Goal: Information Seeking & Learning: Check status

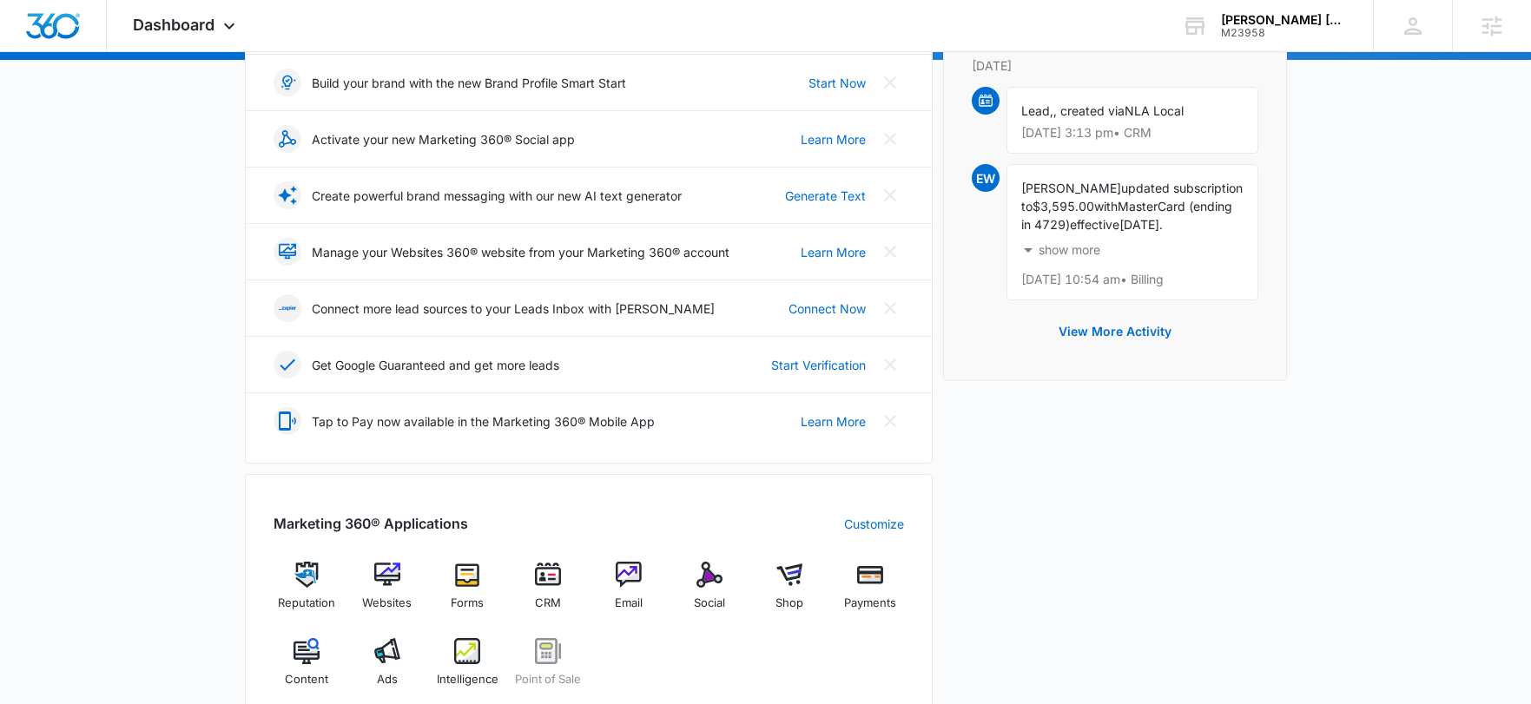
scroll to position [365, 0]
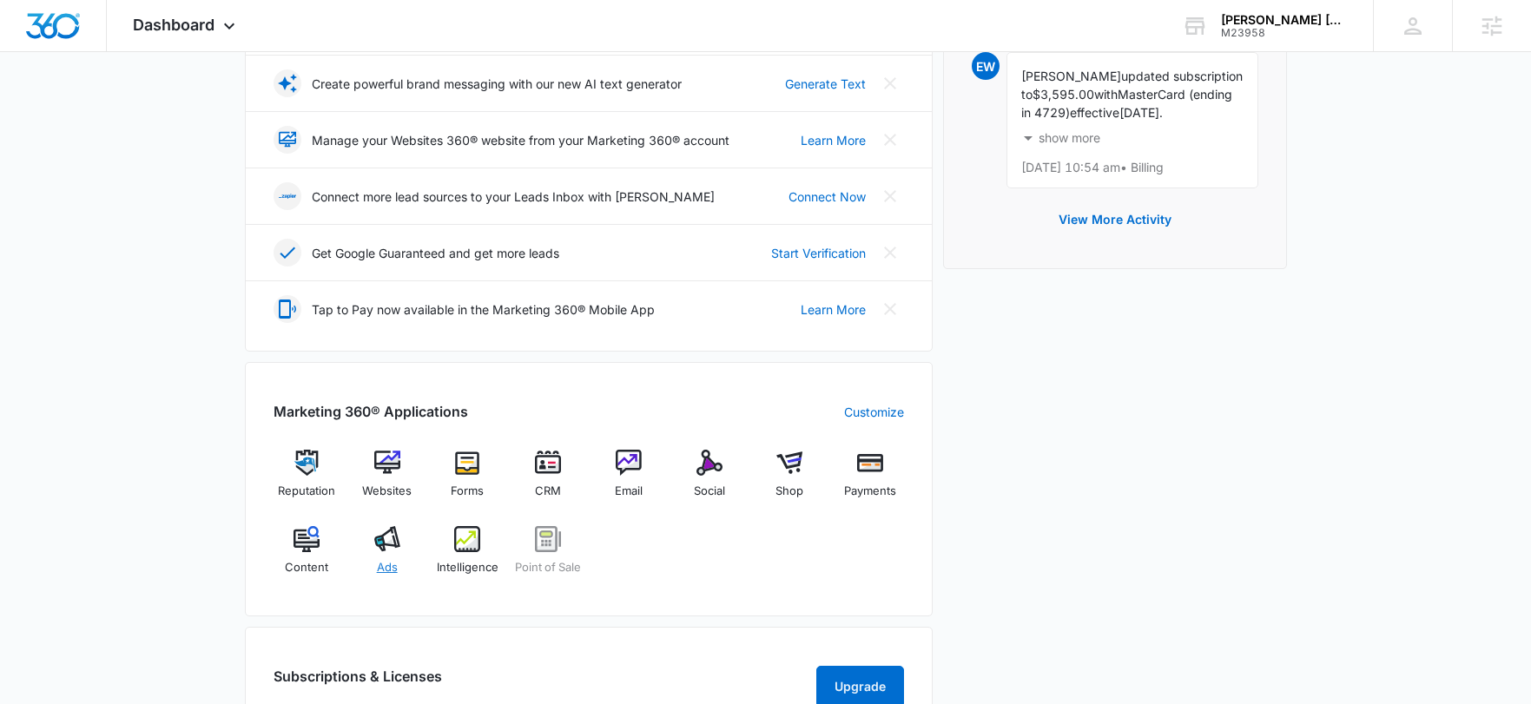
click at [397, 539] on img at bounding box center [387, 539] width 26 height 26
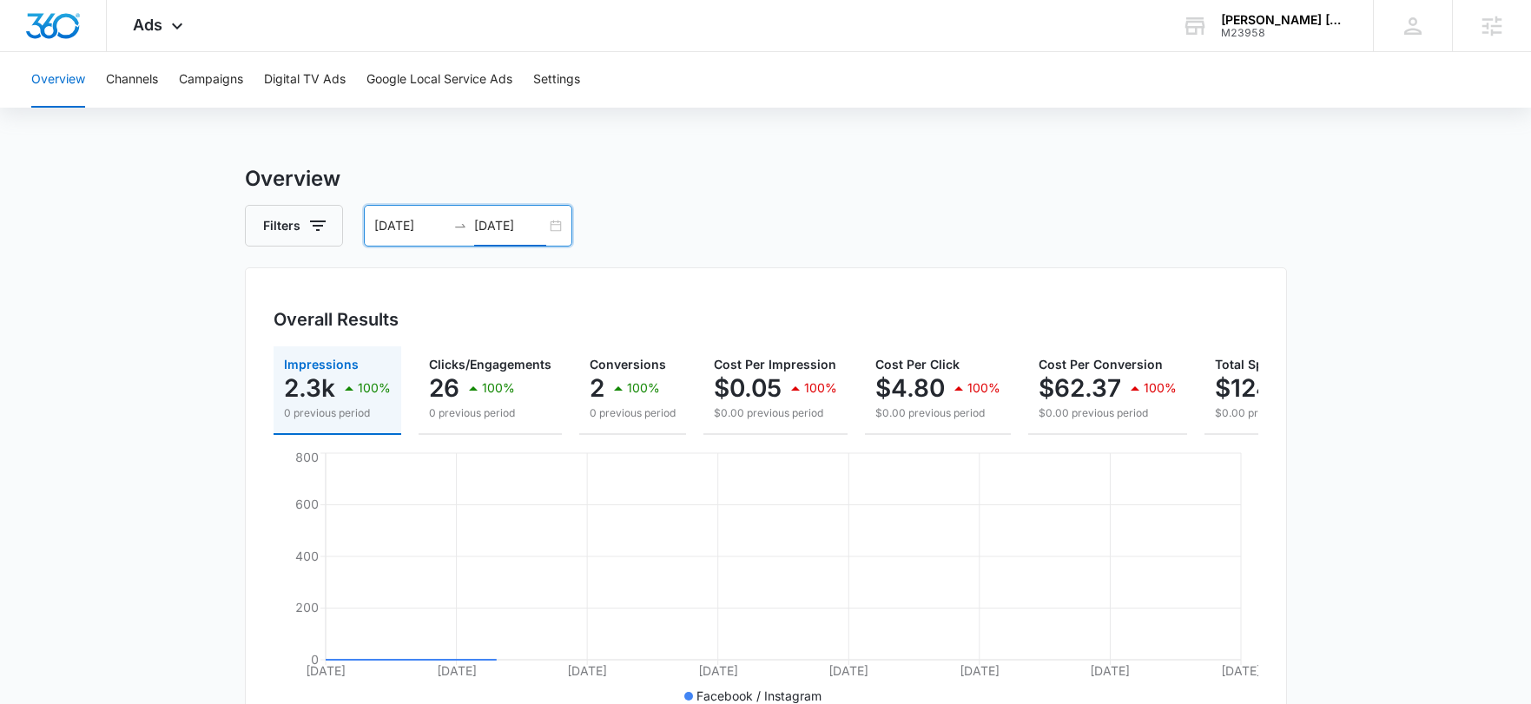
click at [478, 221] on input "08/07/2025" at bounding box center [510, 225] width 72 height 19
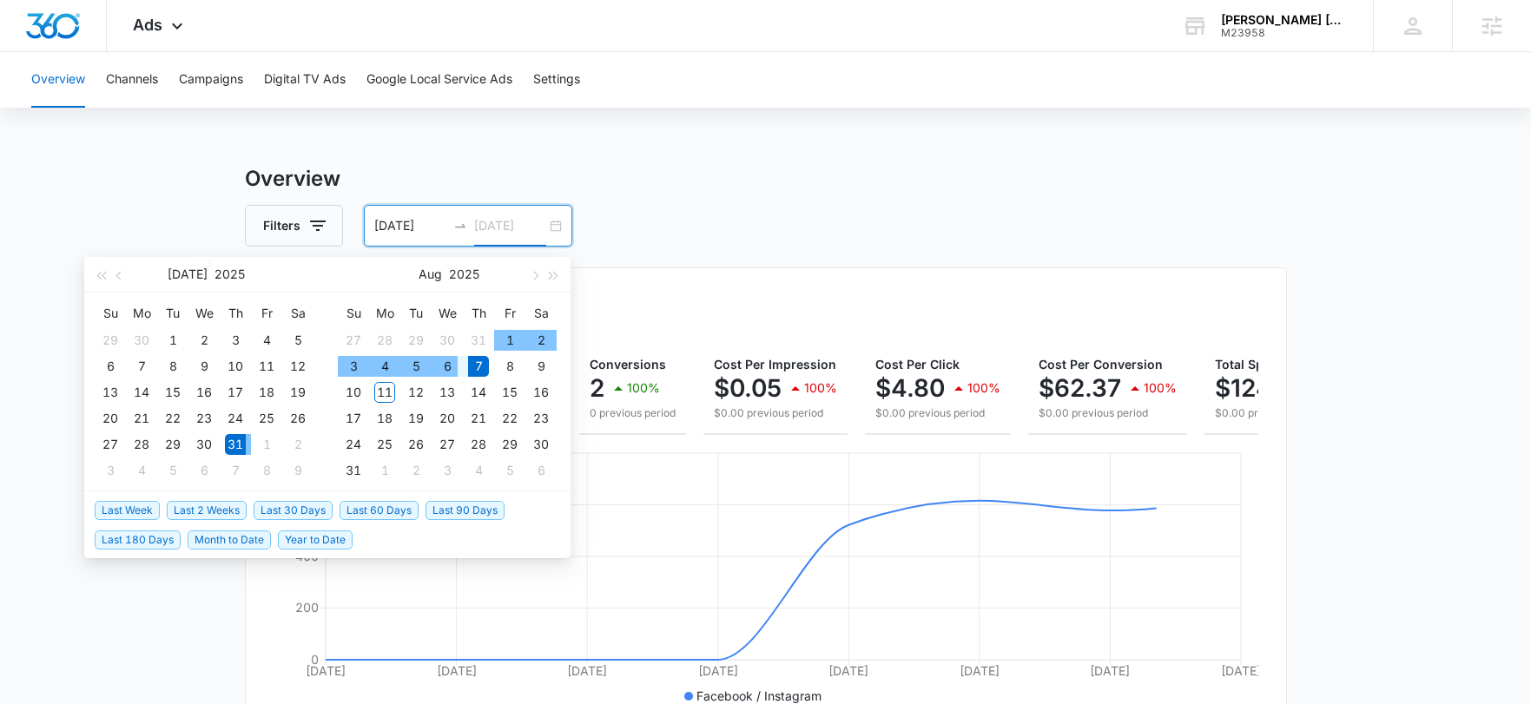
type input "08/07/2025"
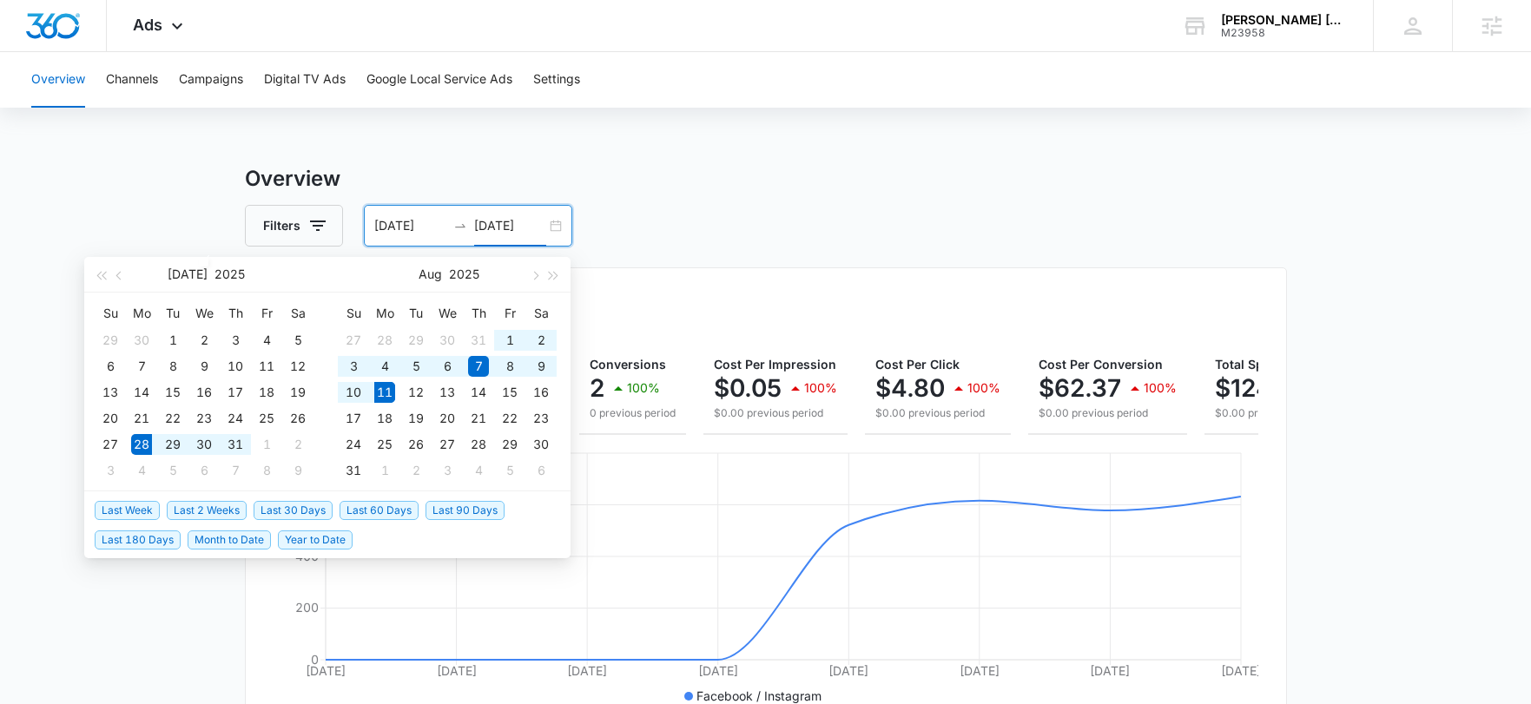
click at [208, 515] on span "Last 2 Weeks" at bounding box center [207, 510] width 80 height 19
type input "07/28/2025"
type input "08/11/2025"
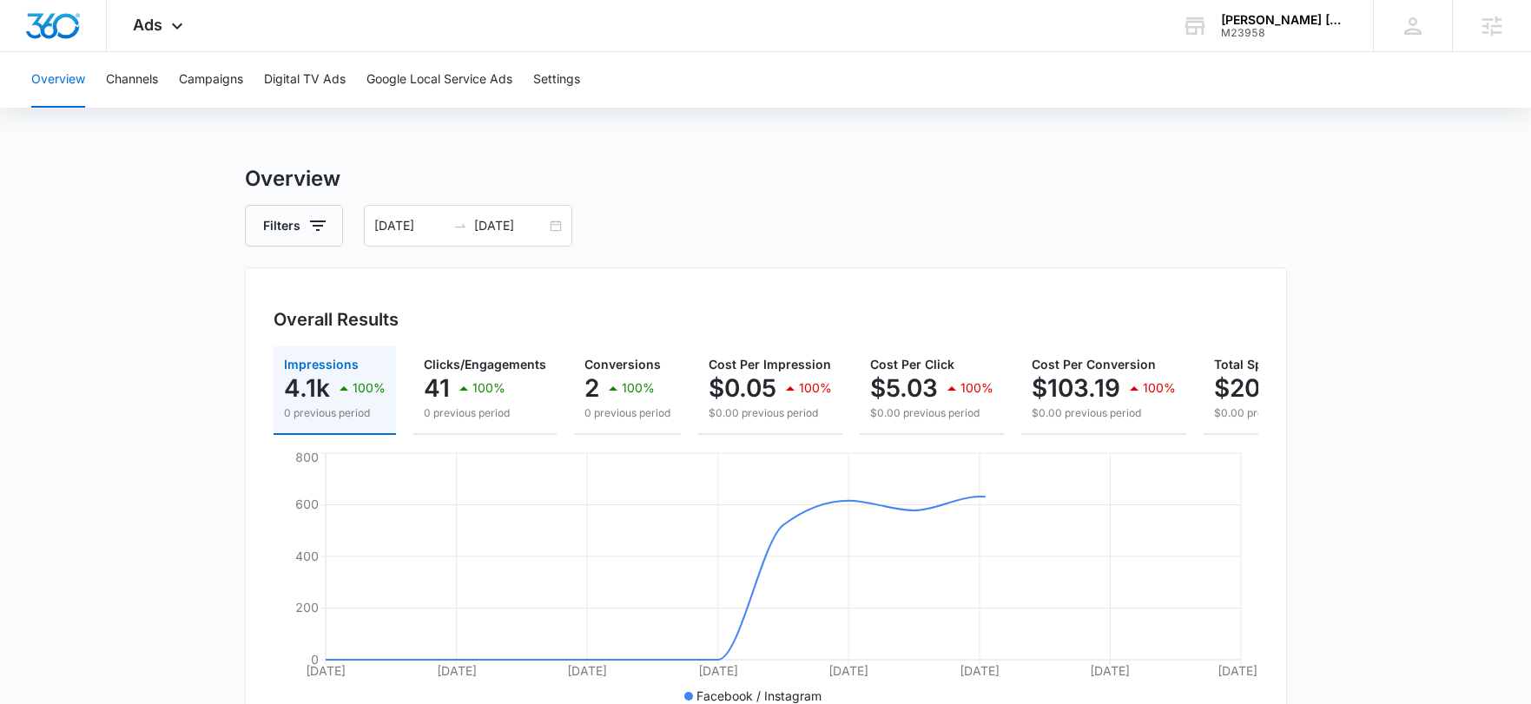
click at [647, 226] on div "Filters 07/28/2025 08/11/2025" at bounding box center [766, 226] width 1042 height 42
click at [161, 36] on div "Ads Apps Reputation Websites Forms CRM Email Social Shop Payments POS Content A…" at bounding box center [160, 25] width 107 height 51
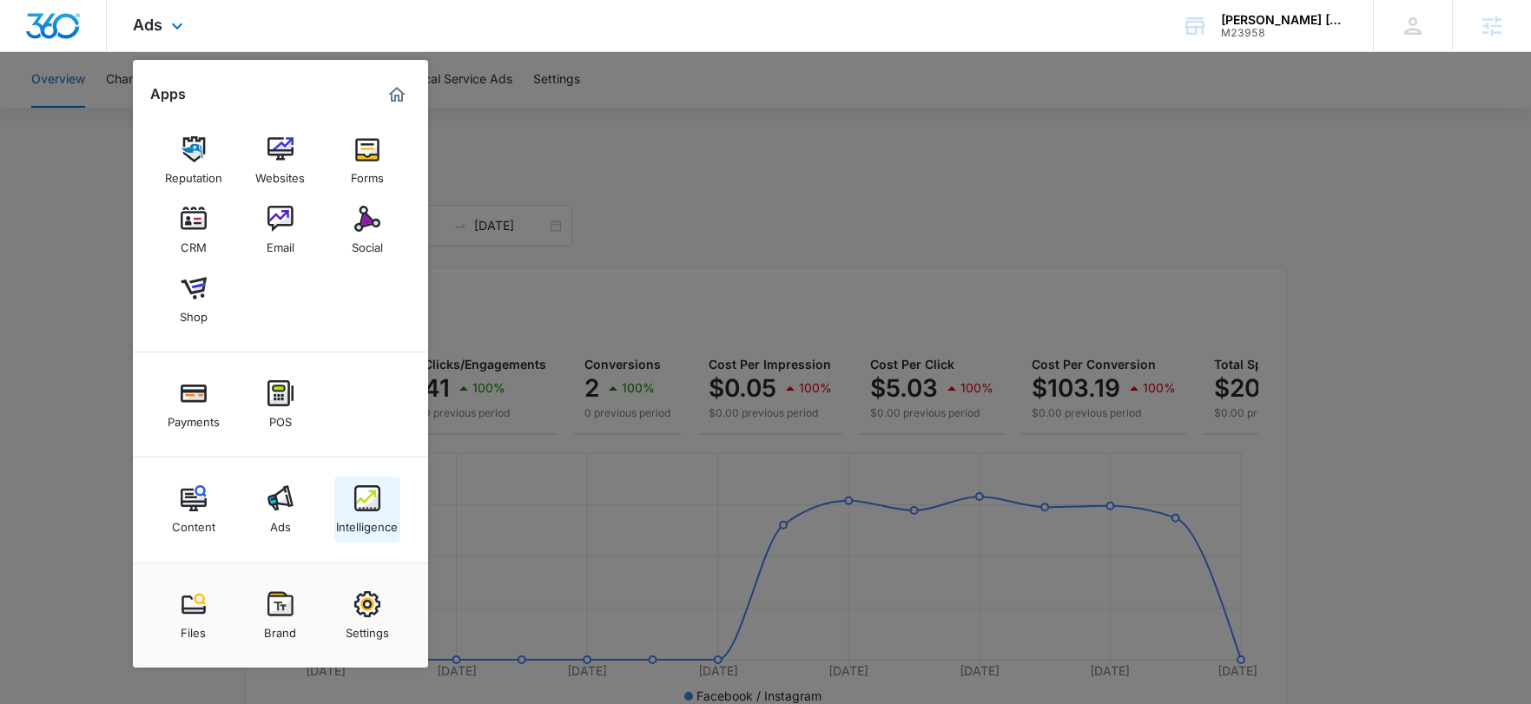
click at [355, 491] on img at bounding box center [367, 498] width 26 height 26
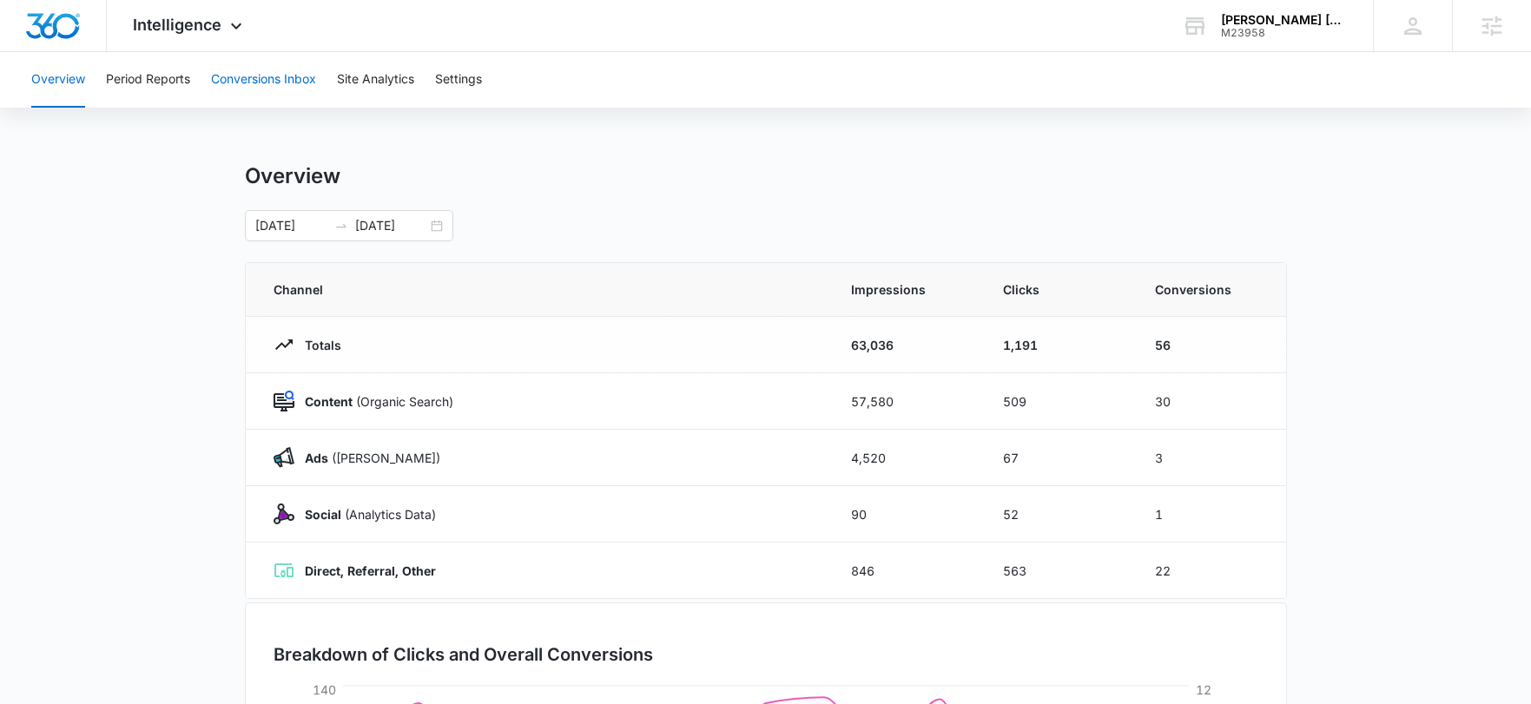
click at [256, 86] on button "Conversions Inbox" at bounding box center [263, 80] width 105 height 56
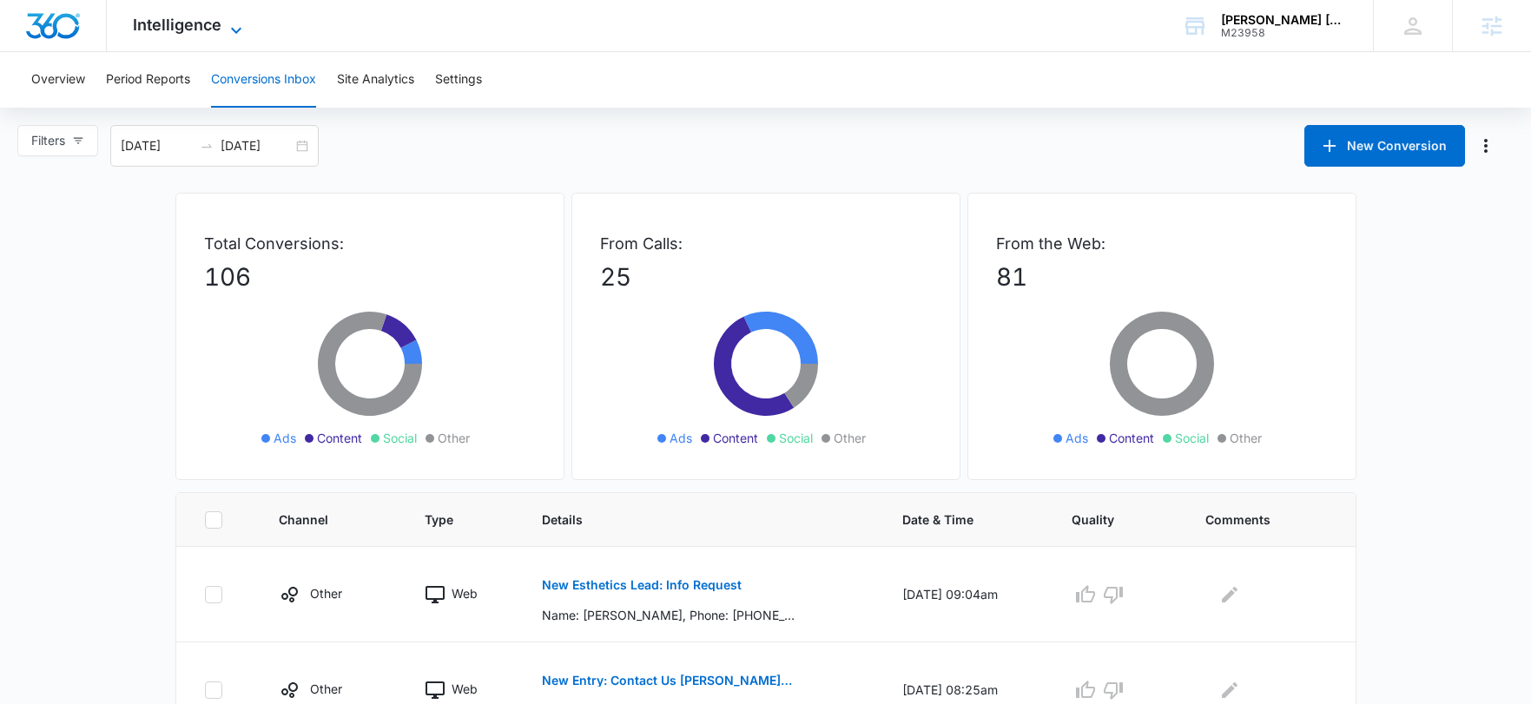
click at [189, 30] on span "Intelligence" at bounding box center [177, 25] width 89 height 18
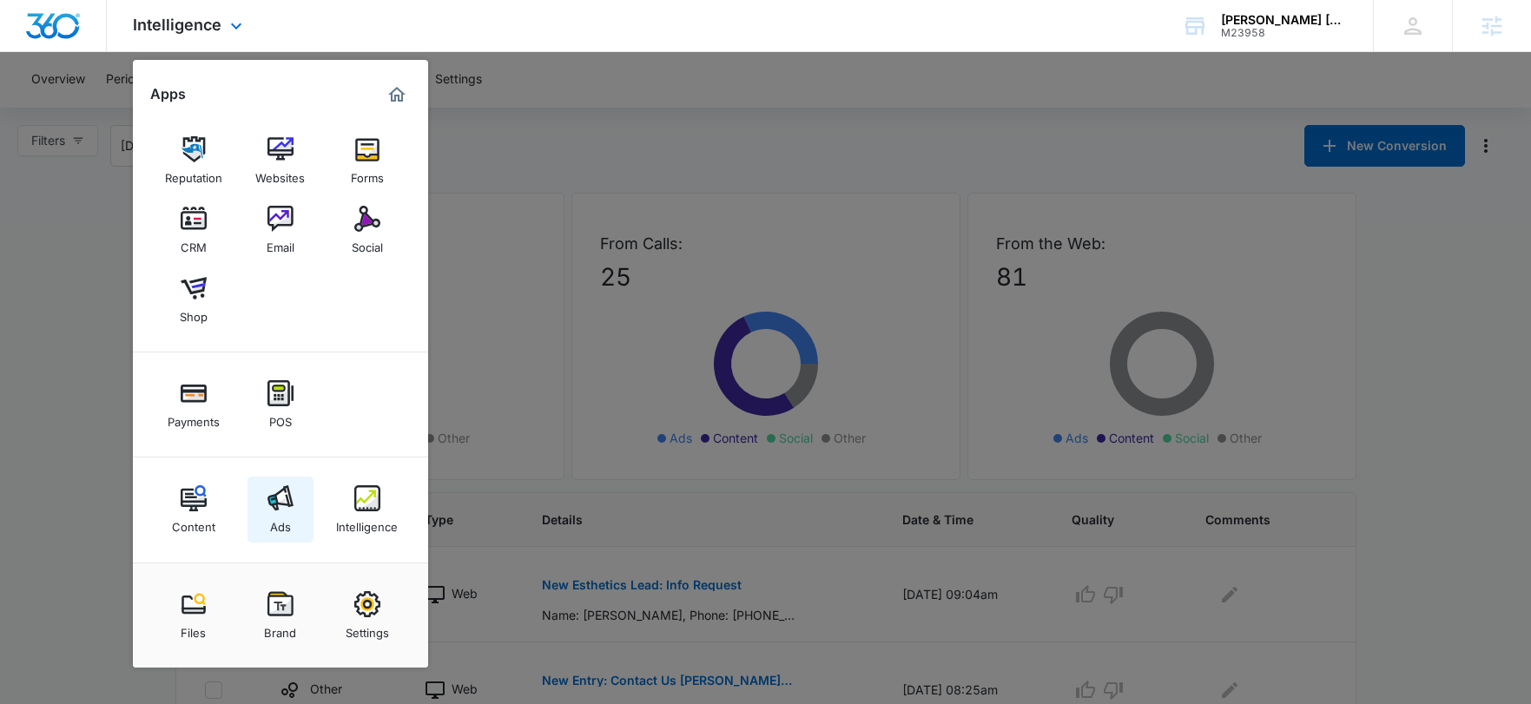
click at [280, 505] on img at bounding box center [280, 498] width 26 height 26
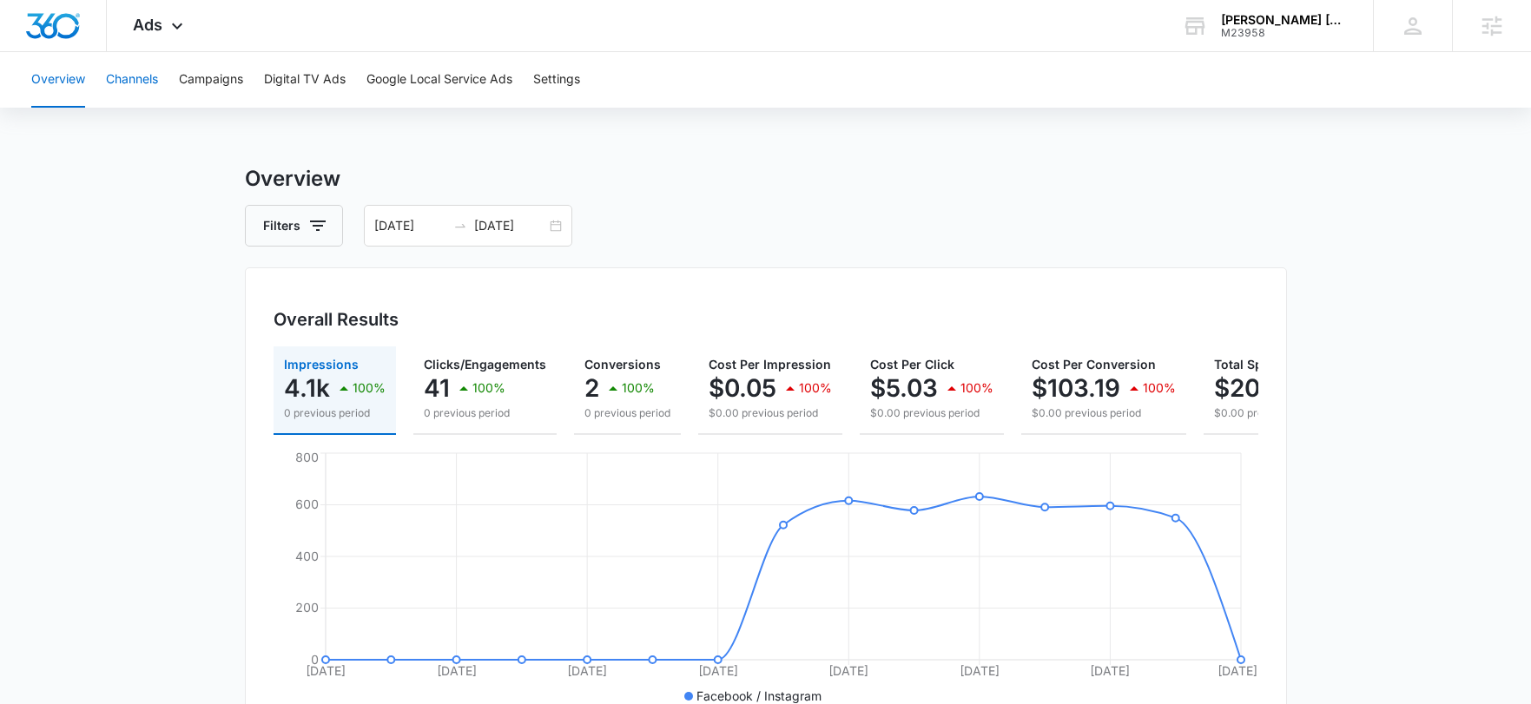
click at [145, 79] on button "Channels" at bounding box center [132, 80] width 52 height 56
click at [206, 71] on button "Campaigns" at bounding box center [211, 80] width 64 height 56
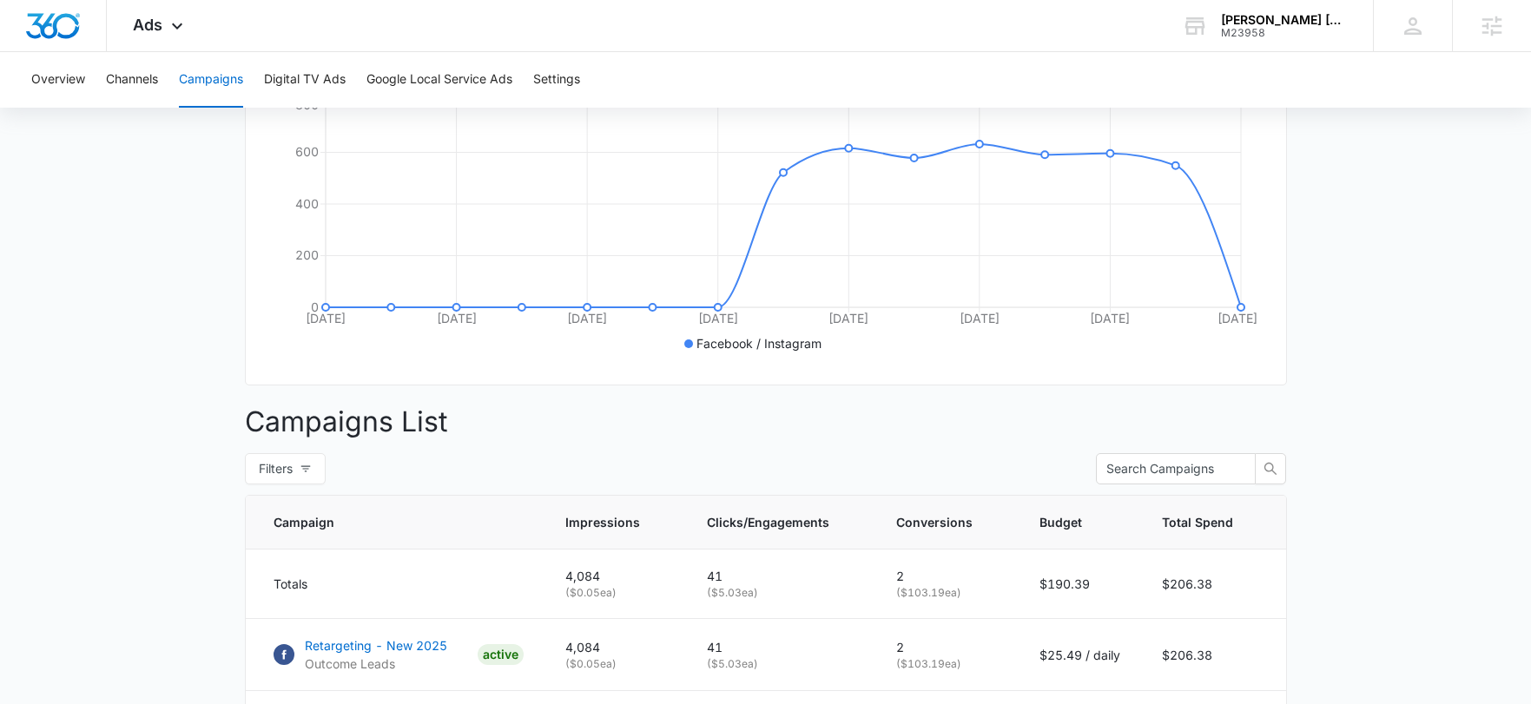
scroll to position [16, 0]
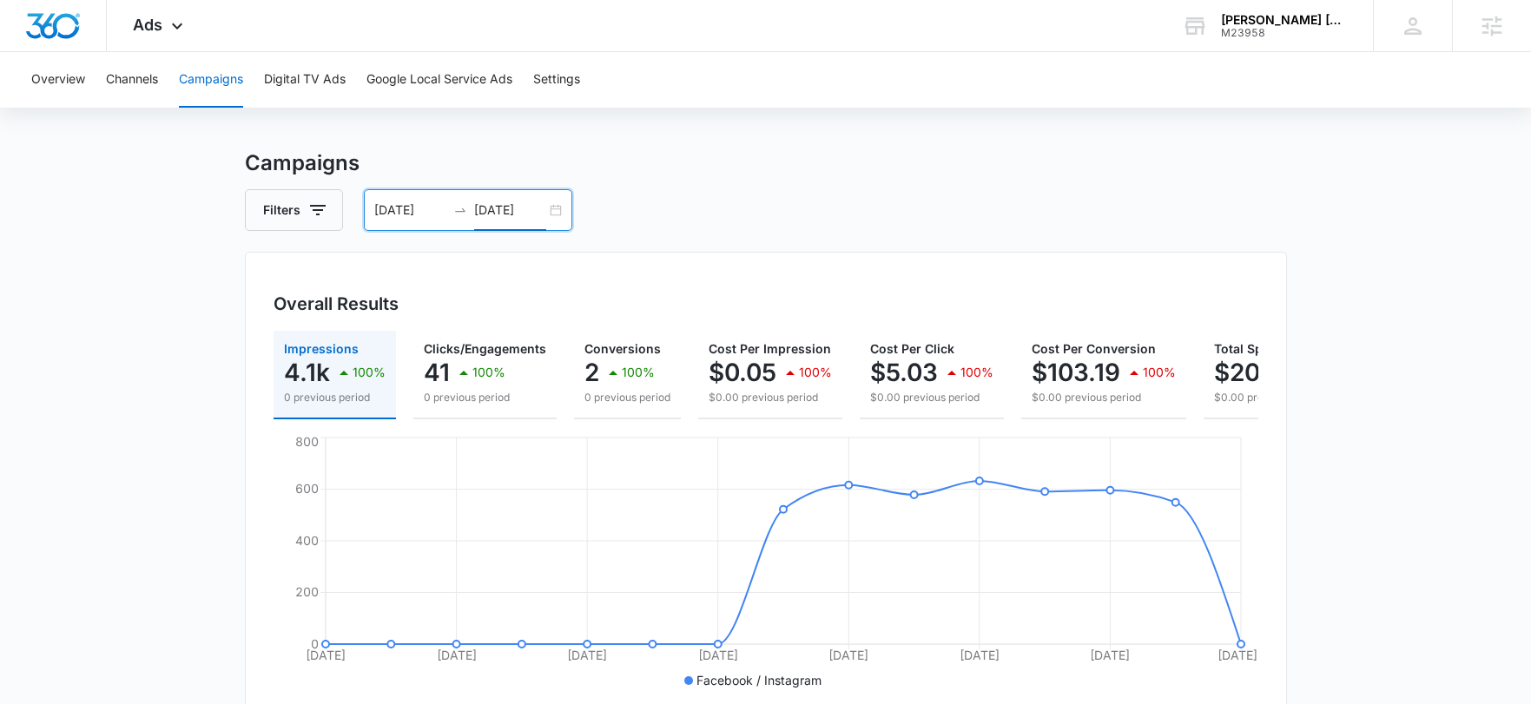
click at [490, 210] on input "[DATE]" at bounding box center [510, 210] width 72 height 19
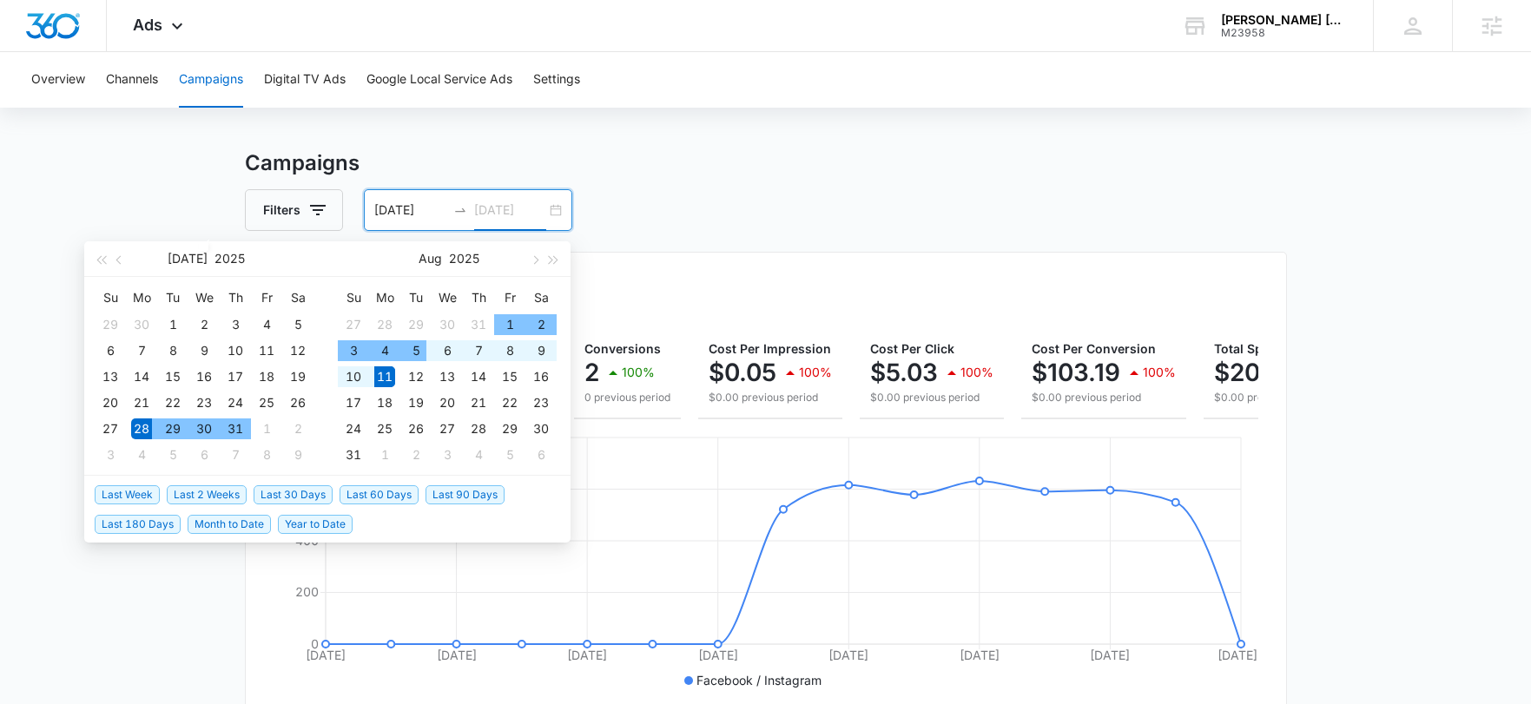
type input "[DATE]"
click at [197, 490] on span "Last 2 Weeks" at bounding box center [207, 494] width 80 height 19
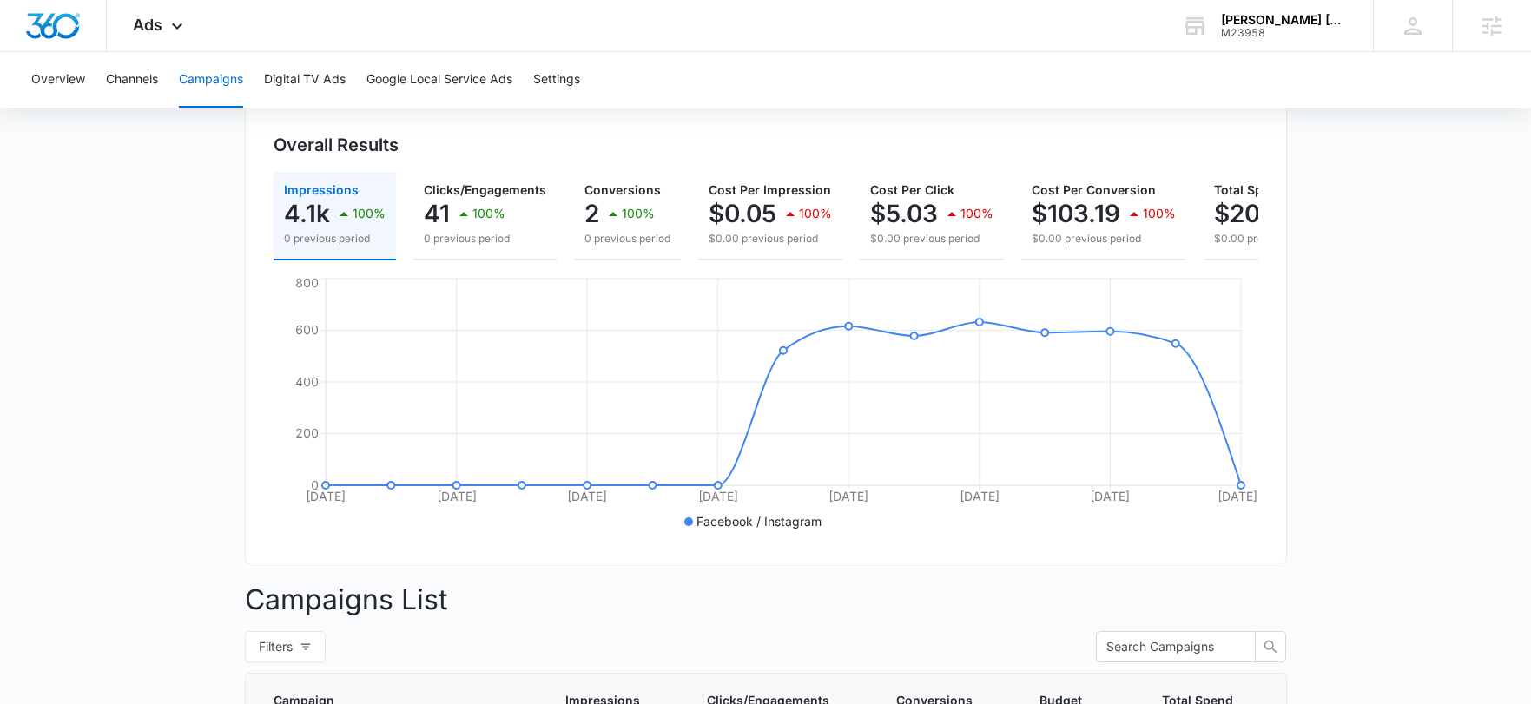
scroll to position [0, 0]
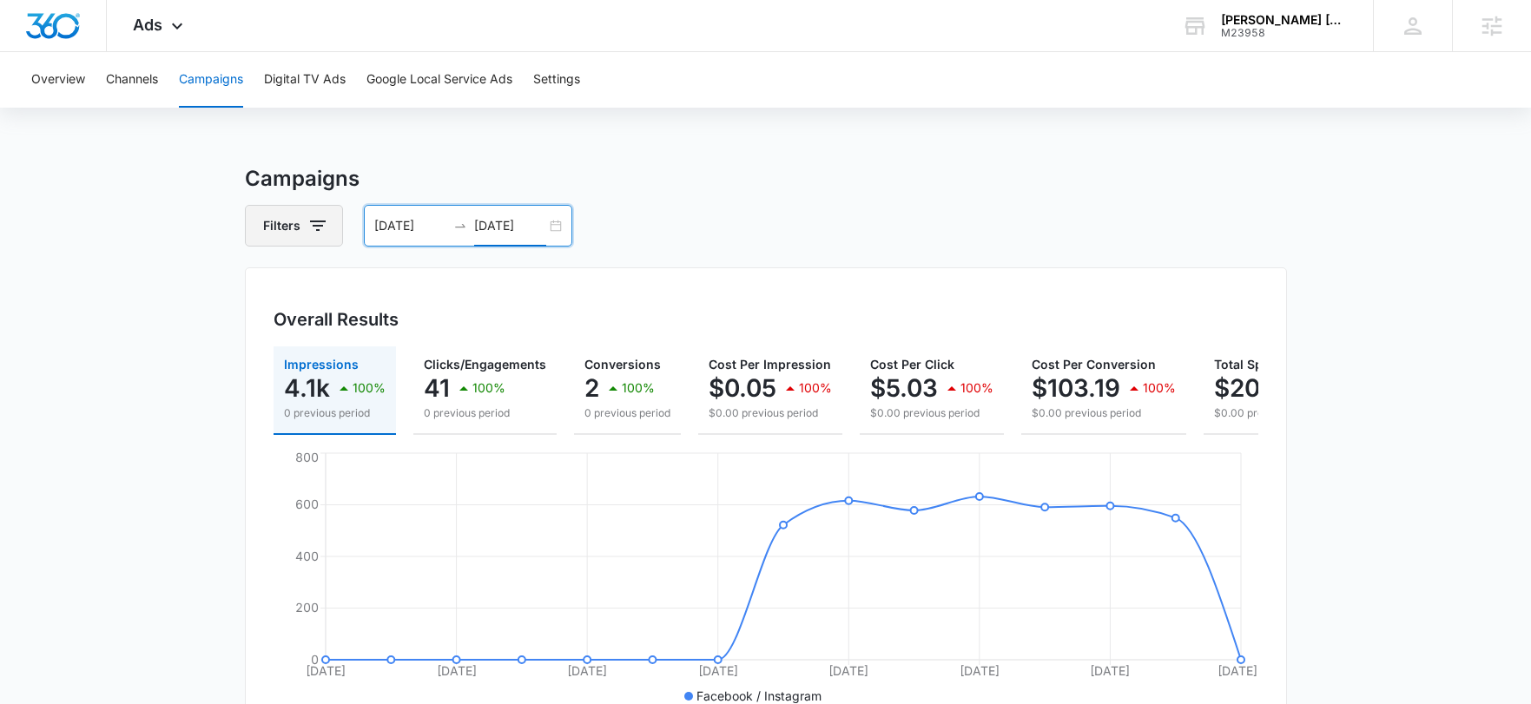
click at [333, 208] on button "Filters" at bounding box center [294, 226] width 98 height 42
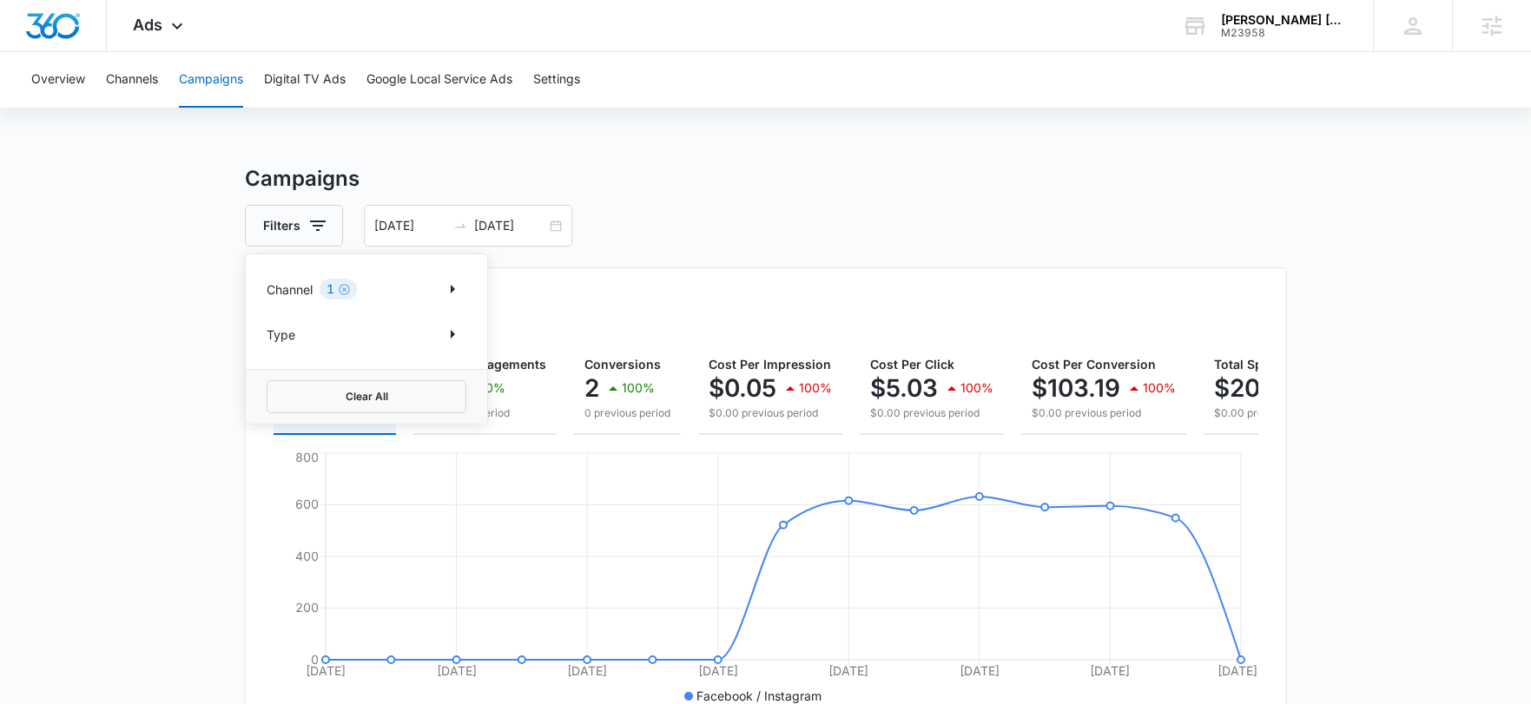
click at [333, 288] on div "1" at bounding box center [337, 289] width 37 height 21
click at [469, 291] on div "Channel 1 Type" at bounding box center [366, 311] width 241 height 115
click at [455, 291] on icon "Show Channel filters" at bounding box center [452, 289] width 21 height 21
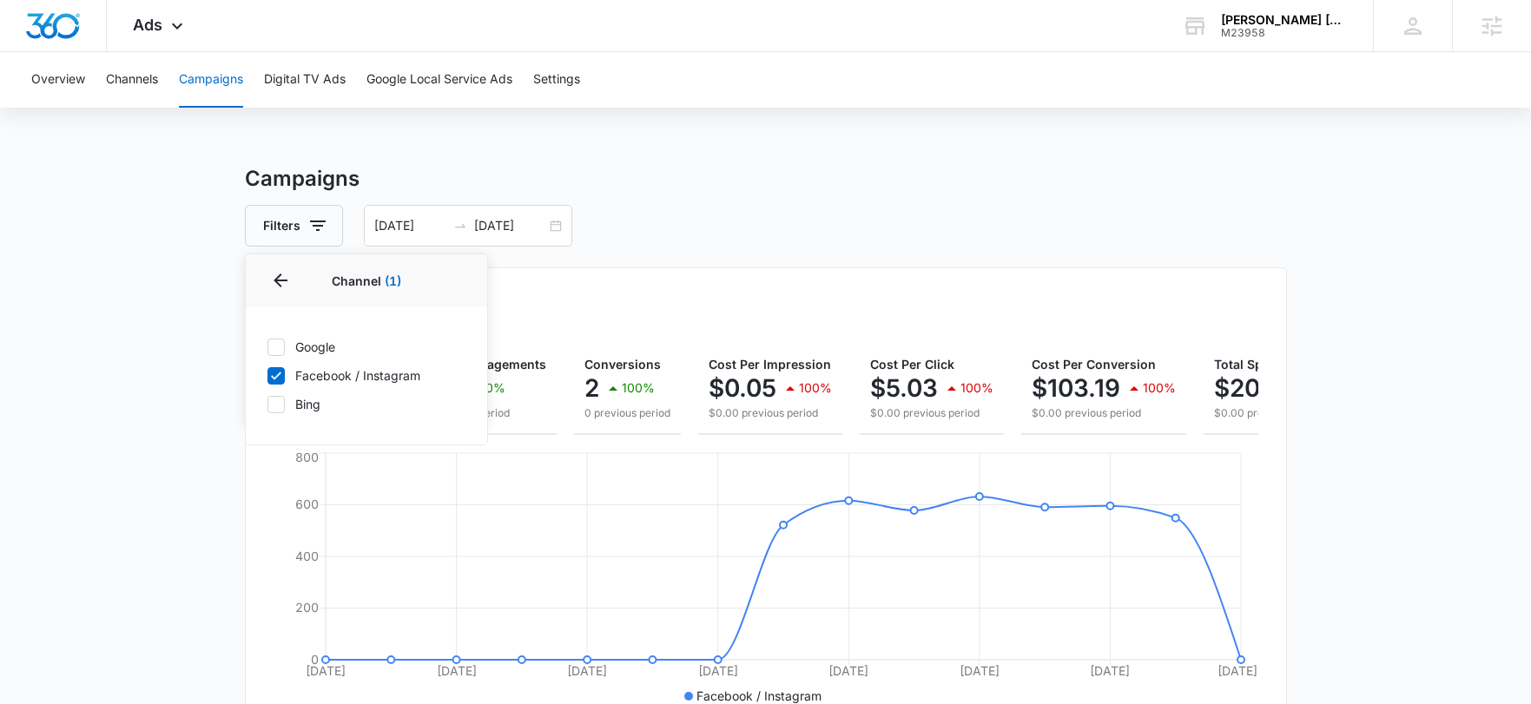
click at [273, 352] on icon at bounding box center [276, 347] width 16 height 16
click at [267, 347] on input "Google" at bounding box center [267, 346] width 1 height 1
checkbox input "true"
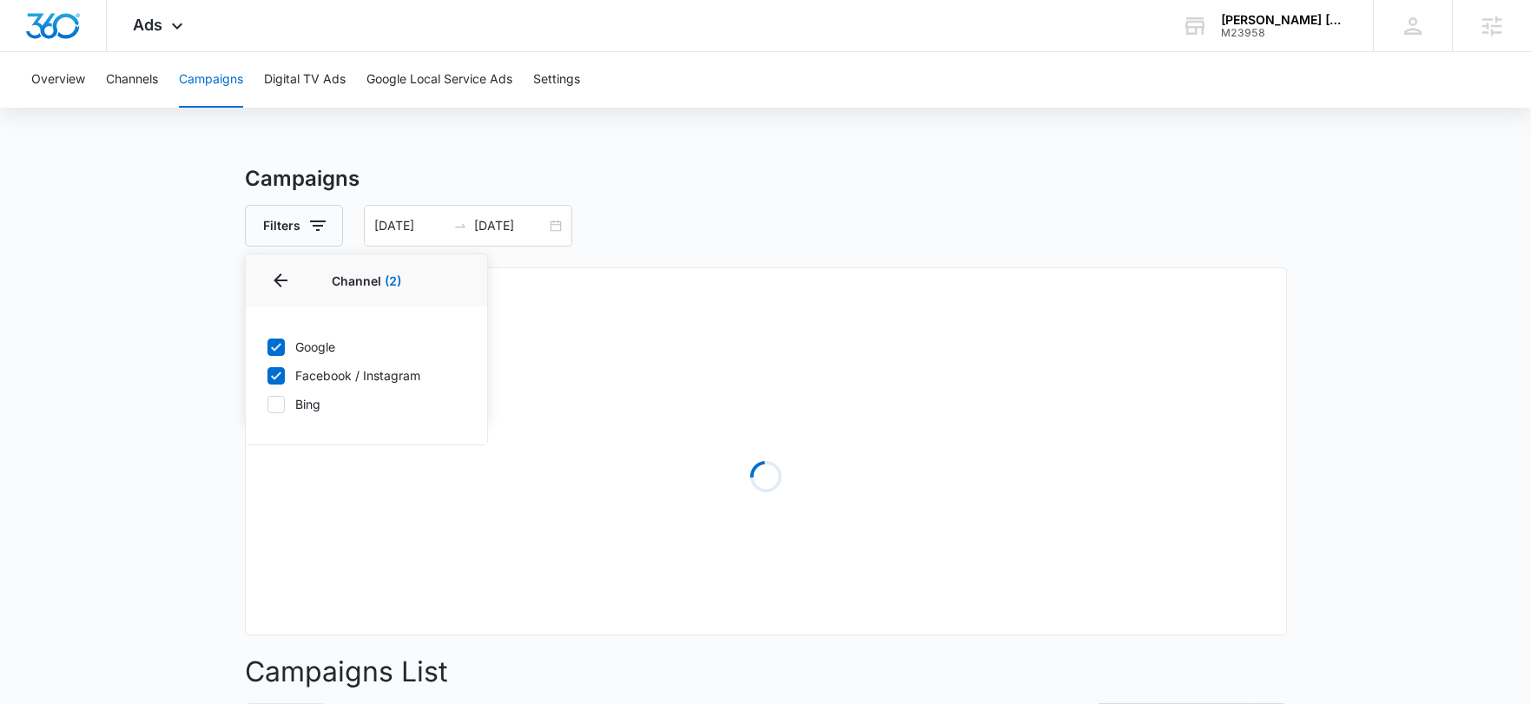
click at [277, 385] on div "Google Facebook / Instagram Bing" at bounding box center [366, 375] width 241 height 138
drag, startPoint x: 279, startPoint y: 379, endPoint x: 171, endPoint y: 381, distance: 107.7
click at [278, 378] on icon at bounding box center [276, 376] width 16 height 16
click at [267, 376] on input "Facebook / Instagram" at bounding box center [267, 375] width 1 height 1
checkbox input "false"
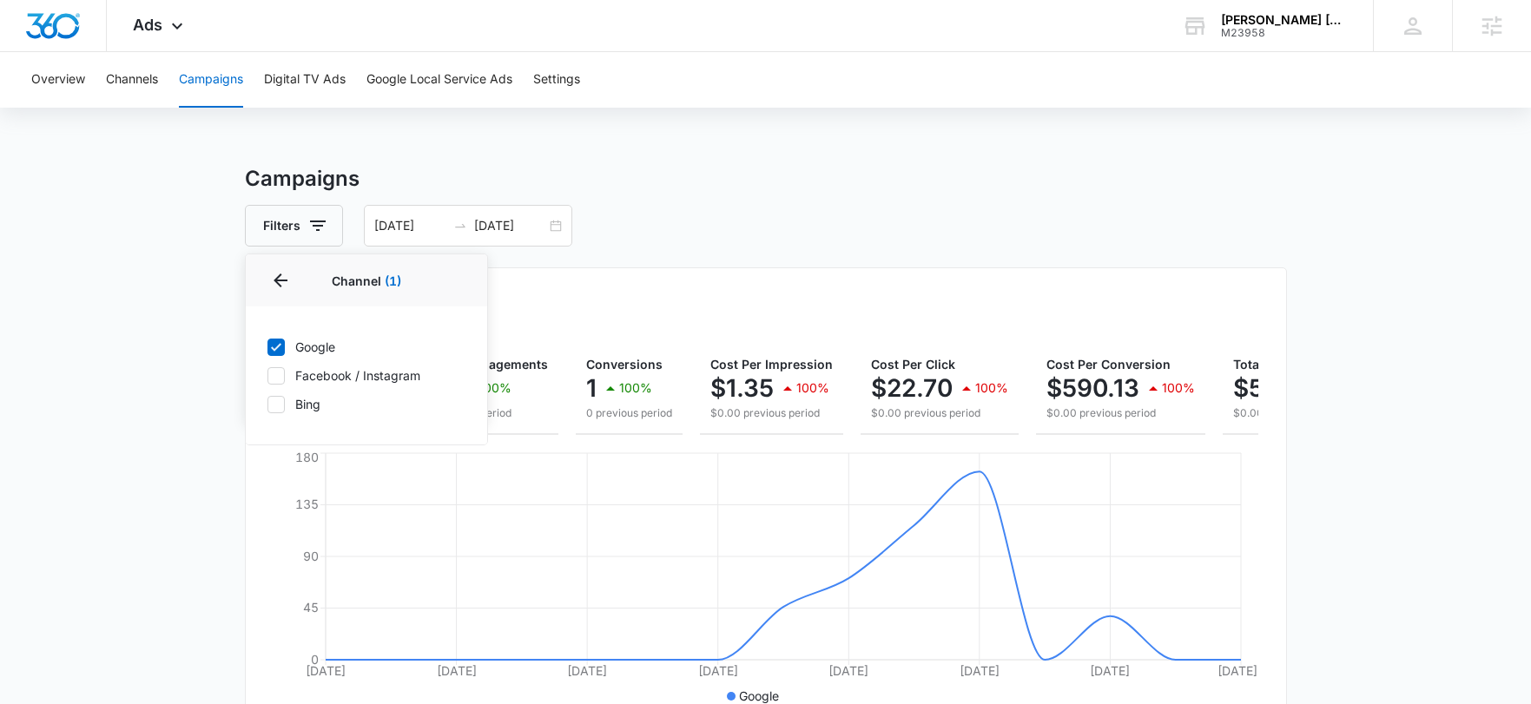
drag, startPoint x: 136, startPoint y: 376, endPoint x: 215, endPoint y: 378, distance: 79.0
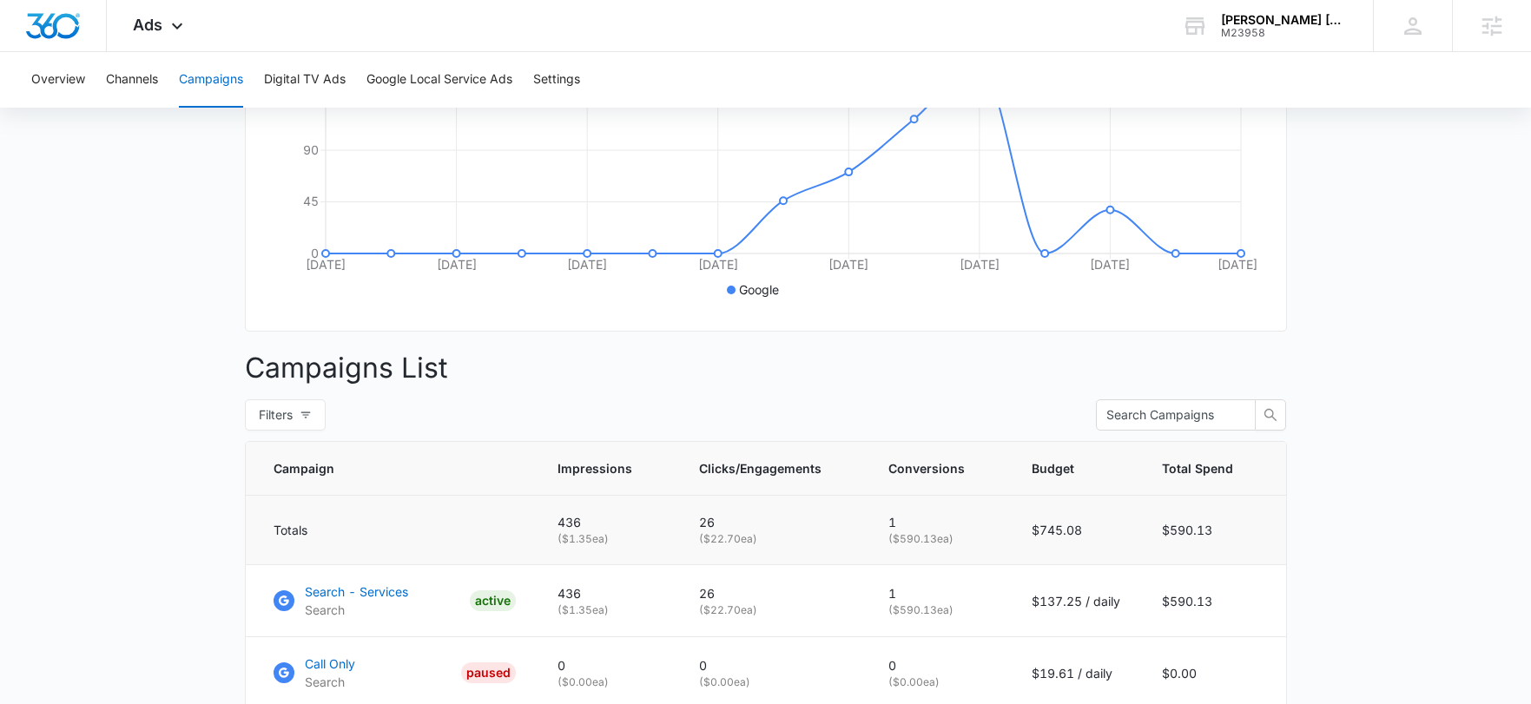
scroll to position [599, 0]
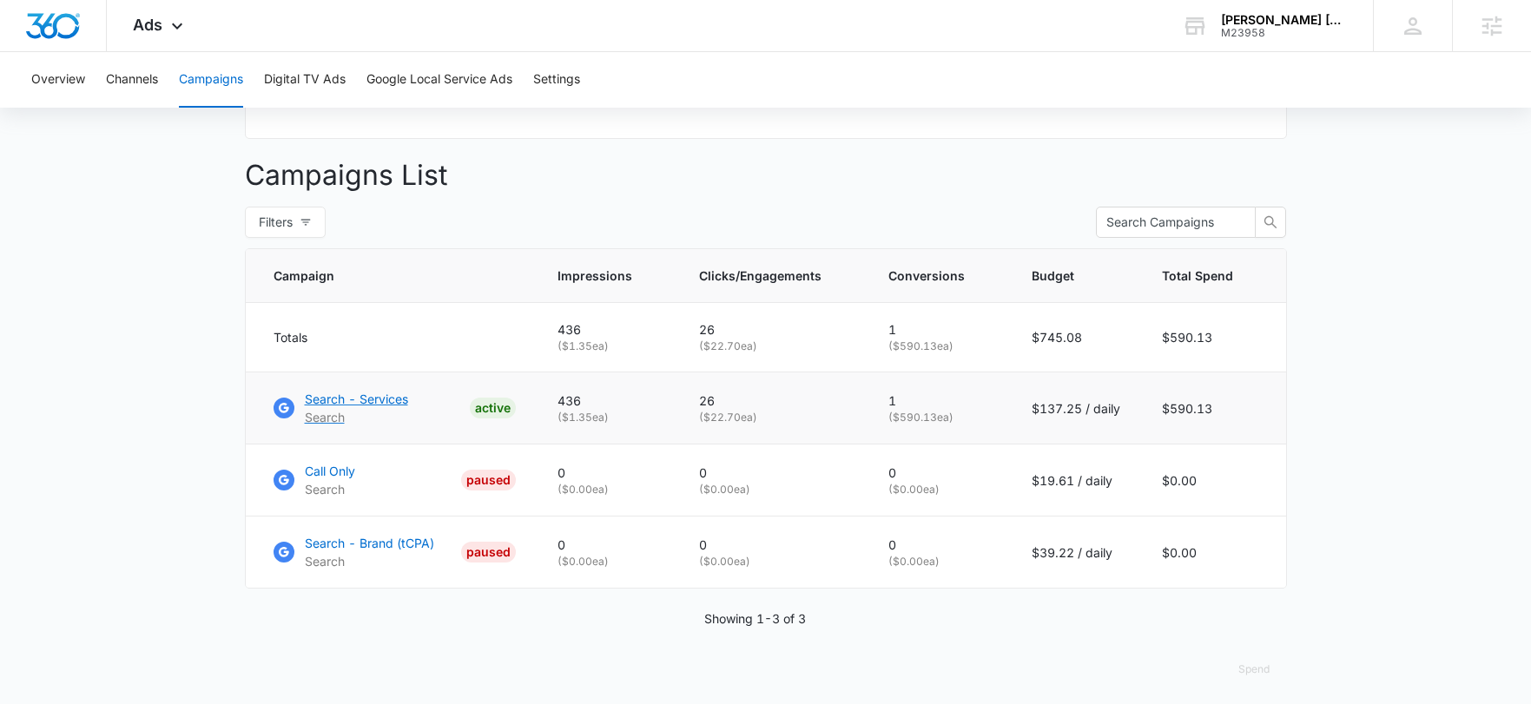
click at [353, 408] on p "Search - Services" at bounding box center [356, 399] width 103 height 18
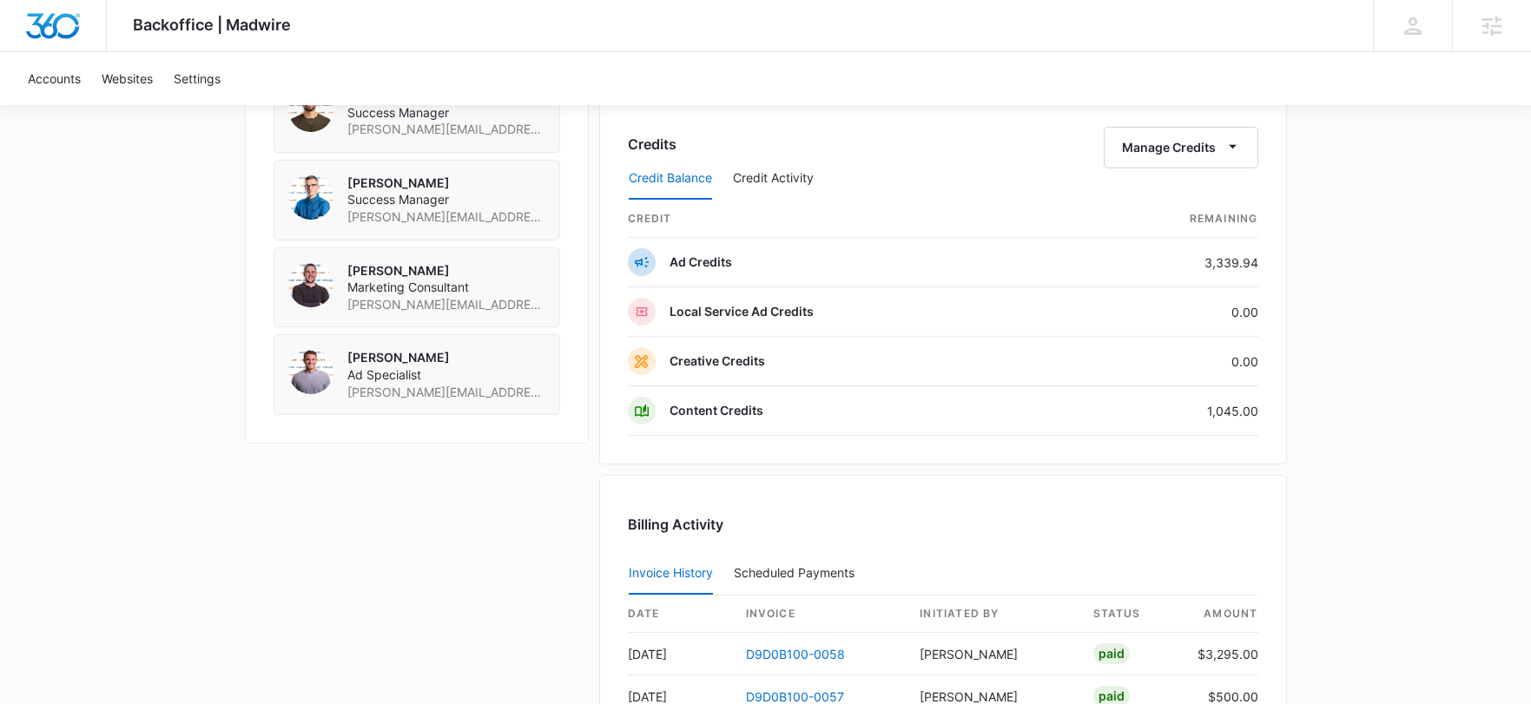
scroll to position [1393, 0]
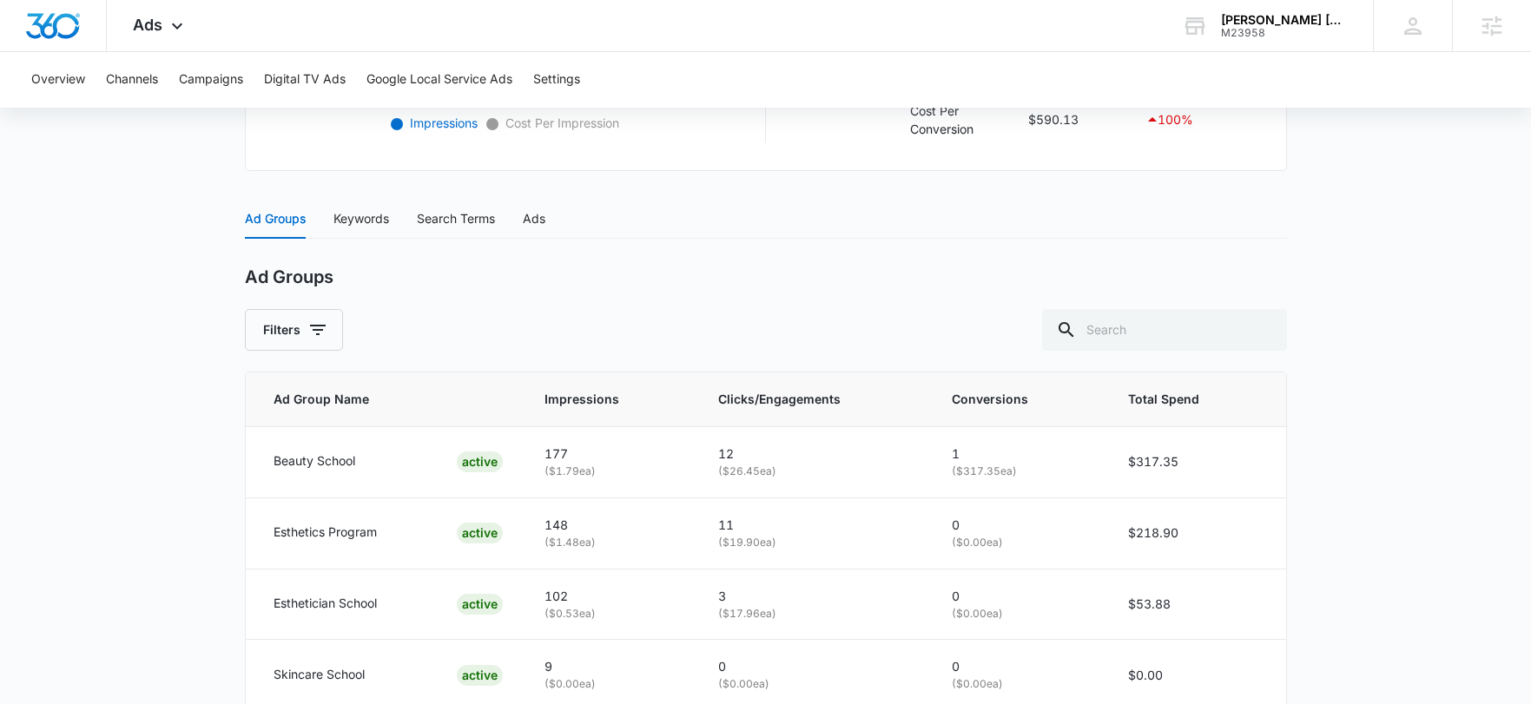
scroll to position [431, 0]
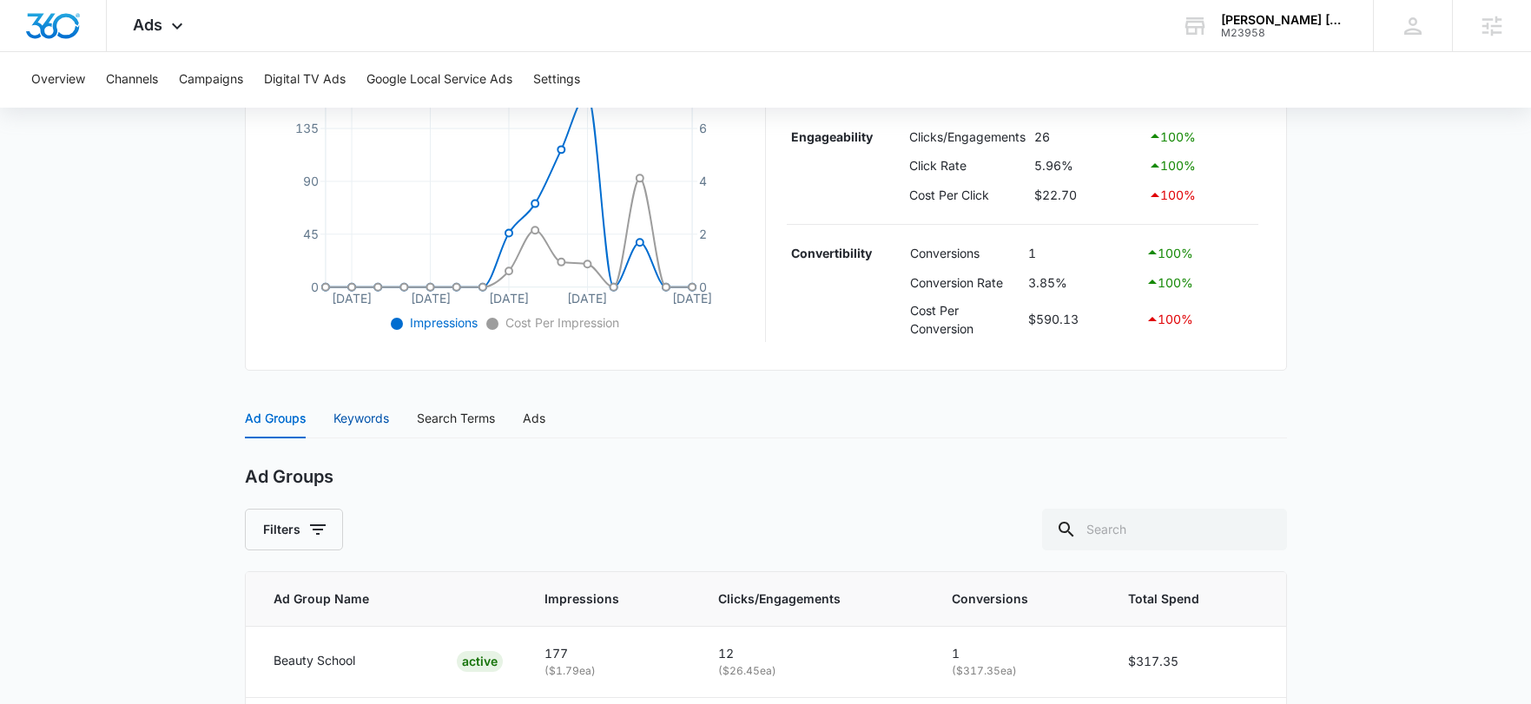
click at [362, 418] on div "Keywords" at bounding box center [361, 418] width 56 height 19
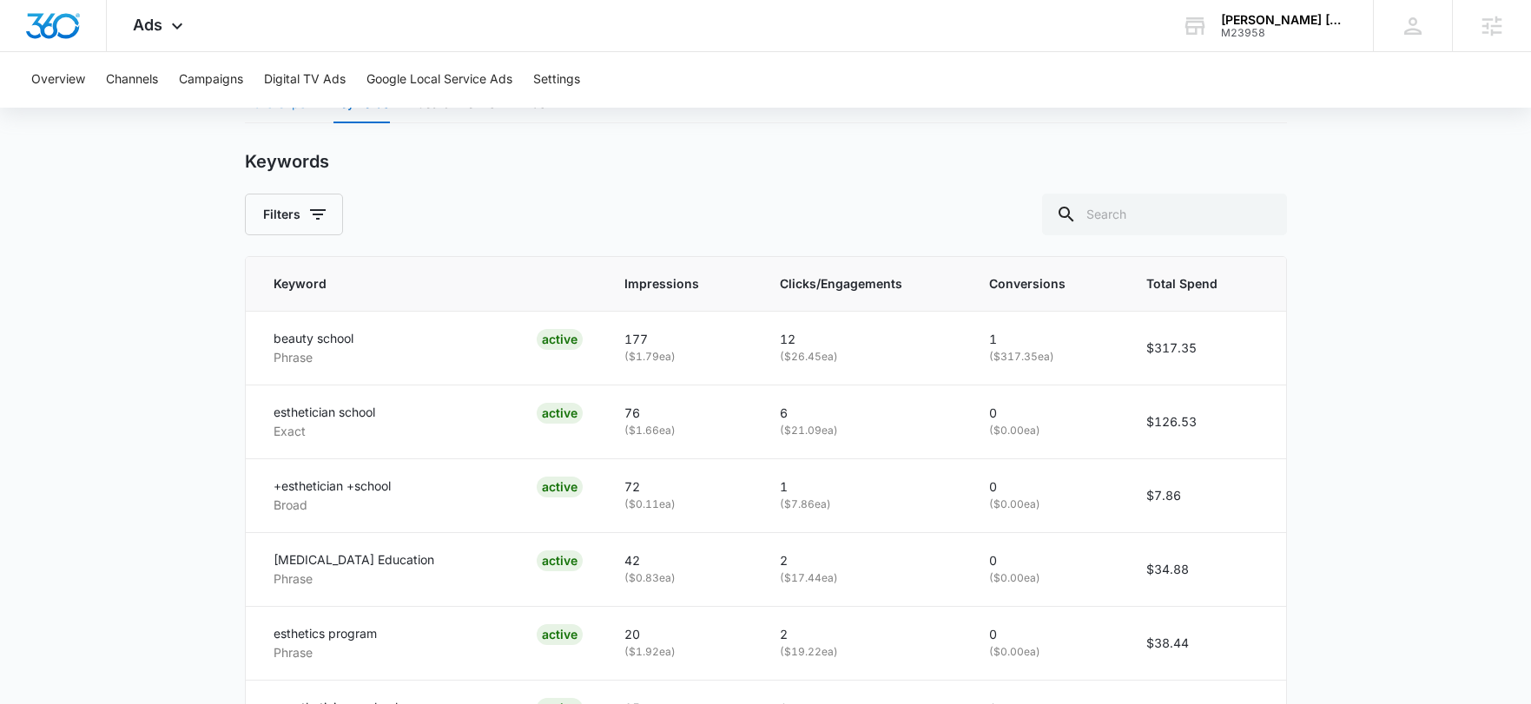
scroll to position [385, 0]
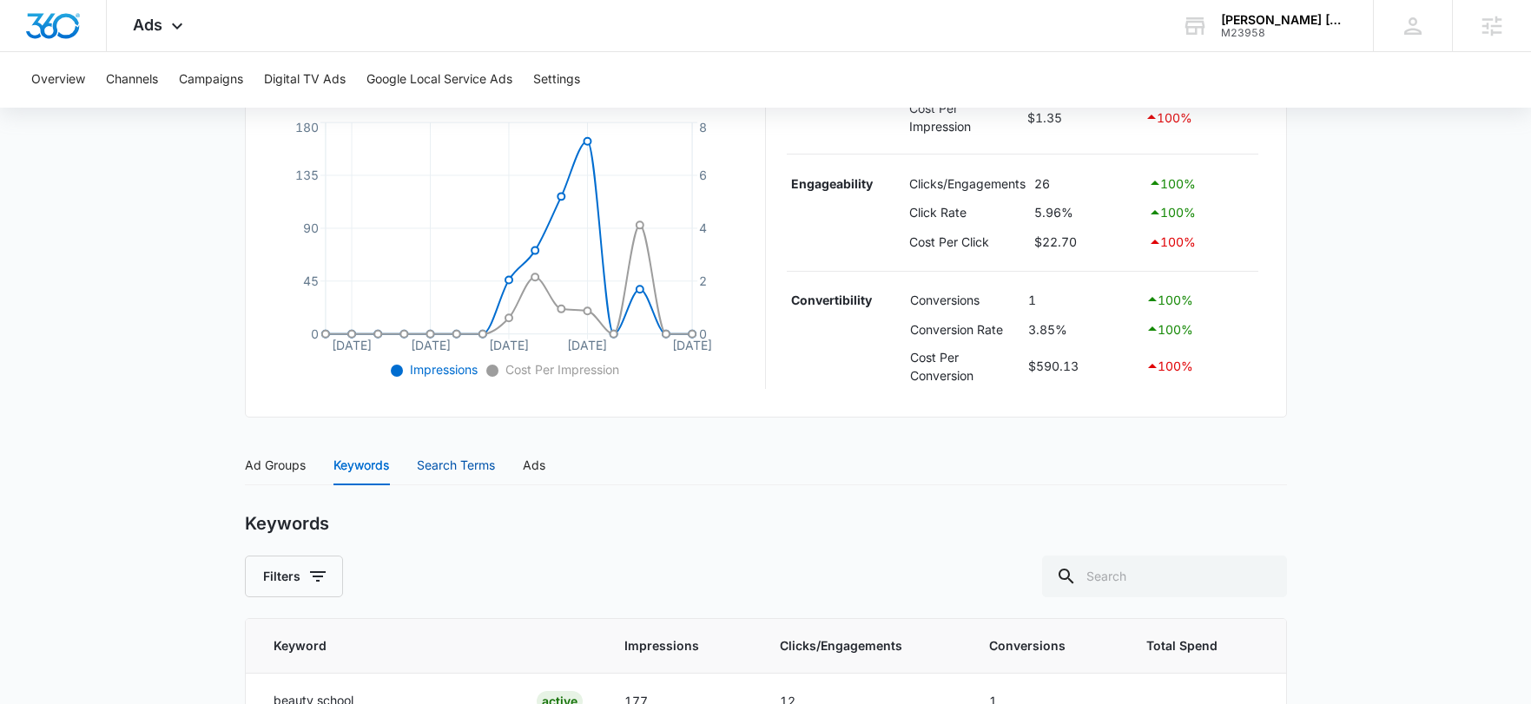
click at [450, 470] on div "Search Terms" at bounding box center [456, 465] width 78 height 19
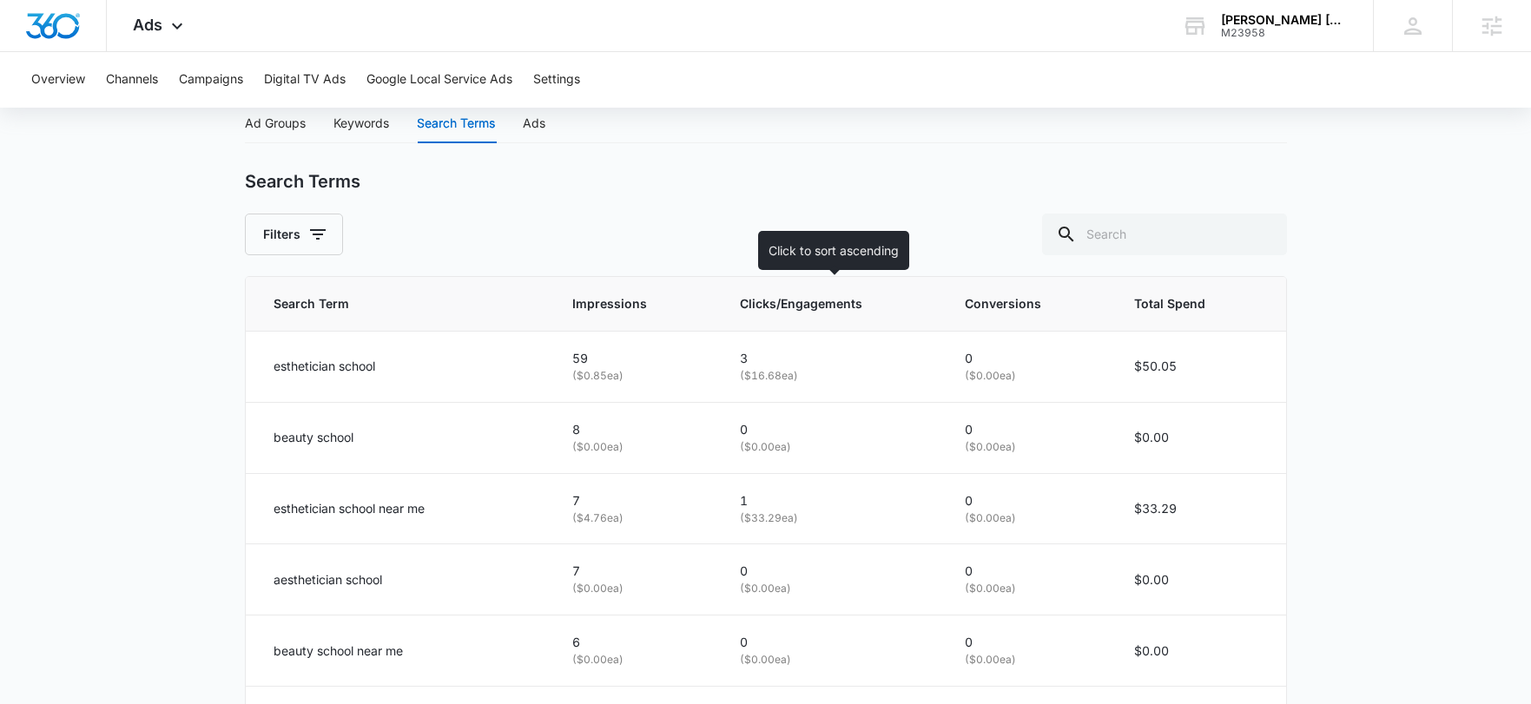
click at [806, 313] on th "Clicks/Engagements" at bounding box center [831, 304] width 225 height 55
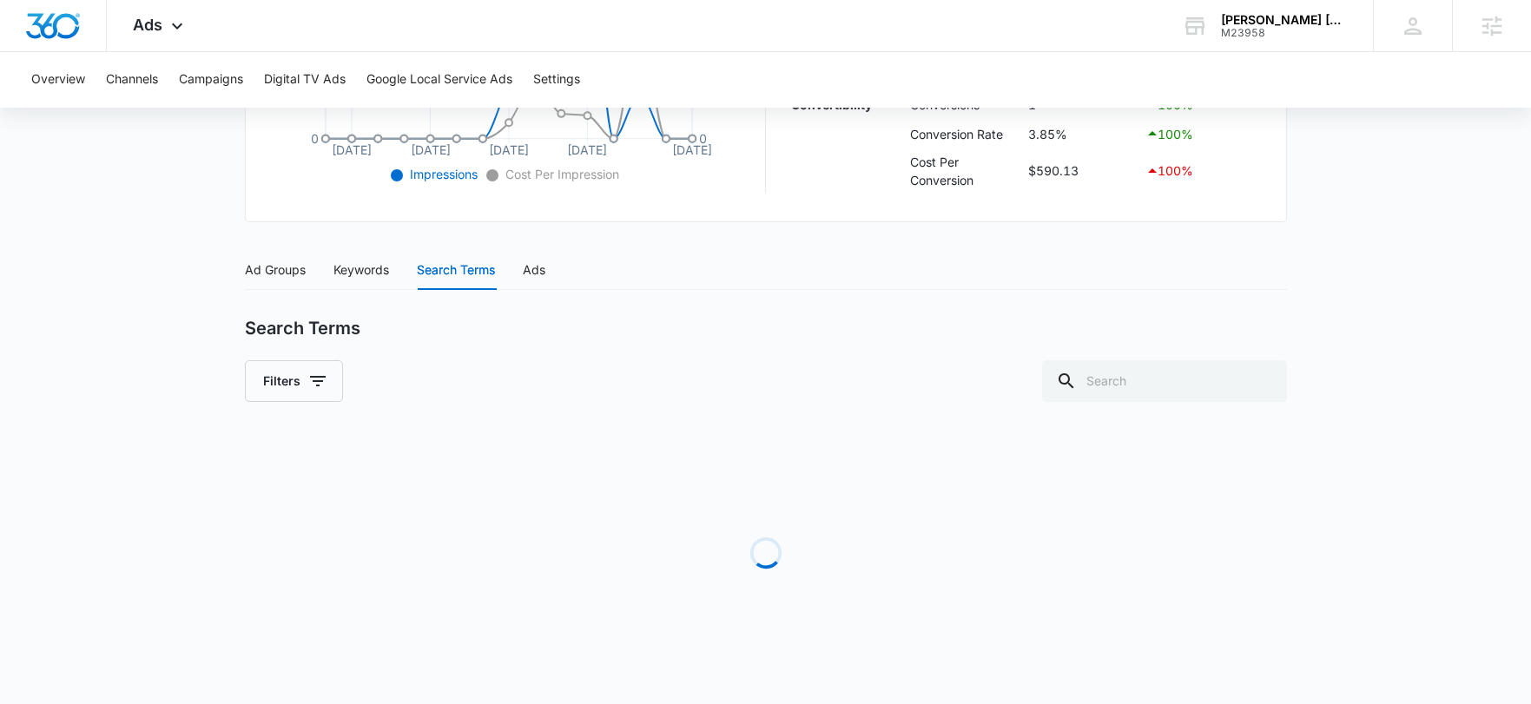
scroll to position [727, 0]
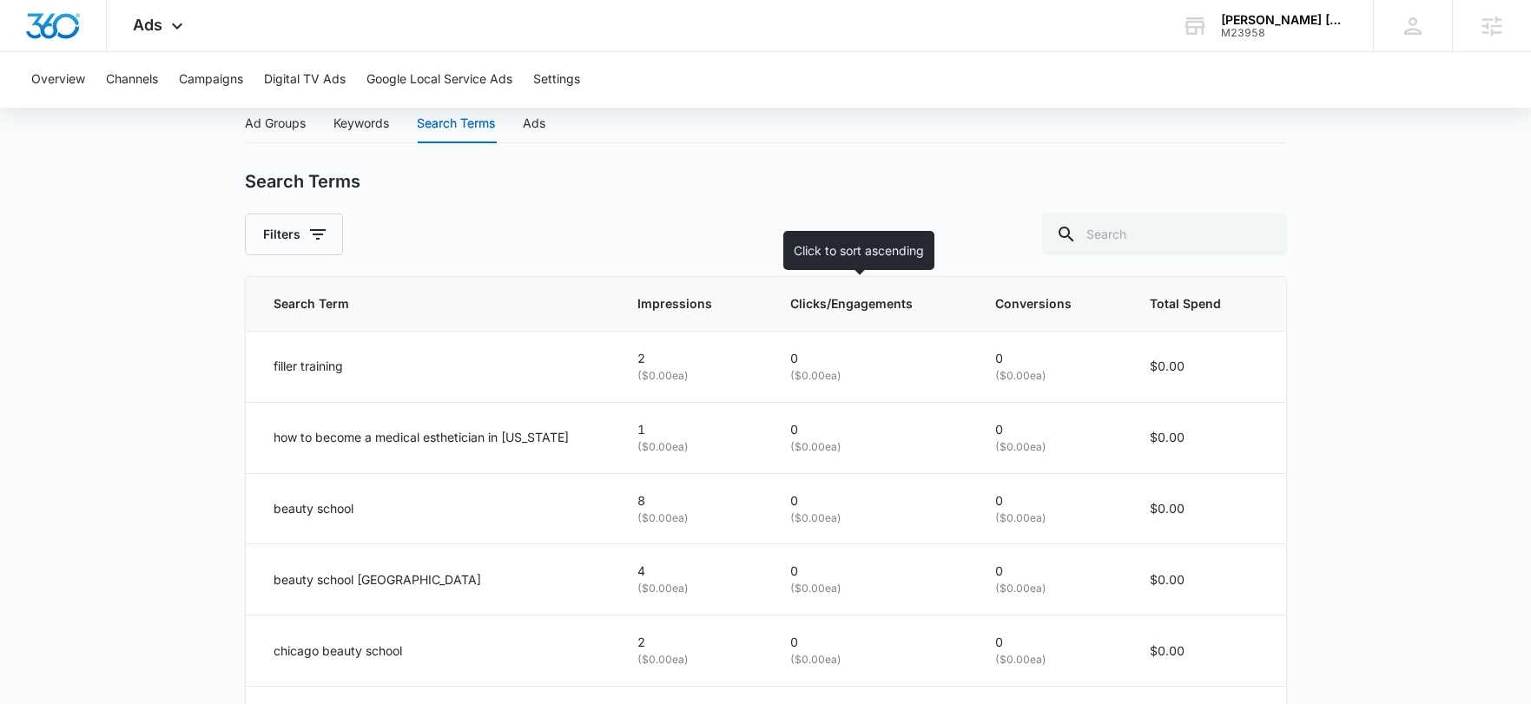
click at [834, 311] on span "Clicks/Engagements" at bounding box center [858, 303] width 137 height 19
click at [833, 309] on span "Clicks/Engagements" at bounding box center [858, 303] width 137 height 19
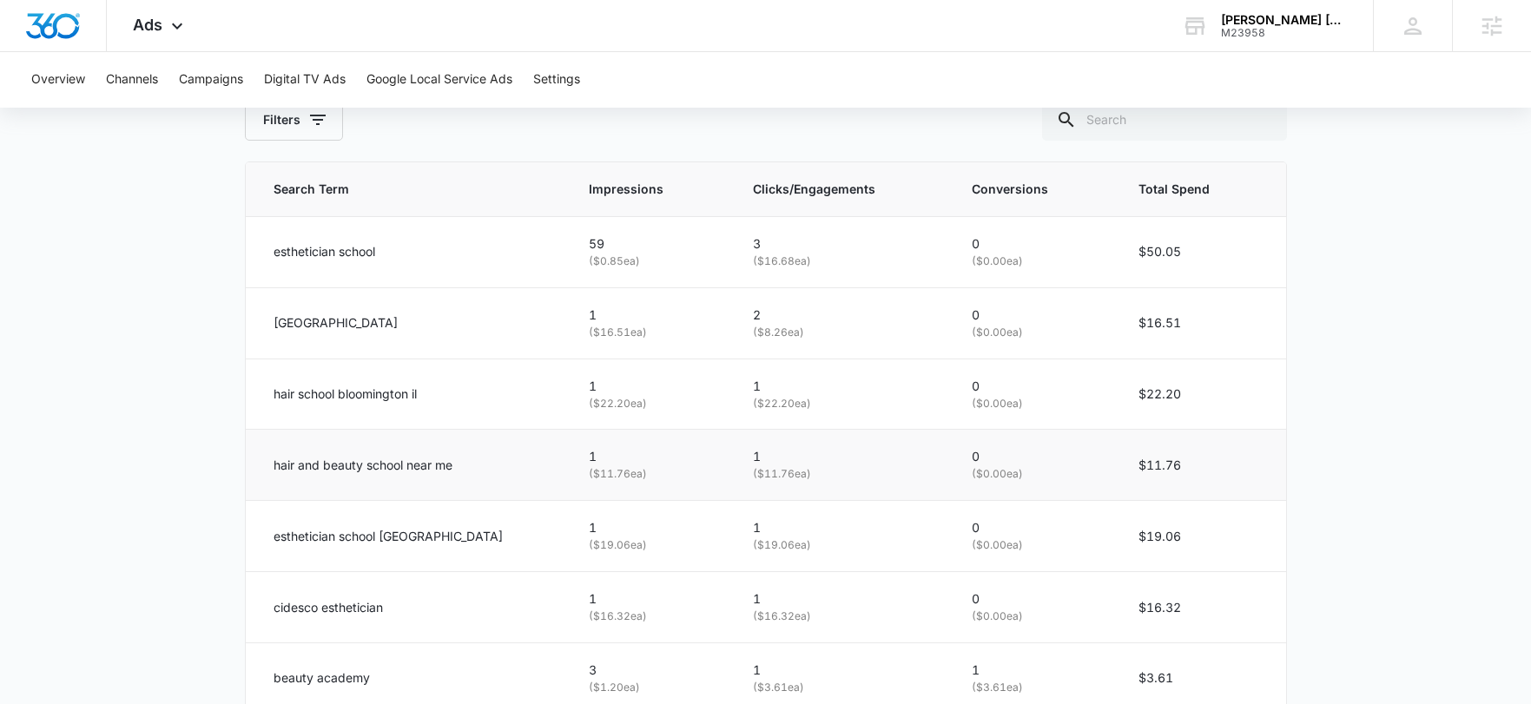
scroll to position [846, 0]
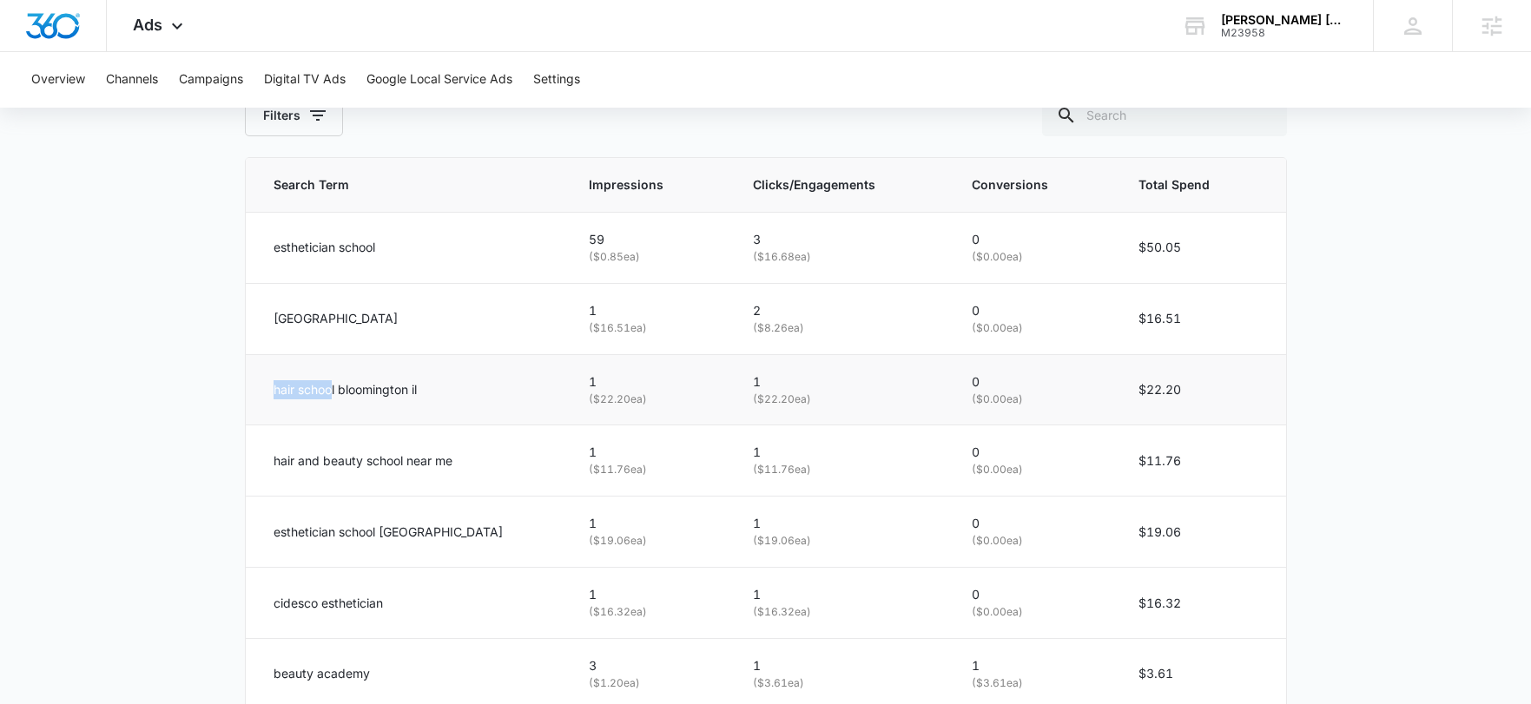
drag, startPoint x: 266, startPoint y: 392, endPoint x: 334, endPoint y: 387, distance: 68.7
click at [334, 387] on td "hair school bloomington il" at bounding box center [407, 389] width 322 height 71
click at [274, 394] on p "hair school bloomington il" at bounding box center [344, 389] width 143 height 19
drag, startPoint x: 269, startPoint y: 392, endPoint x: 335, endPoint y: 392, distance: 66.0
click at [335, 392] on td "hair school bloomington il" at bounding box center [407, 389] width 322 height 71
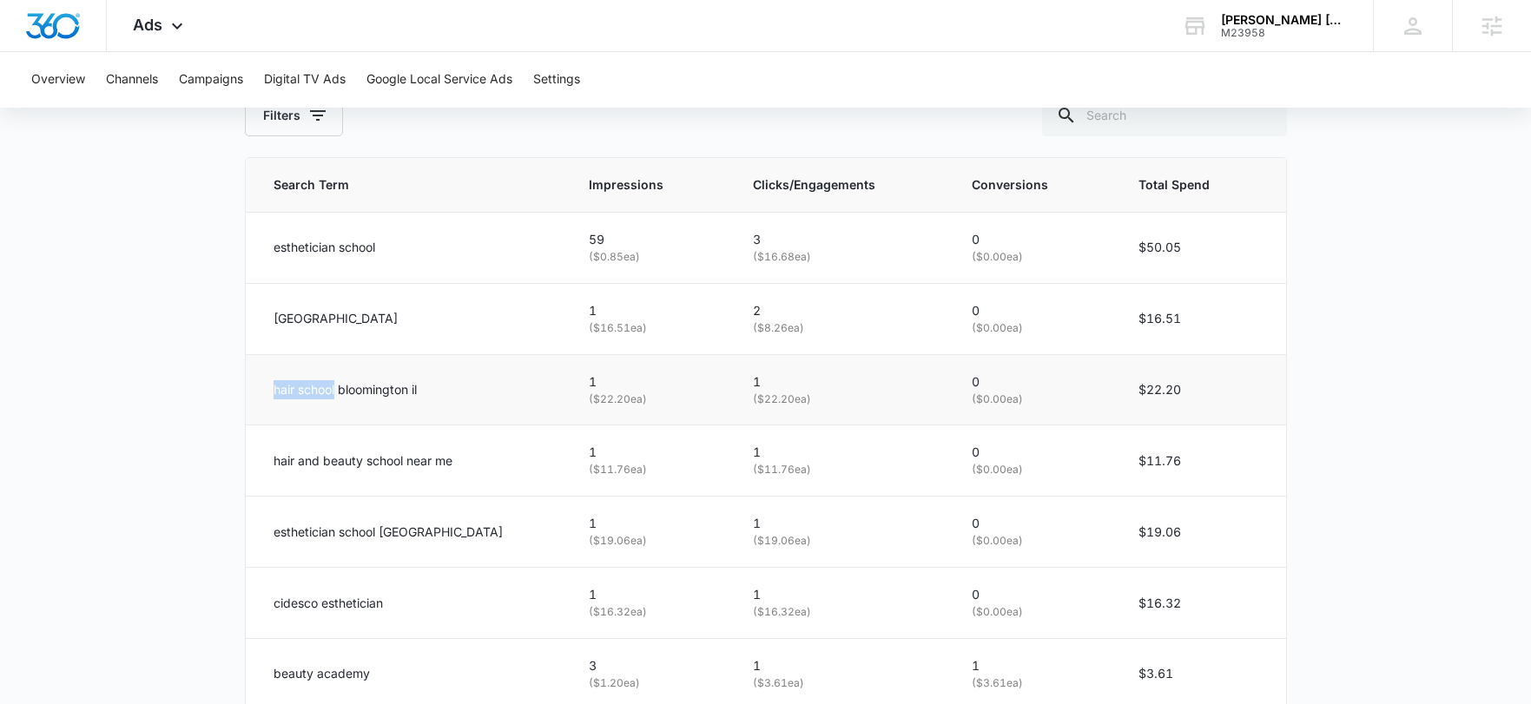
copy p "hair school"
click at [273, 385] on p "hair school bloomington il" at bounding box center [344, 389] width 143 height 19
click at [281, 389] on p "hair school bloomington il" at bounding box center [344, 389] width 143 height 19
copy p "hair"
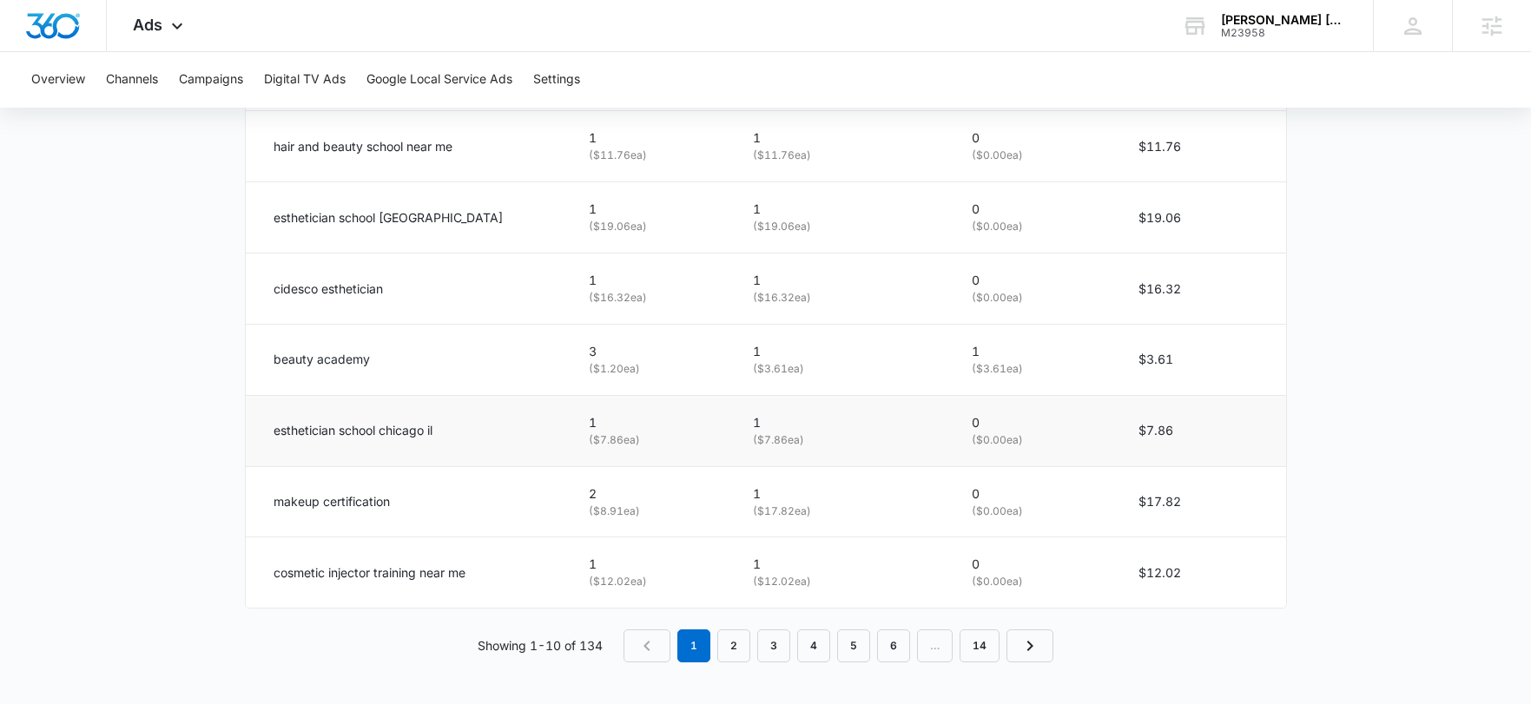
scroll to position [1156, 0]
click at [741, 647] on link "2" at bounding box center [733, 649] width 33 height 33
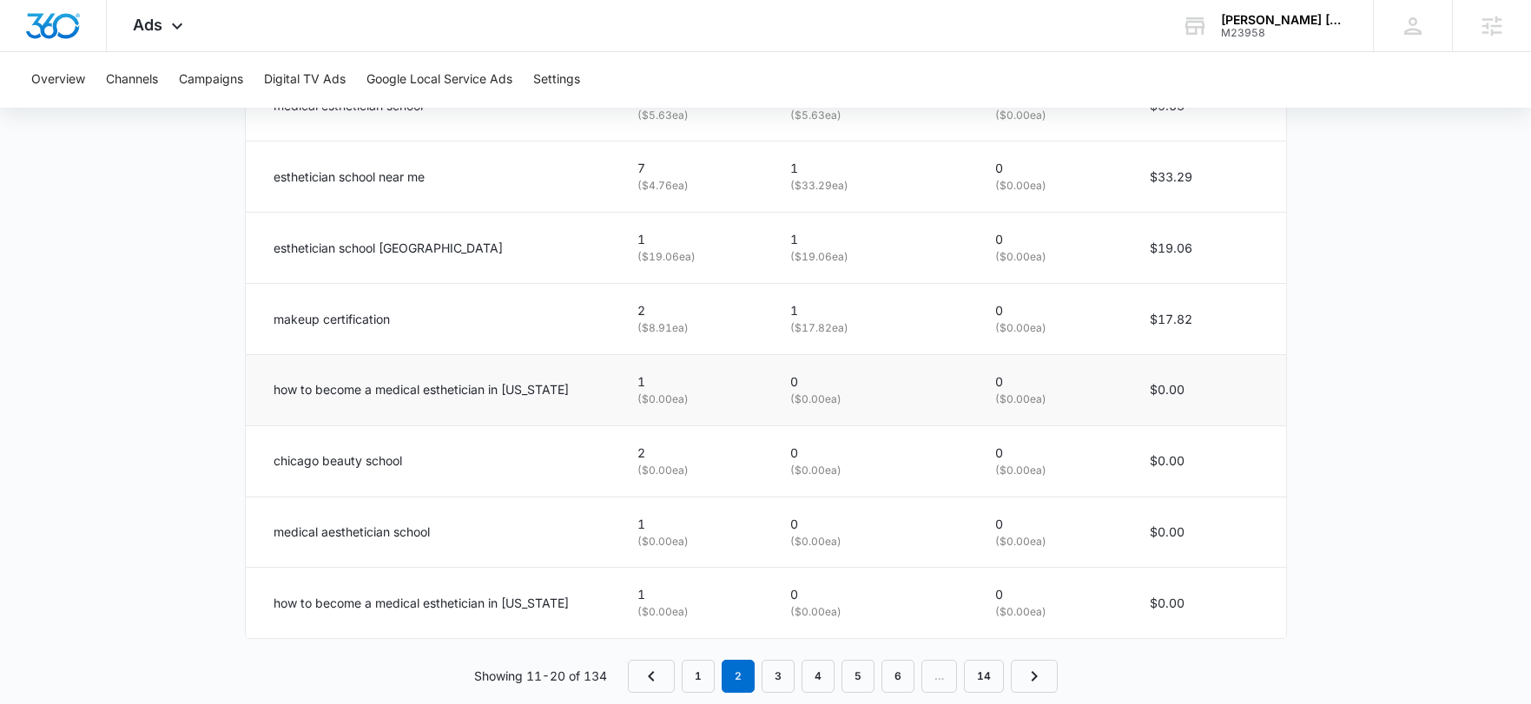
scroll to position [1136, 0]
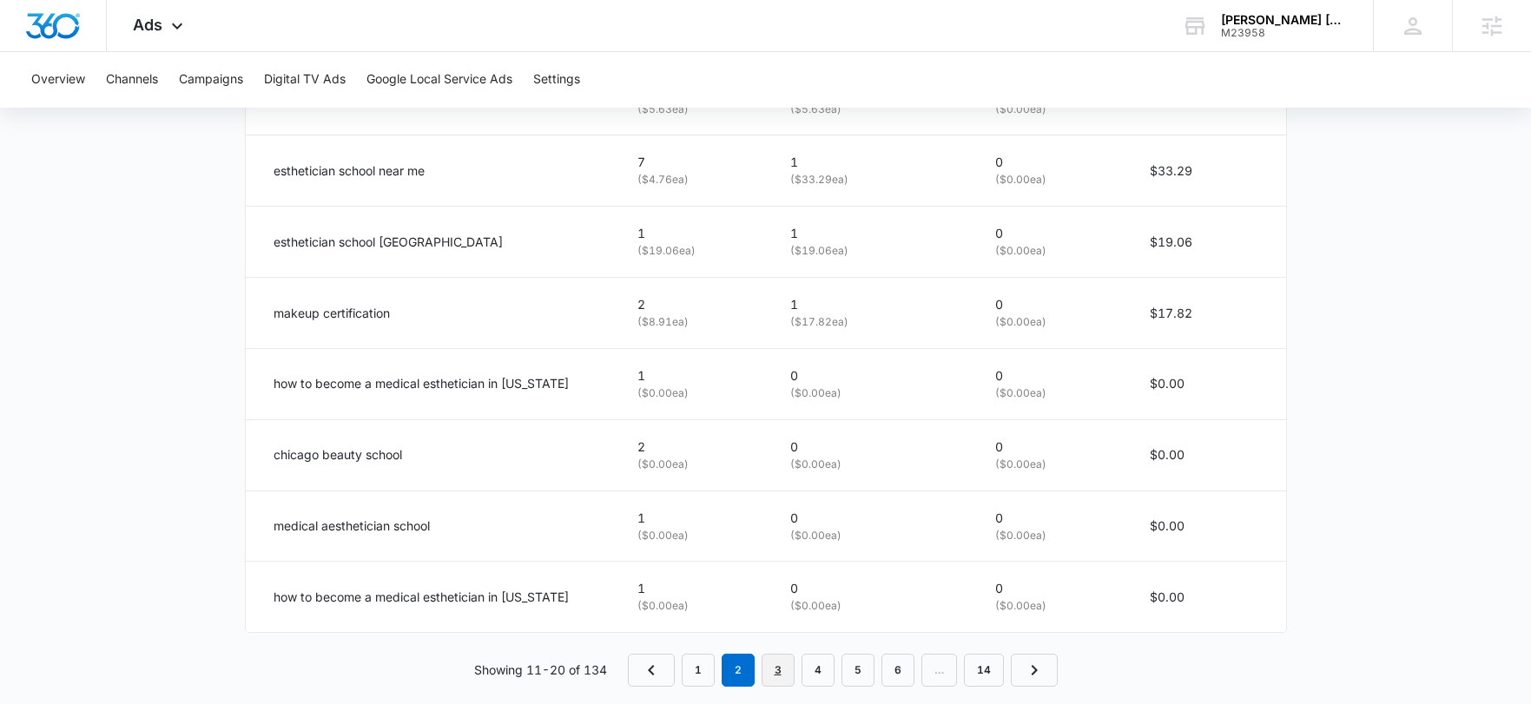
click at [779, 669] on link "3" at bounding box center [777, 670] width 33 height 33
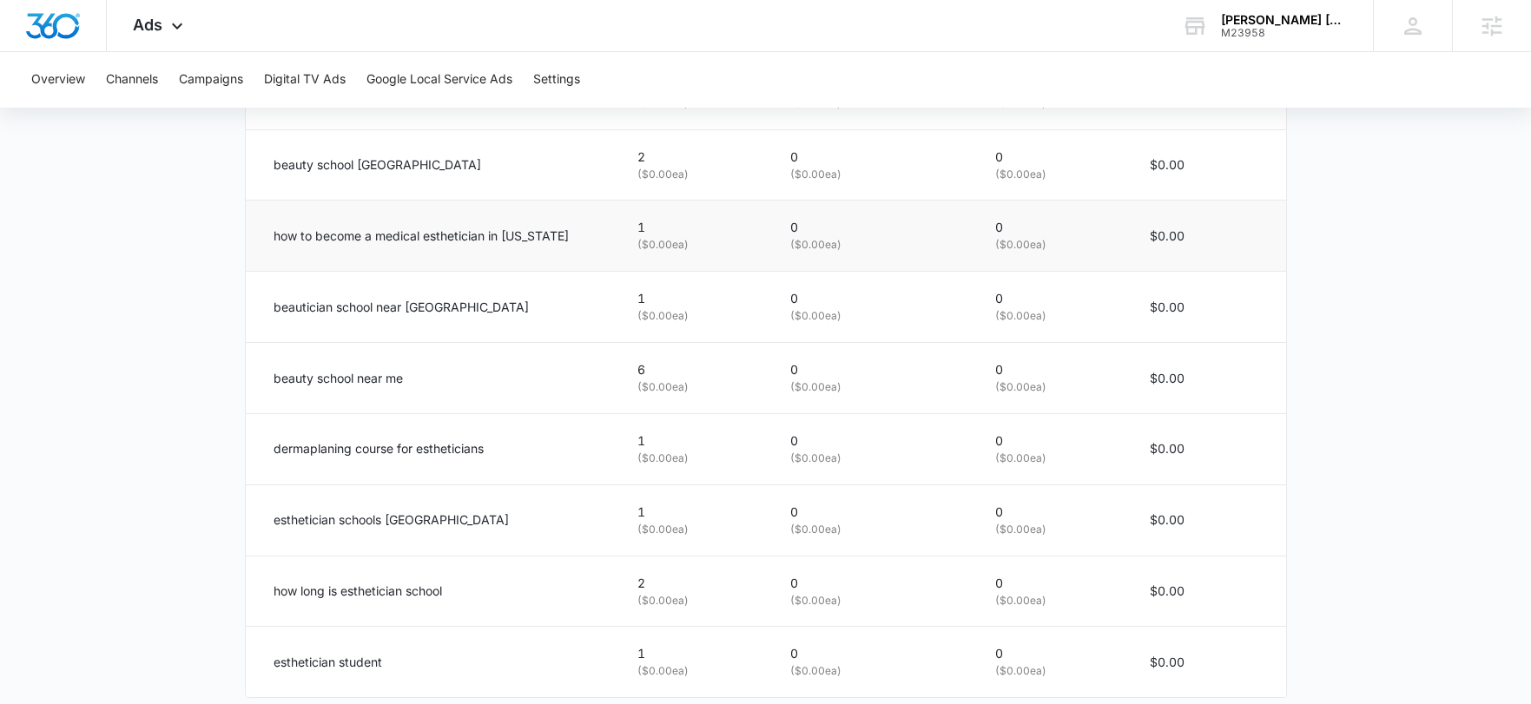
scroll to position [991, 0]
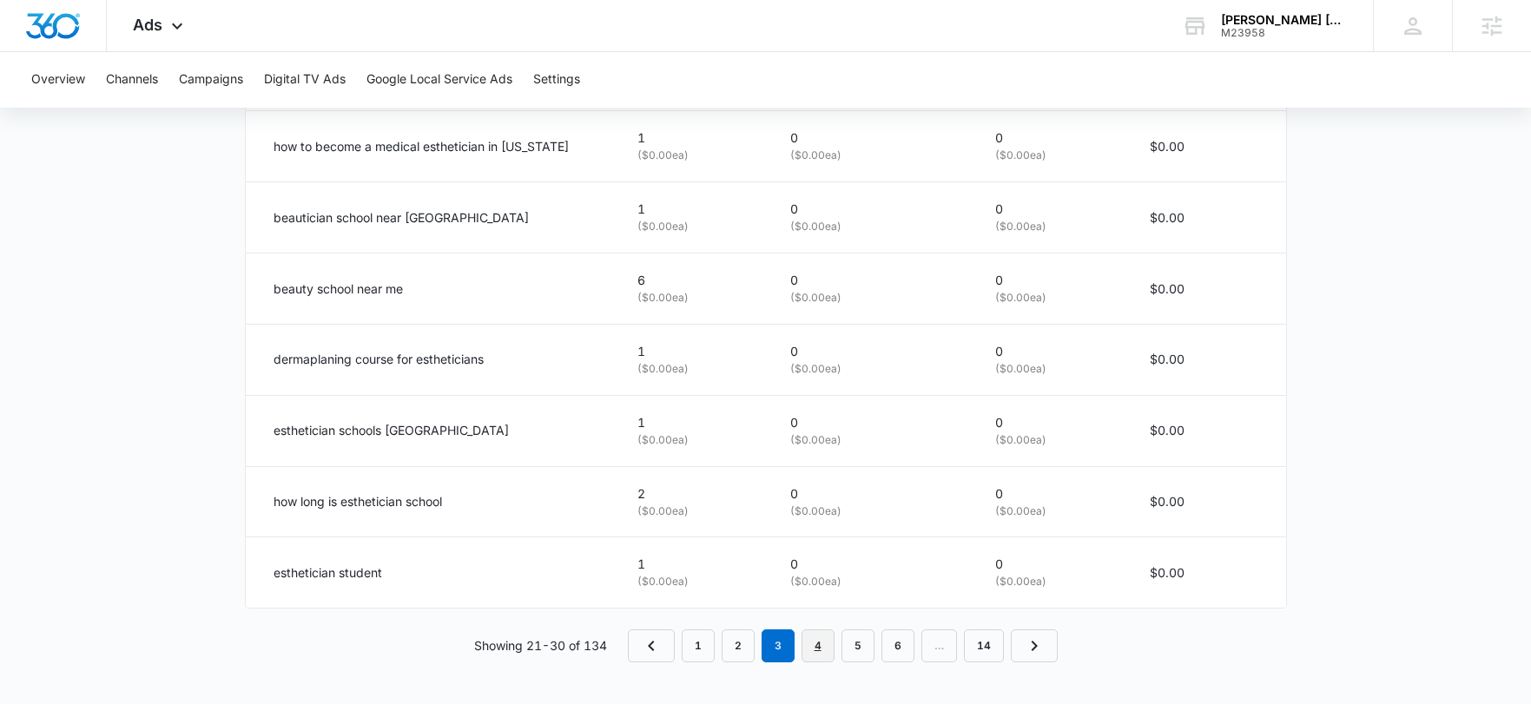
click at [809, 642] on link "4" at bounding box center [817, 645] width 33 height 33
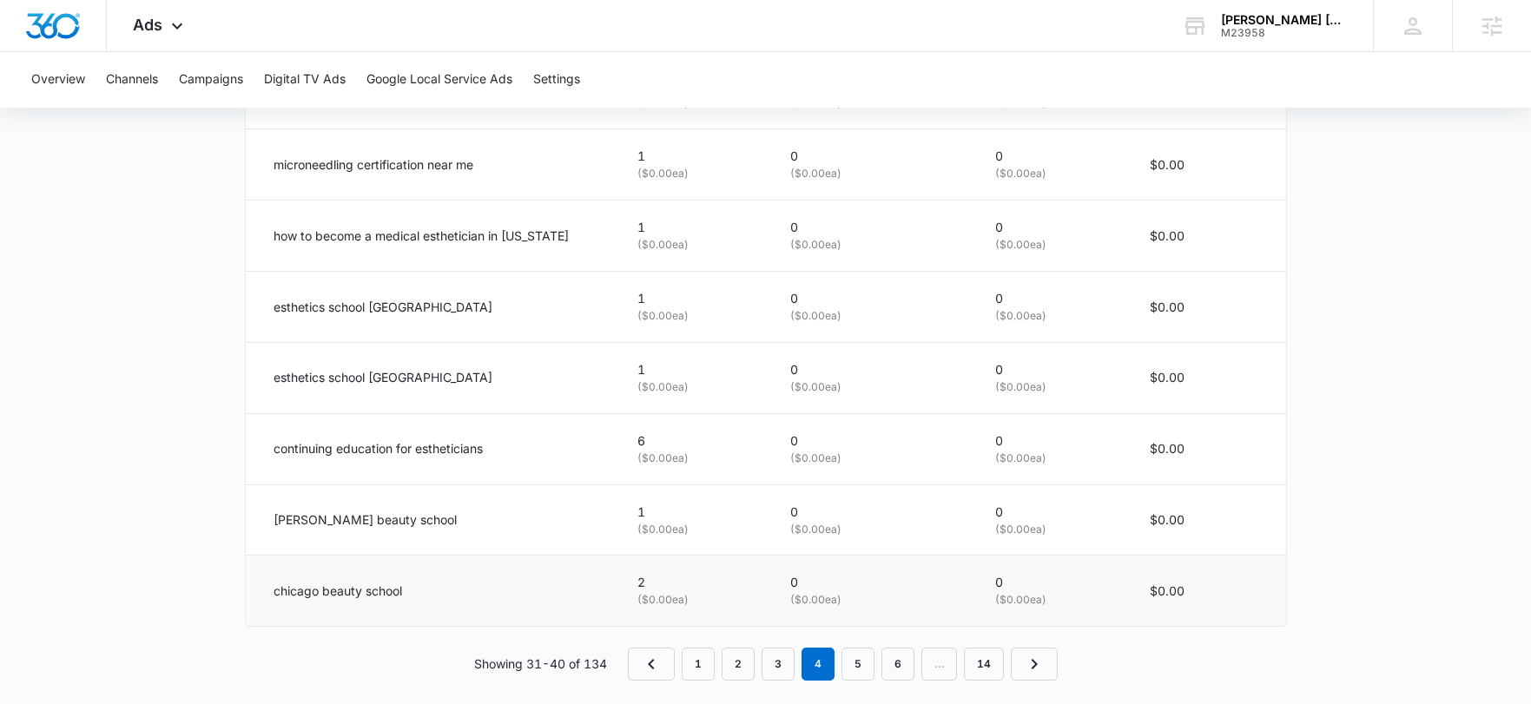
scroll to position [1160, 0]
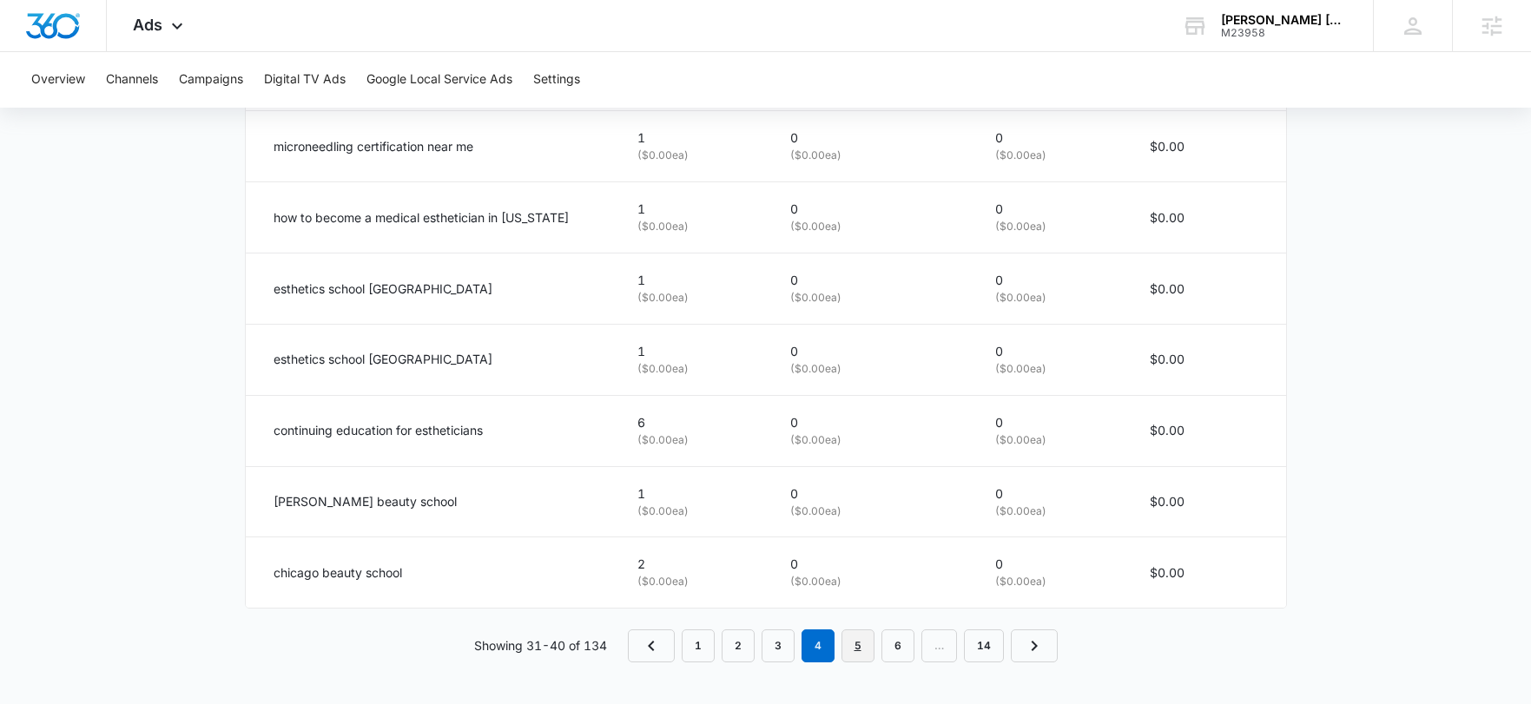
click at [860, 638] on link "5" at bounding box center [857, 645] width 33 height 33
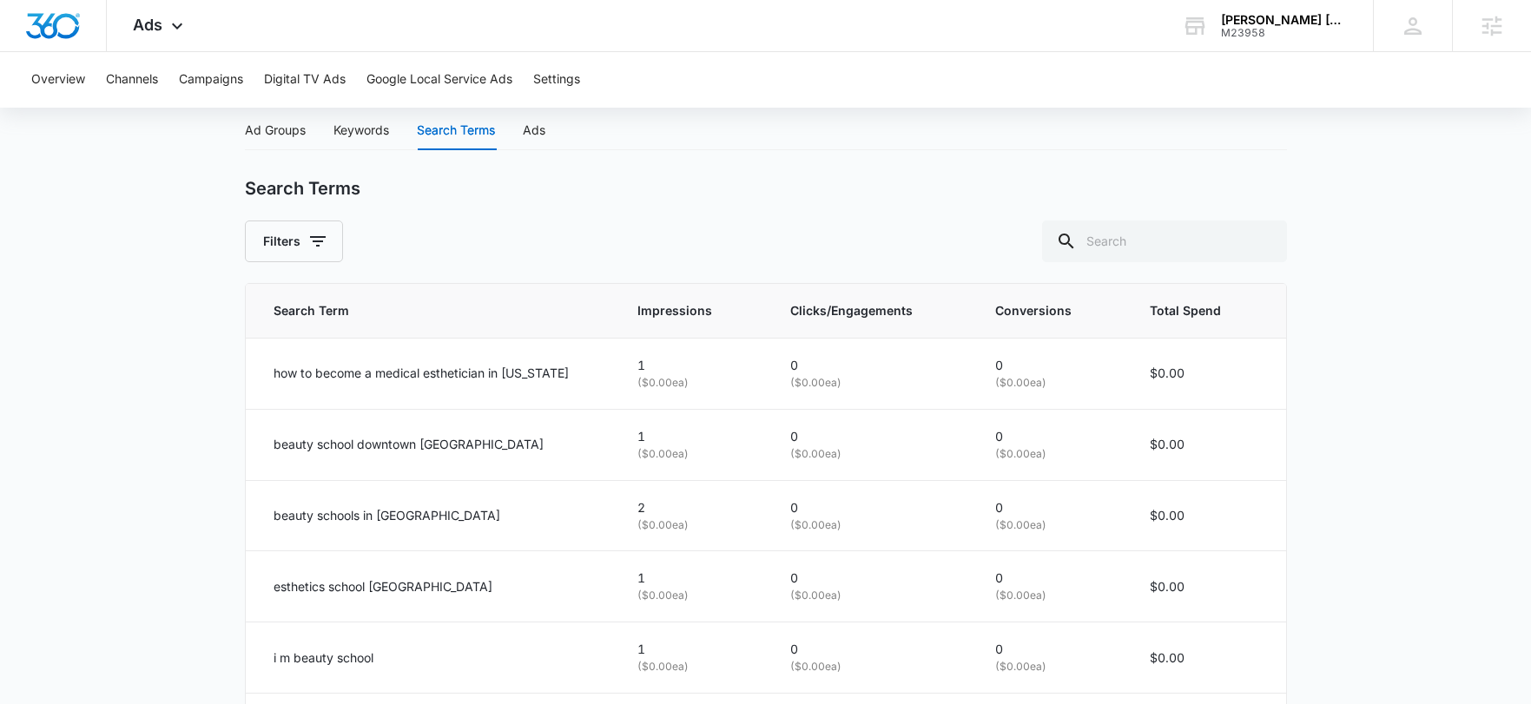
scroll to position [555, 0]
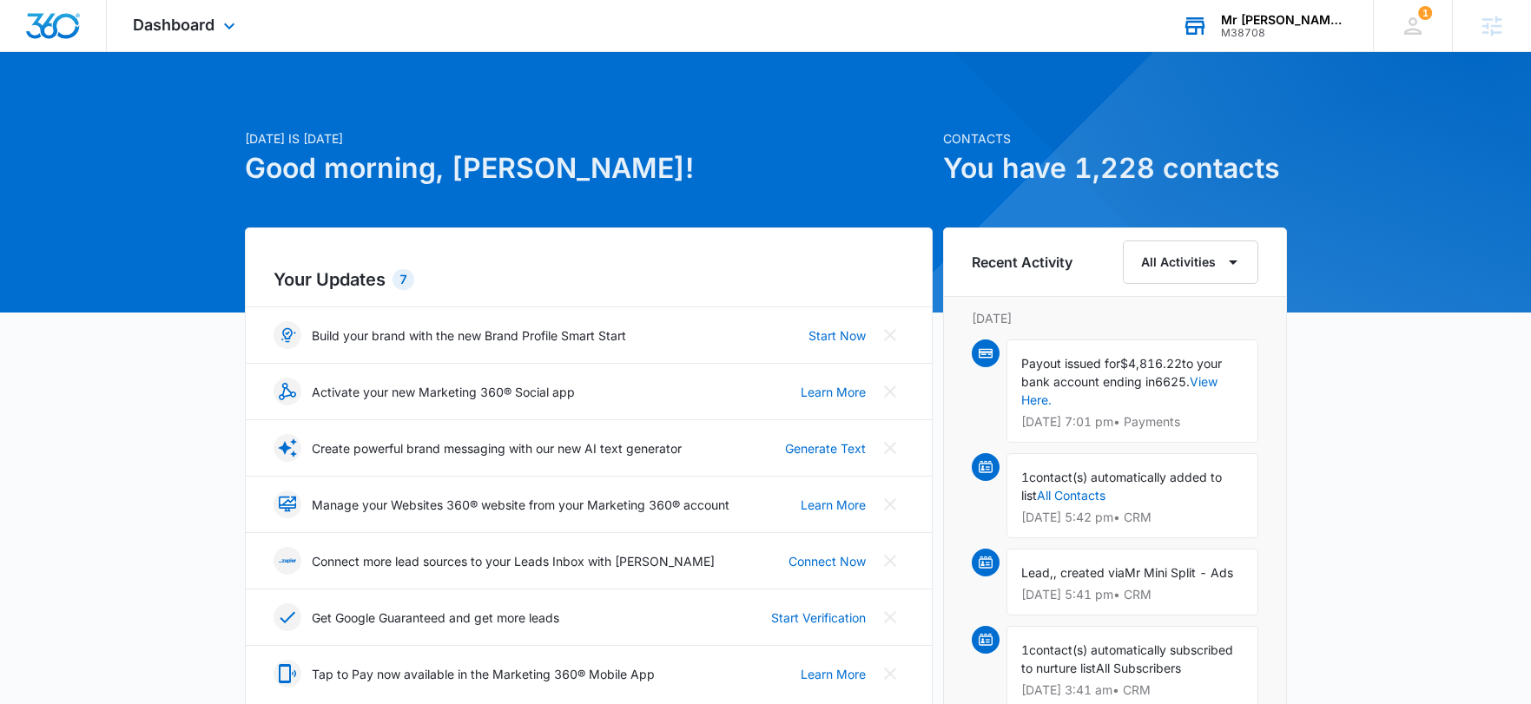
click at [1312, 24] on div "Mr Mini Split" at bounding box center [1284, 20] width 127 height 14
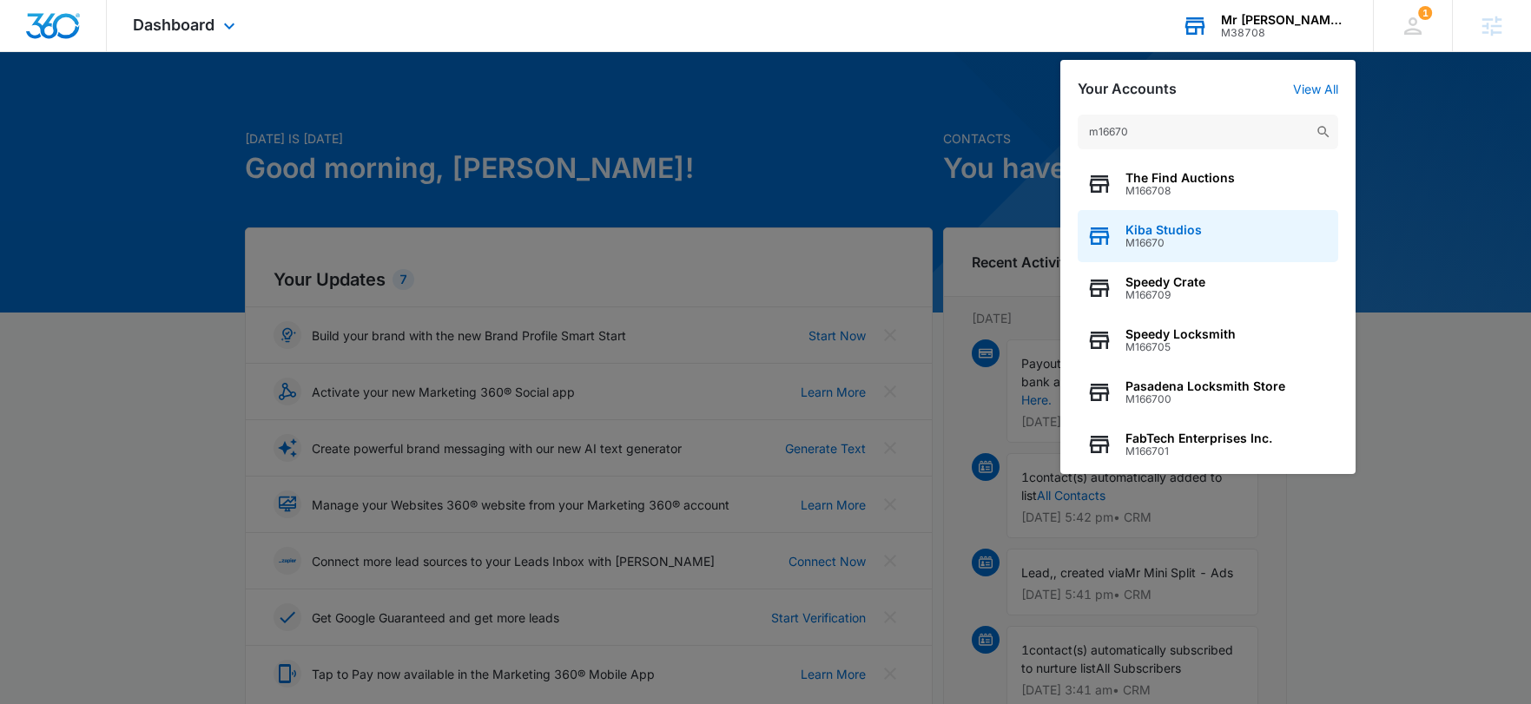
type input "m16670"
click at [1152, 237] on span "M16670" at bounding box center [1163, 243] width 76 height 12
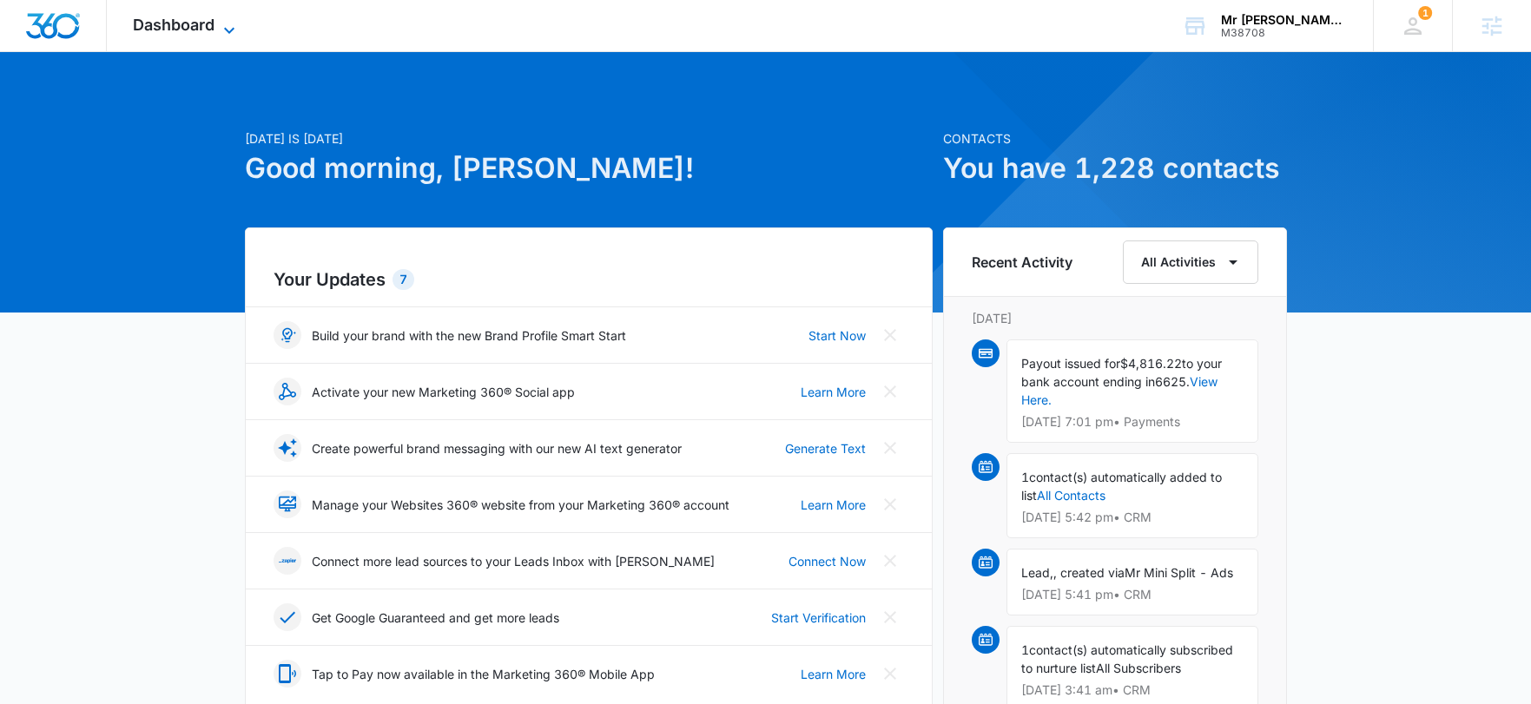
click at [201, 16] on span "Dashboard" at bounding box center [174, 25] width 82 height 18
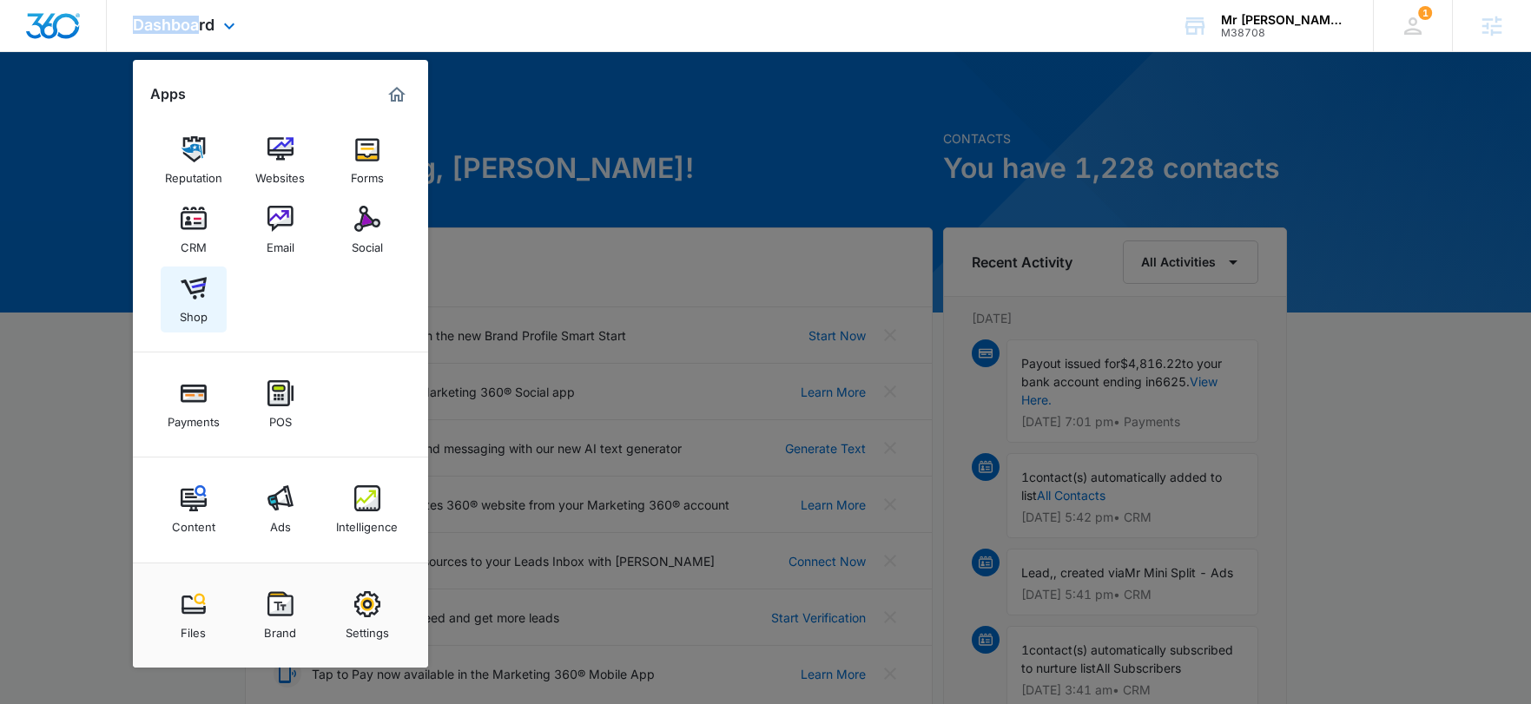
click at [197, 314] on div "Shop" at bounding box center [194, 312] width 28 height 23
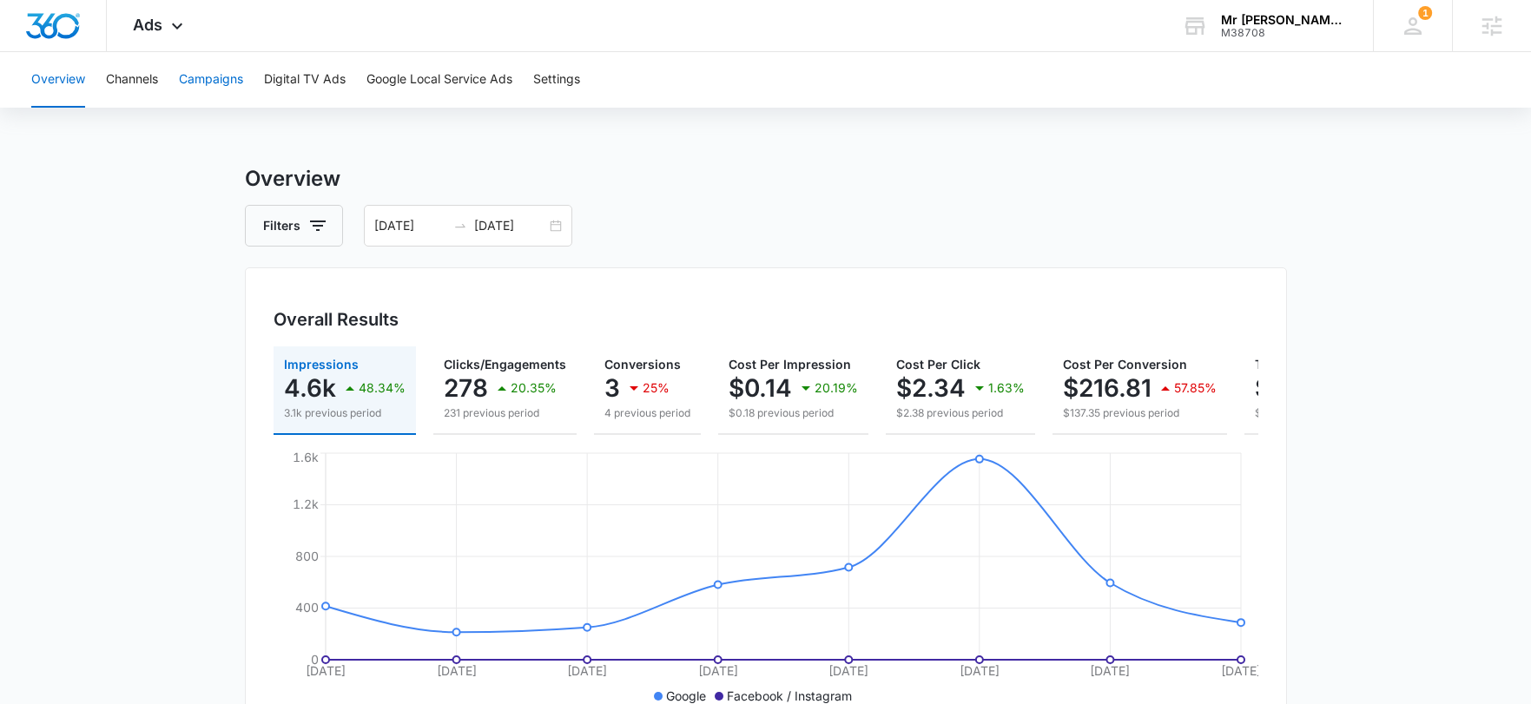
click at [184, 76] on button "Campaigns" at bounding box center [211, 80] width 64 height 56
click at [517, 227] on input "[DATE]" at bounding box center [510, 225] width 72 height 19
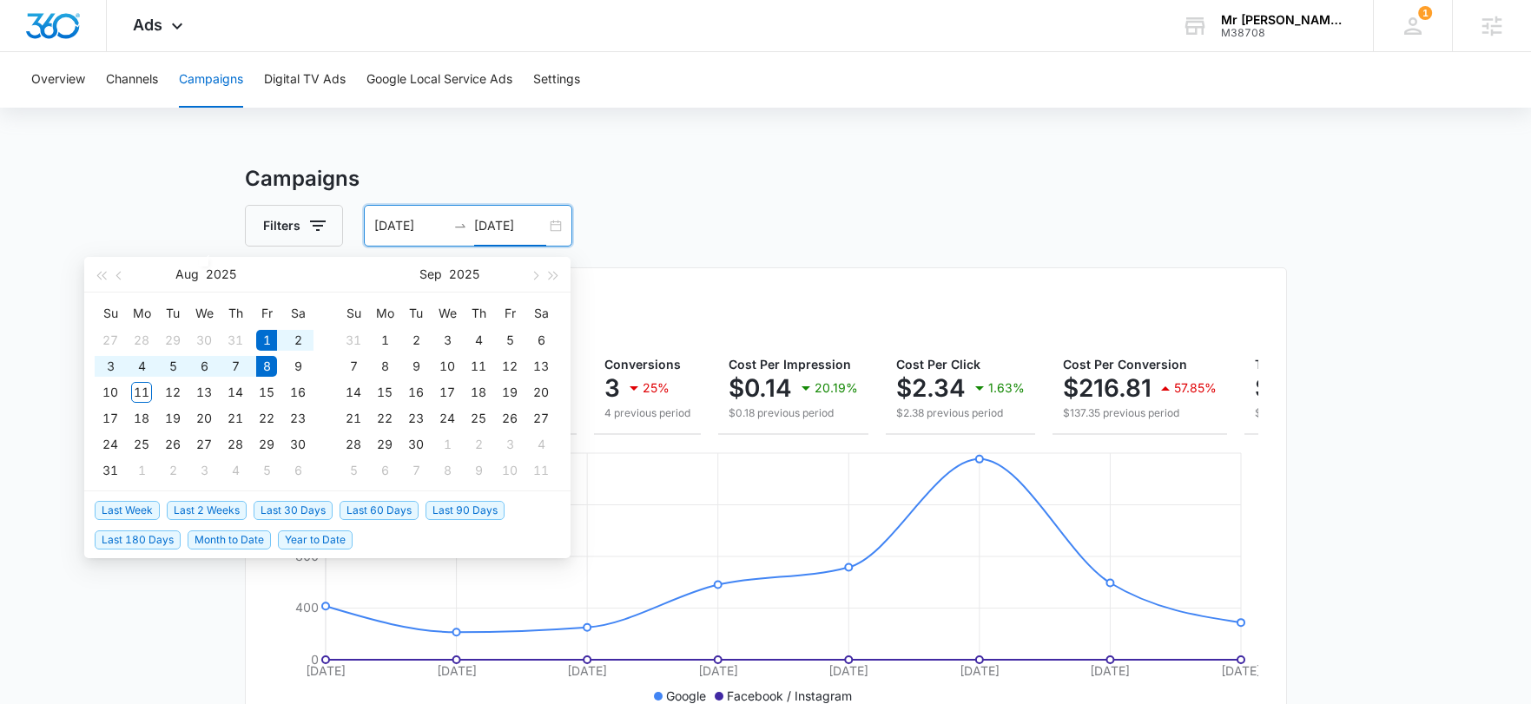
type input "[DATE]"
click at [128, 515] on span "Last Week" at bounding box center [127, 510] width 65 height 19
type input "[DATE]"
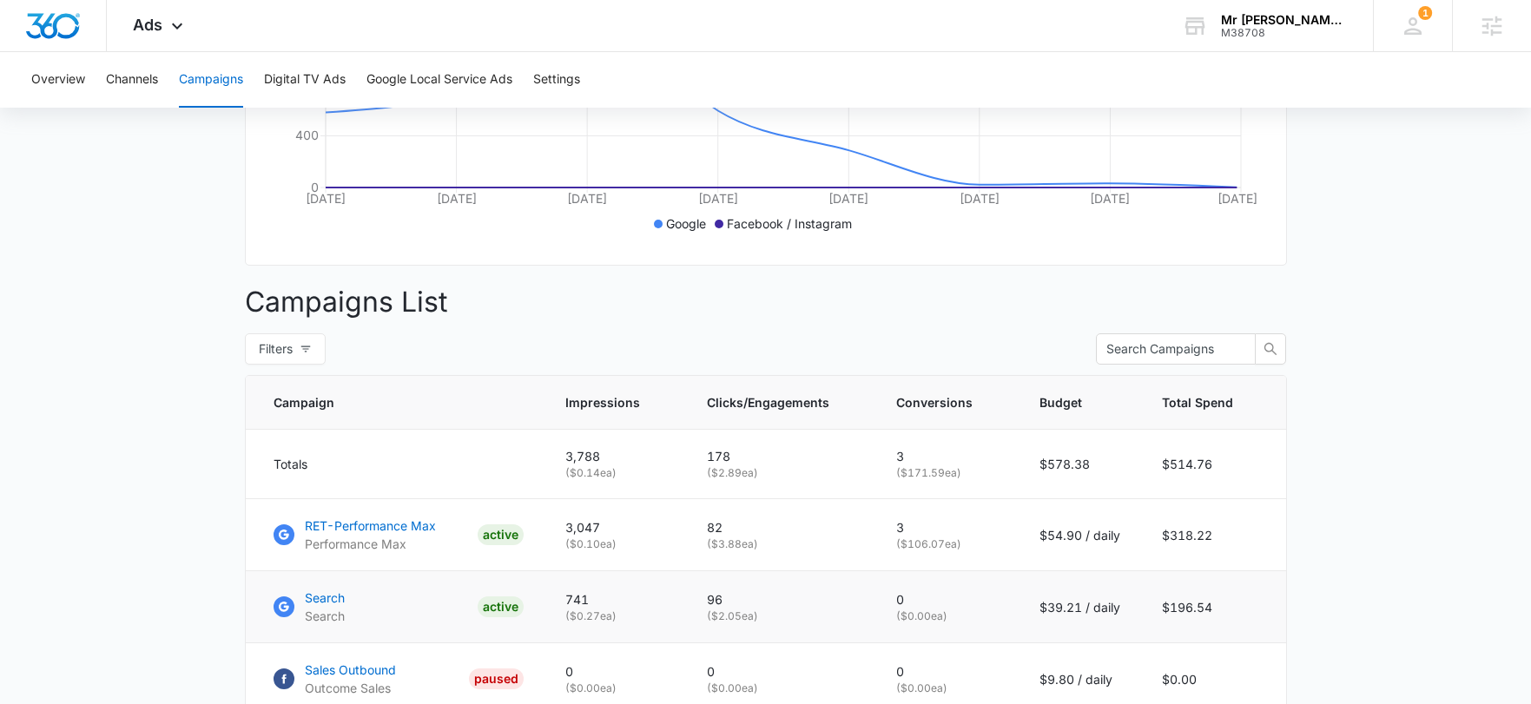
scroll to position [655, 0]
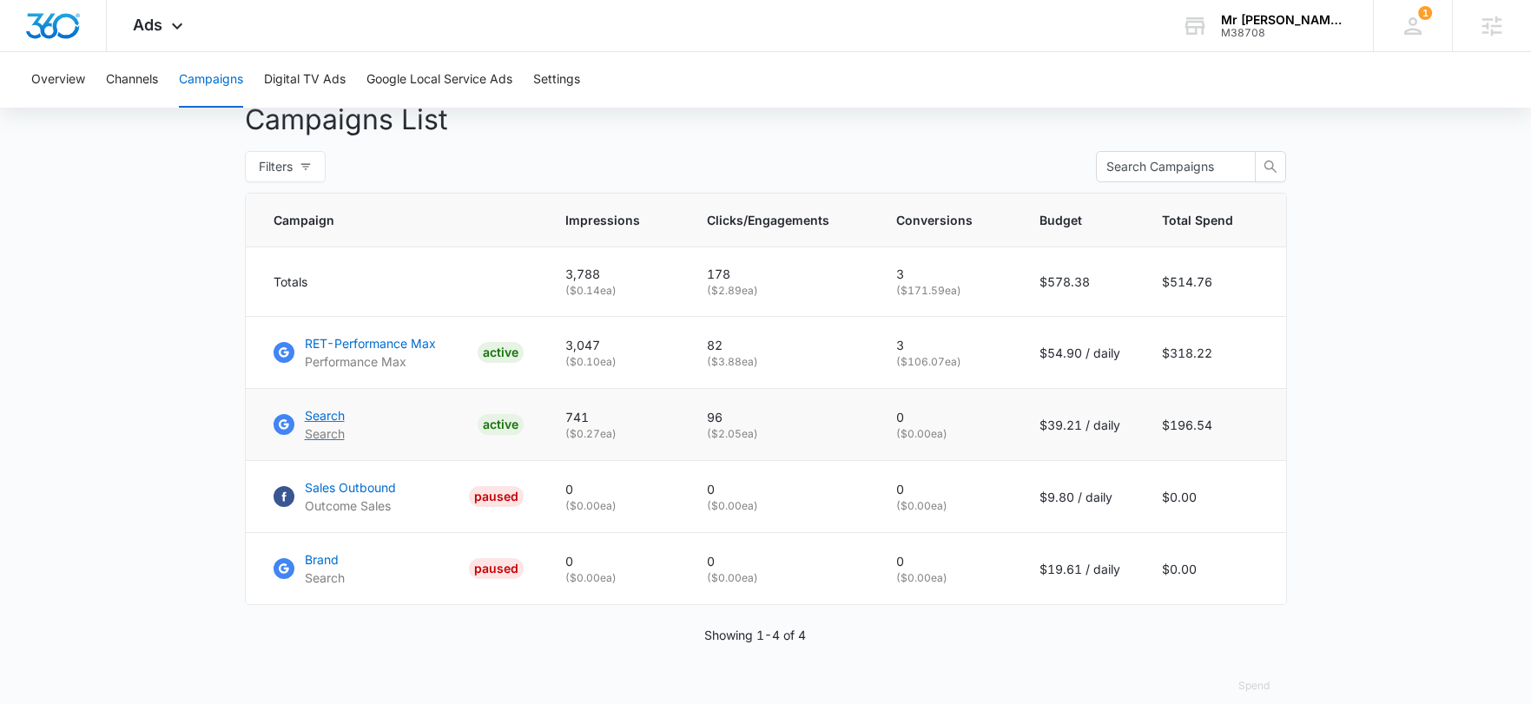
click at [318, 425] on p "Search" at bounding box center [325, 415] width 40 height 18
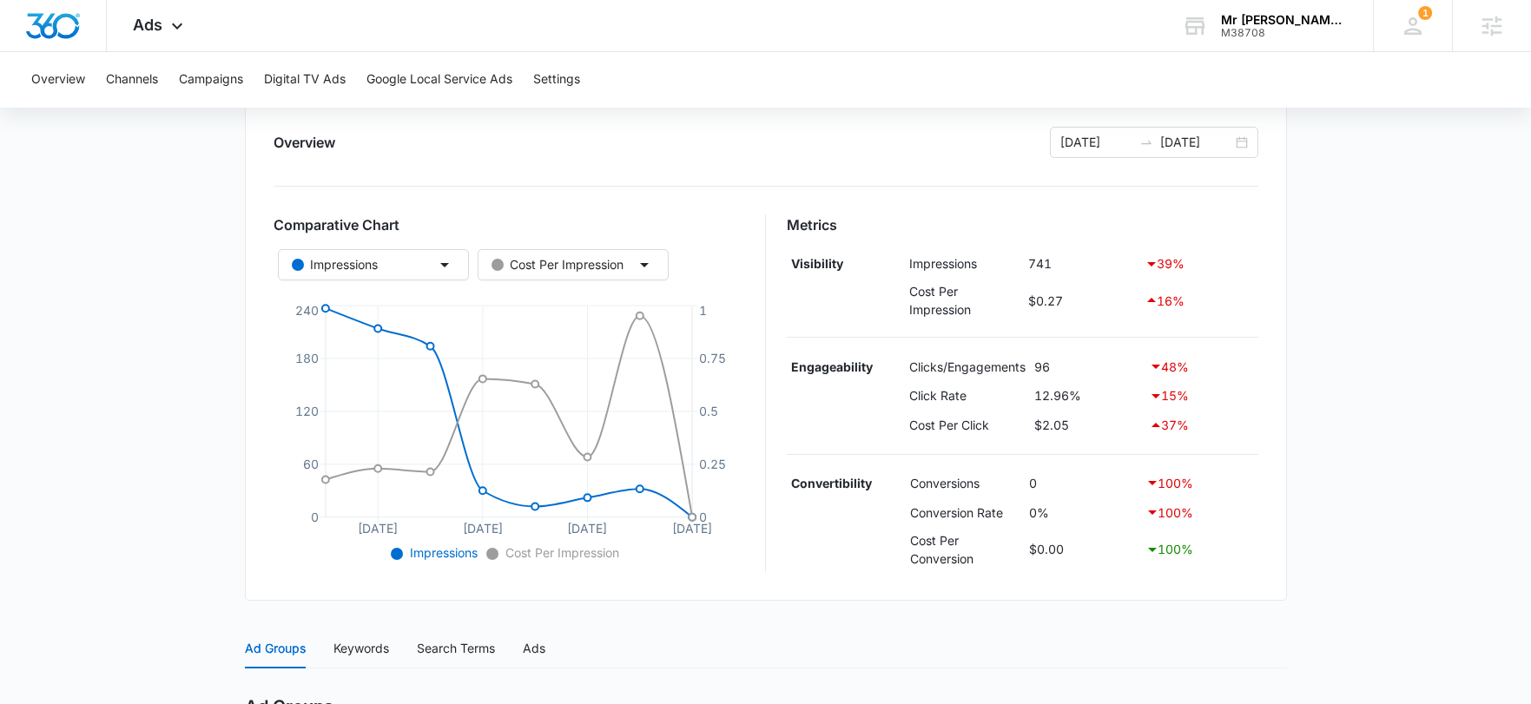
scroll to position [471, 0]
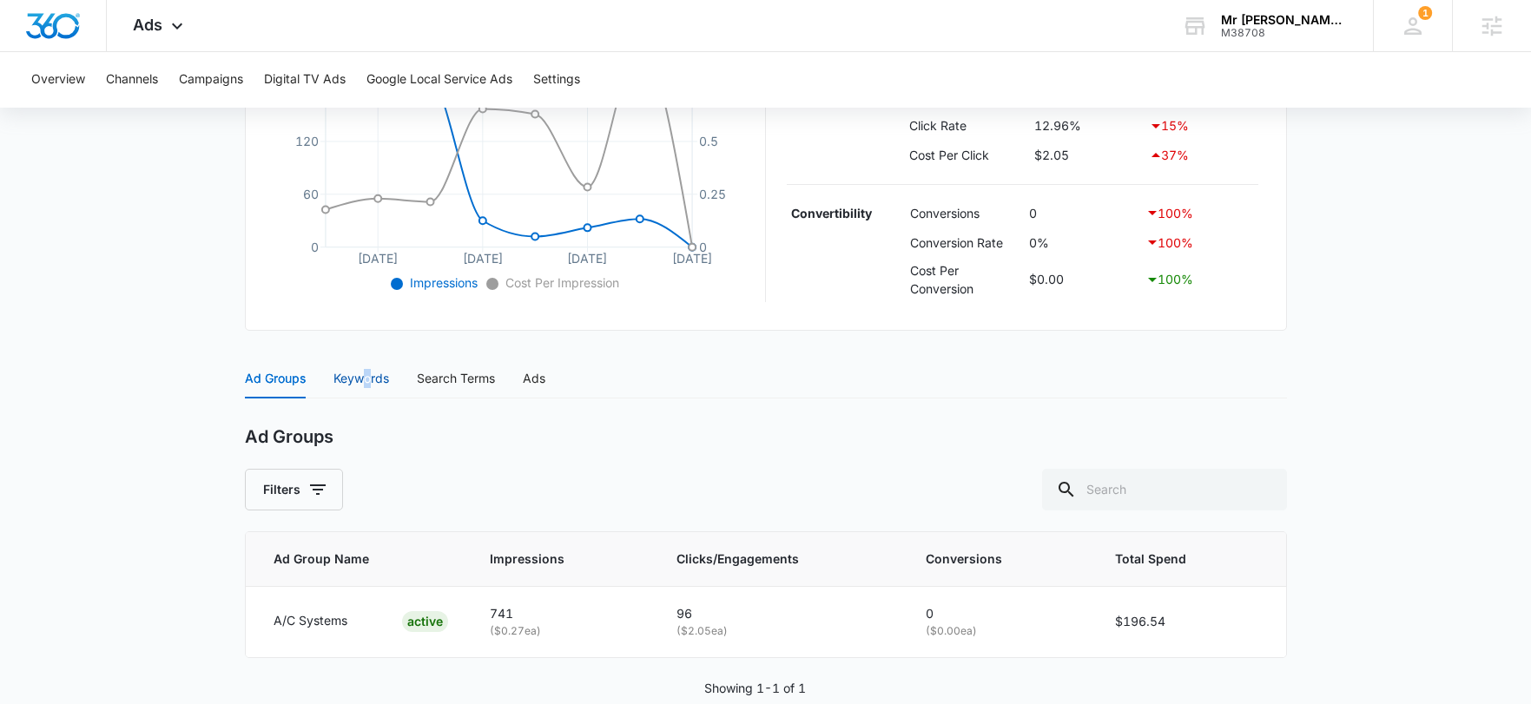
click at [368, 380] on div "Keywords" at bounding box center [361, 378] width 56 height 19
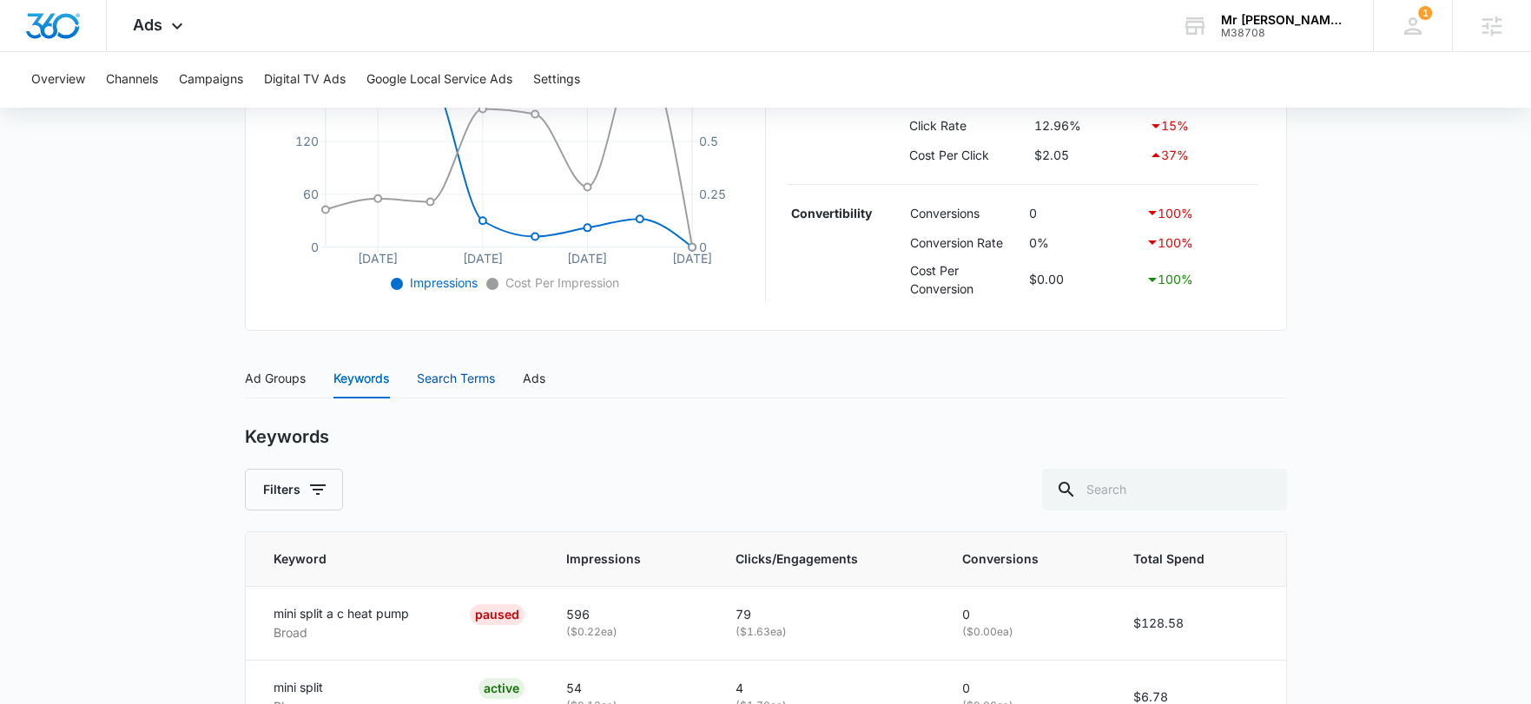
click at [475, 378] on div "Search Terms" at bounding box center [456, 378] width 78 height 19
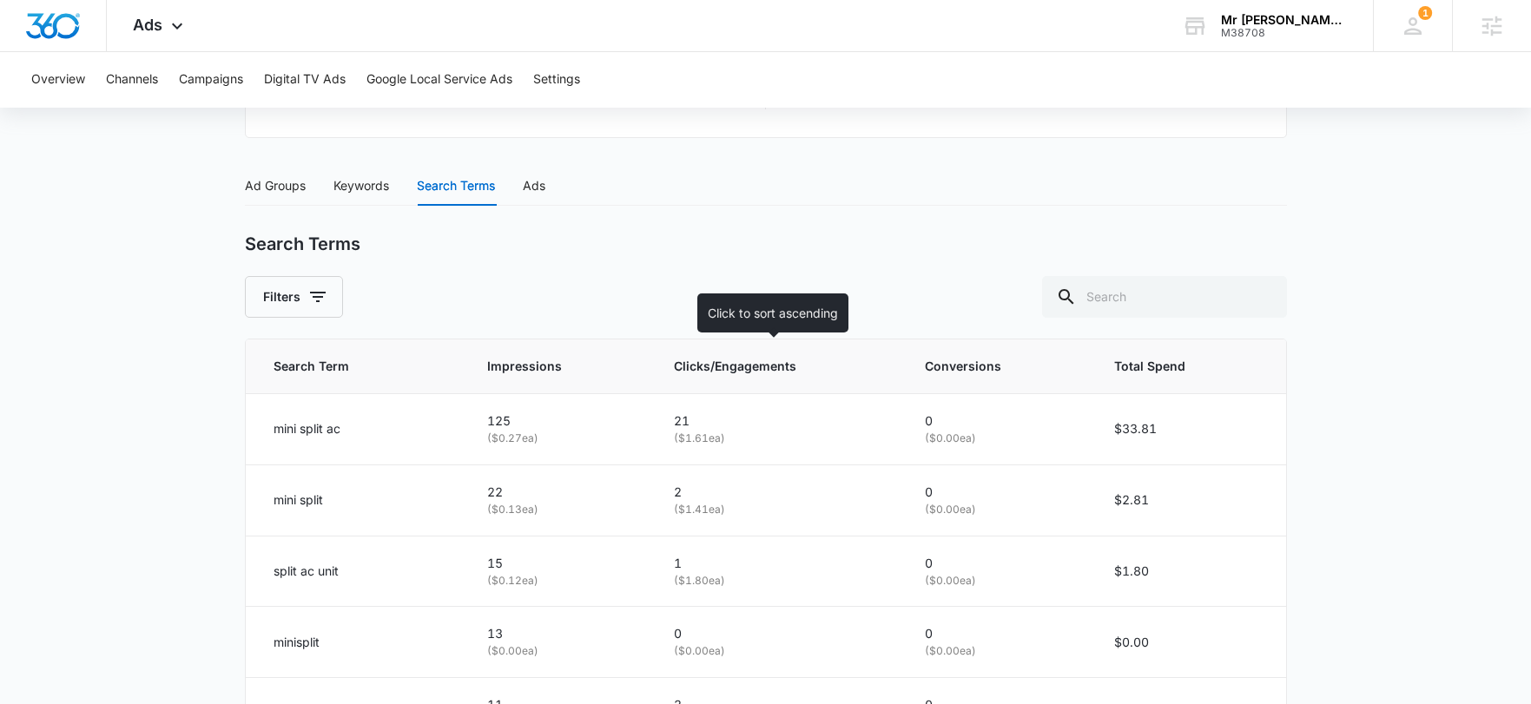
click at [682, 381] on th "Clicks/Engagements" at bounding box center [778, 366] width 251 height 55
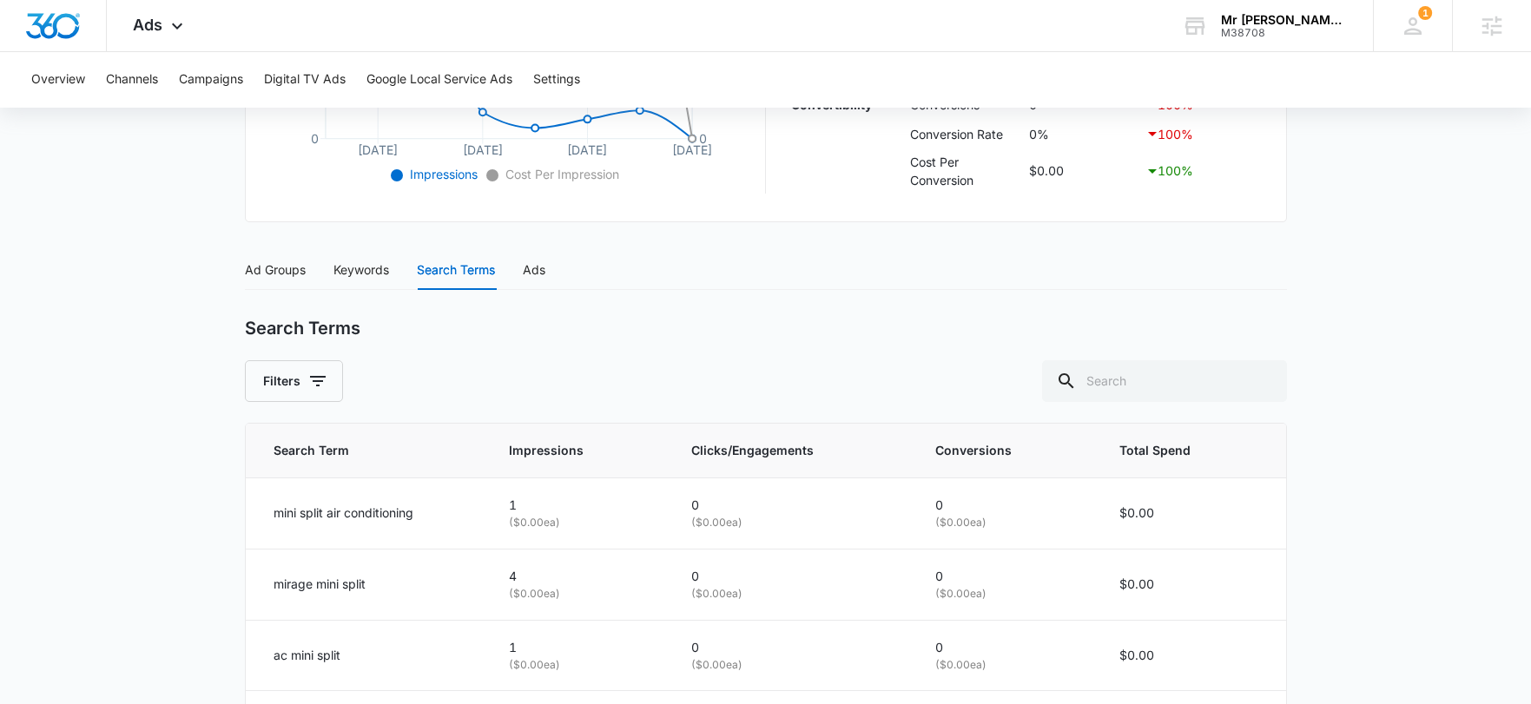
scroll to position [664, 0]
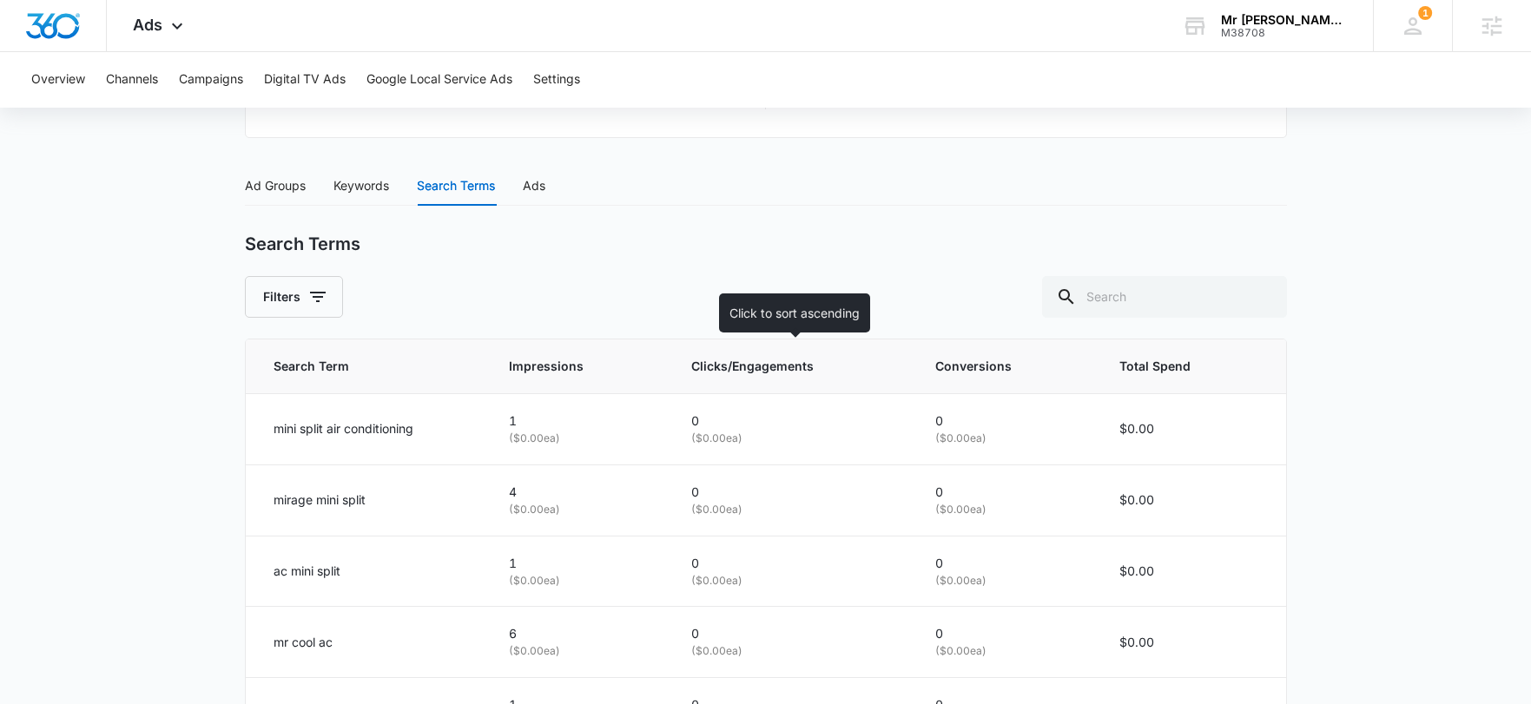
click at [745, 342] on th "Clicks/Engagements" at bounding box center [792, 366] width 244 height 55
click at [735, 365] on span "Clicks/Engagements" at bounding box center [779, 366] width 177 height 19
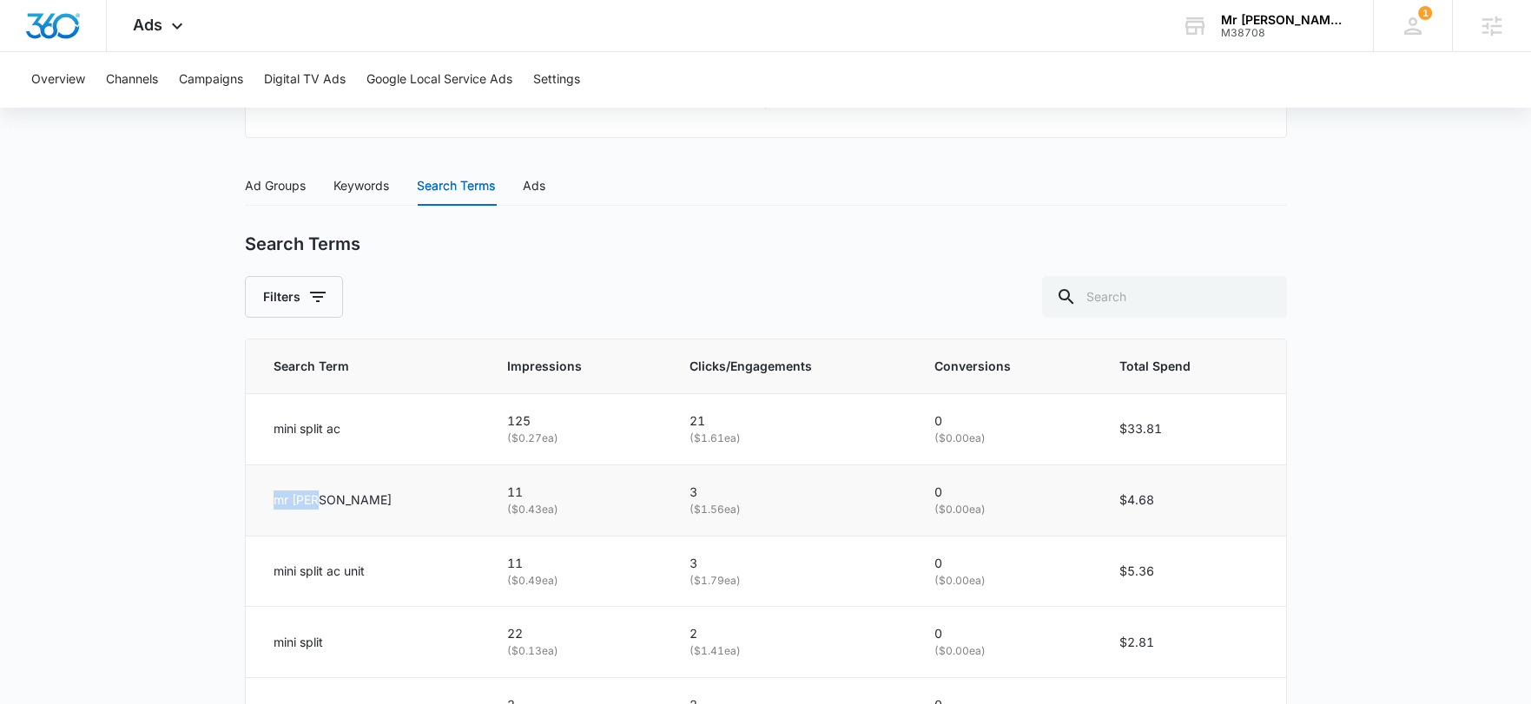
drag, startPoint x: 321, startPoint y: 499, endPoint x: 273, endPoint y: 497, distance: 47.8
click at [259, 502] on td "mr [PERSON_NAME]" at bounding box center [366, 499] width 241 height 71
copy p "mr [PERSON_NAME]"
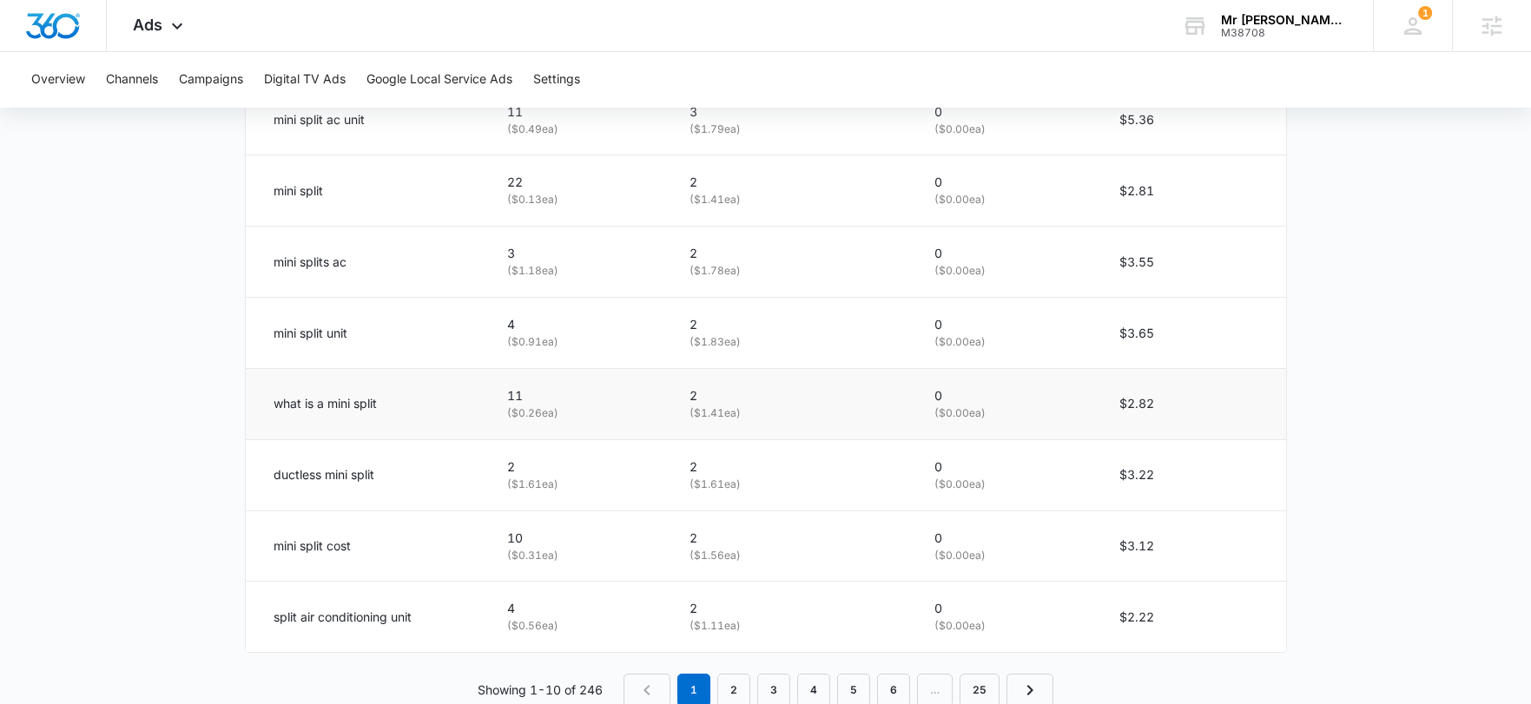
scroll to position [1160, 0]
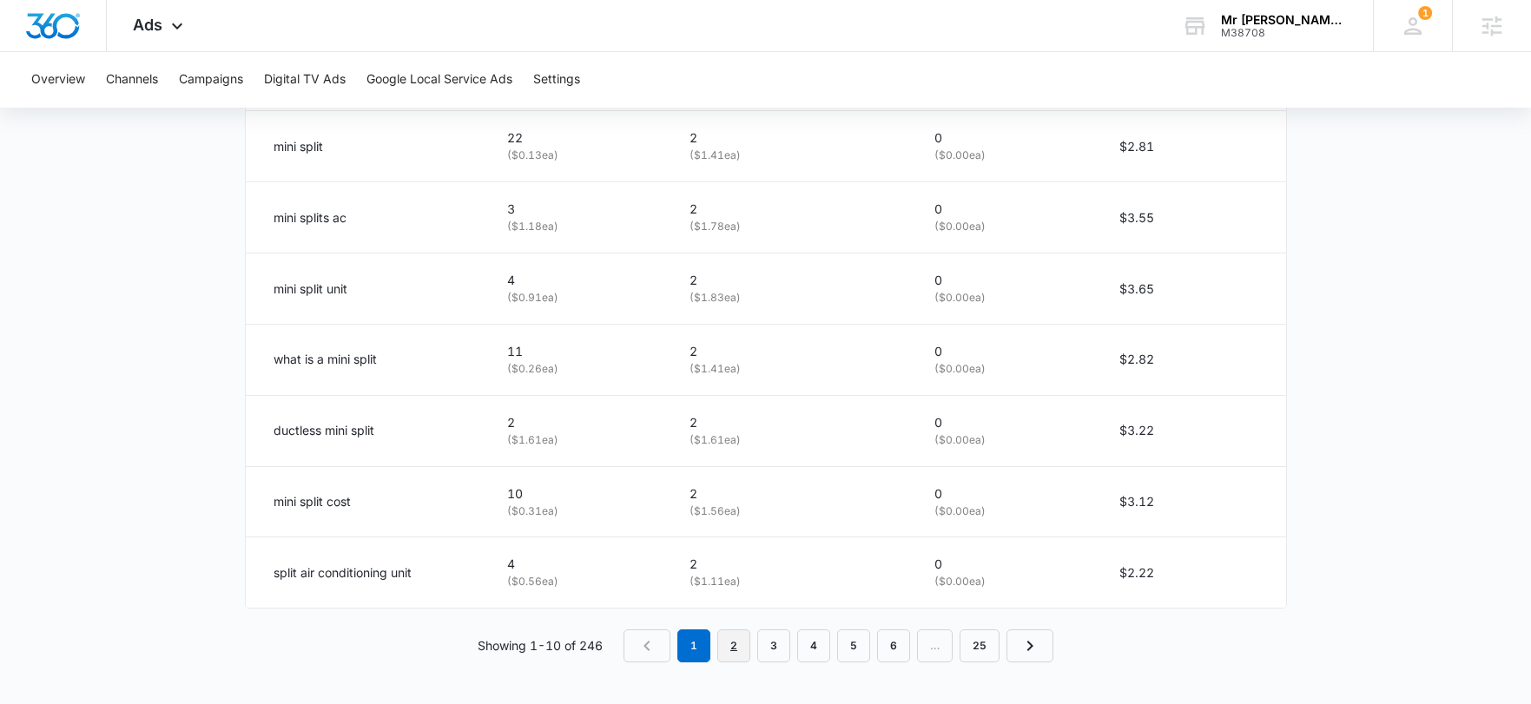
click at [743, 648] on link "2" at bounding box center [733, 645] width 33 height 33
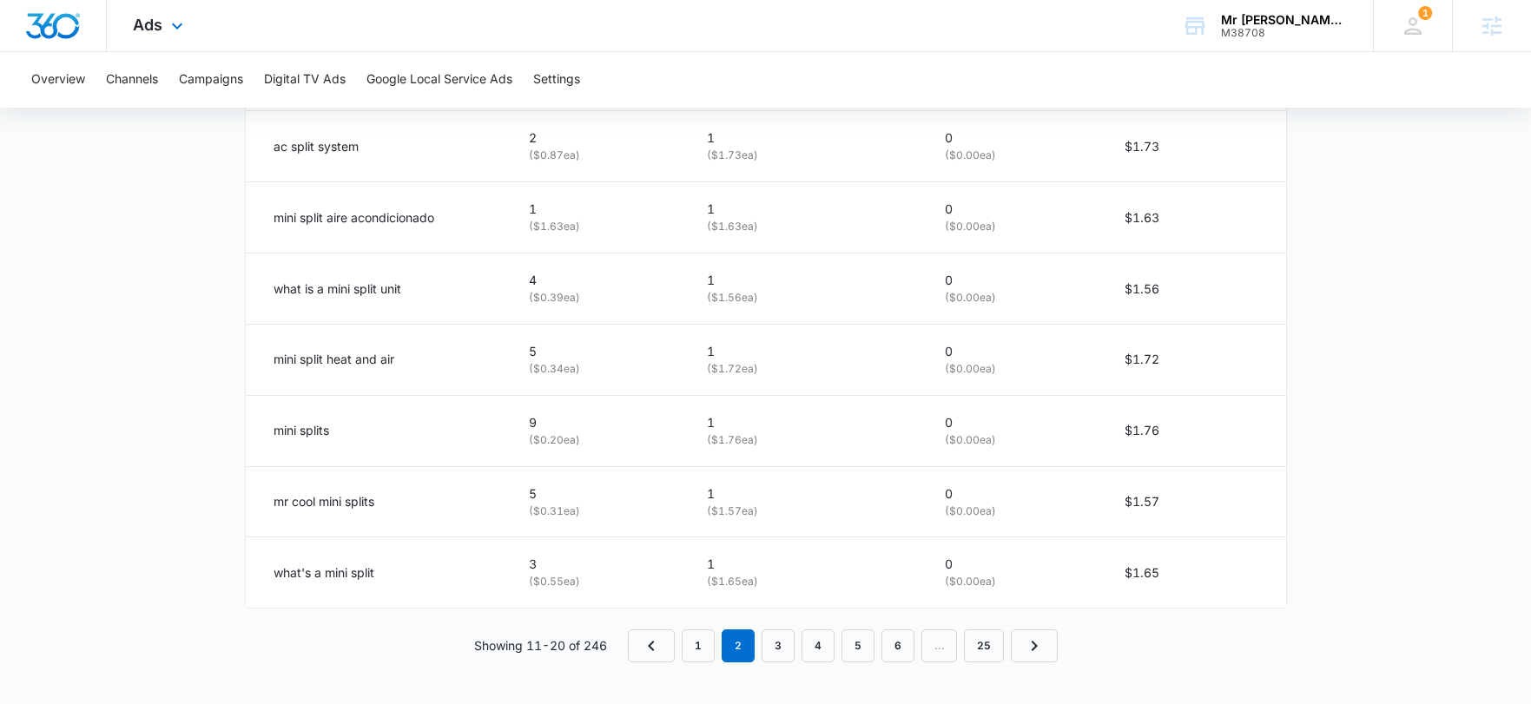
click at [156, 34] on div "Ads Apps Reputation Websites Forms CRM Email Social Shop Payments POS Content A…" at bounding box center [160, 25] width 107 height 51
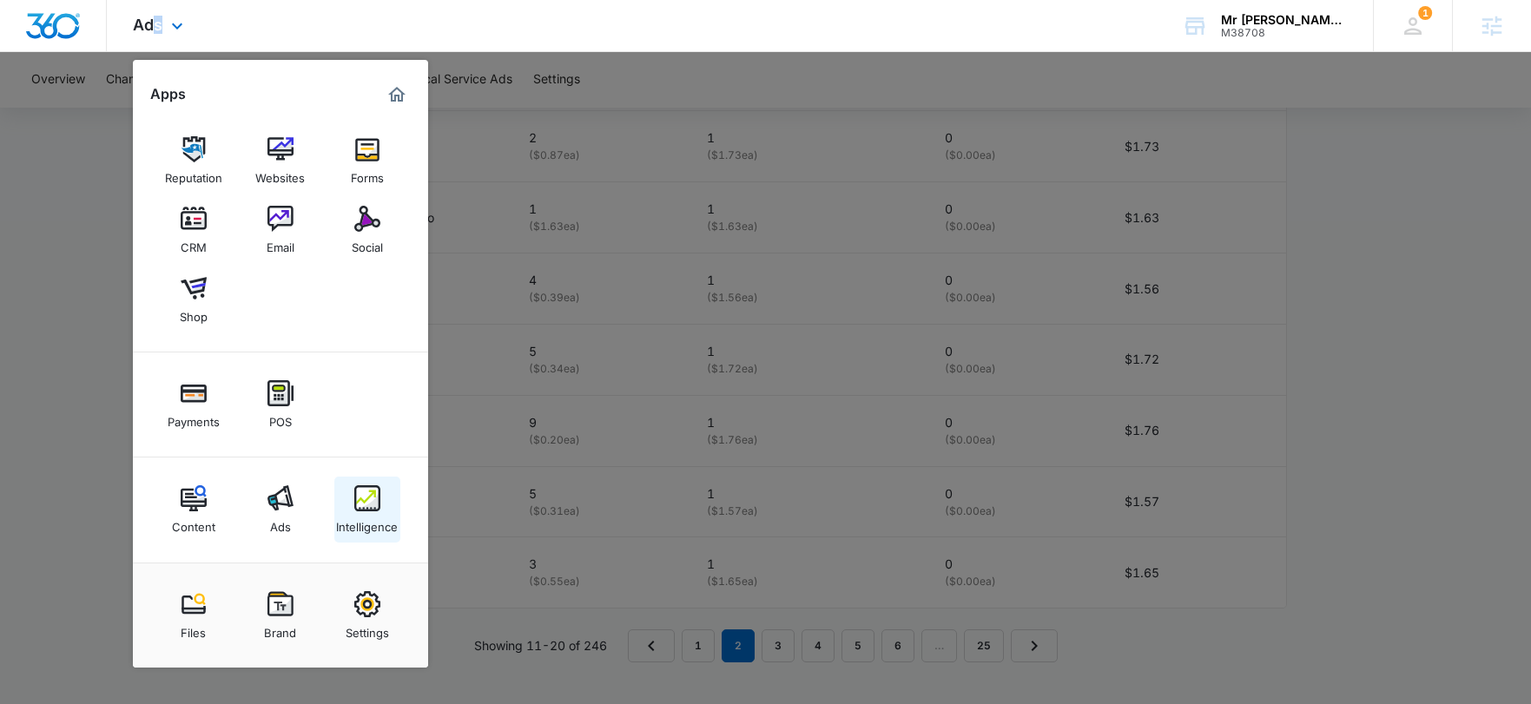
click at [358, 491] on img at bounding box center [367, 498] width 26 height 26
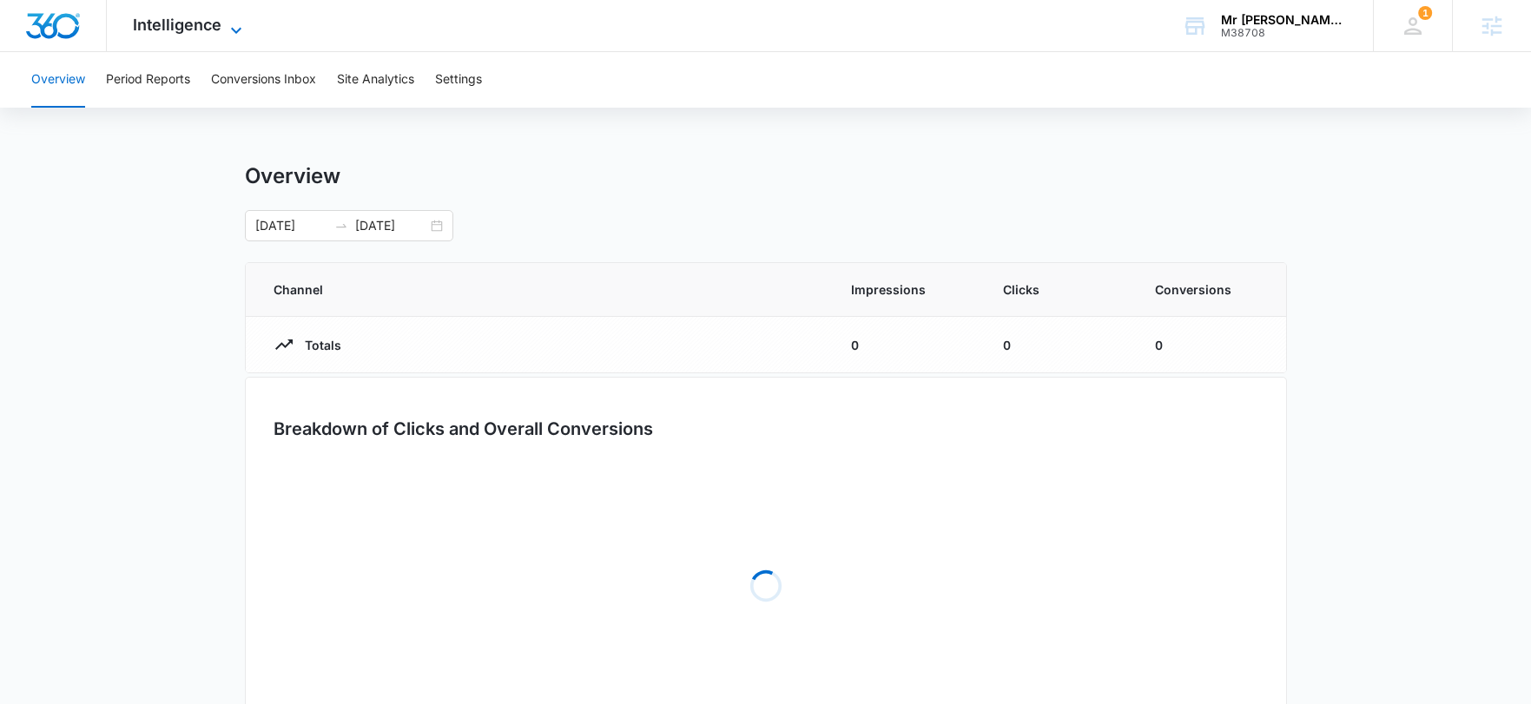
click at [161, 20] on span "Intelligence" at bounding box center [177, 25] width 89 height 18
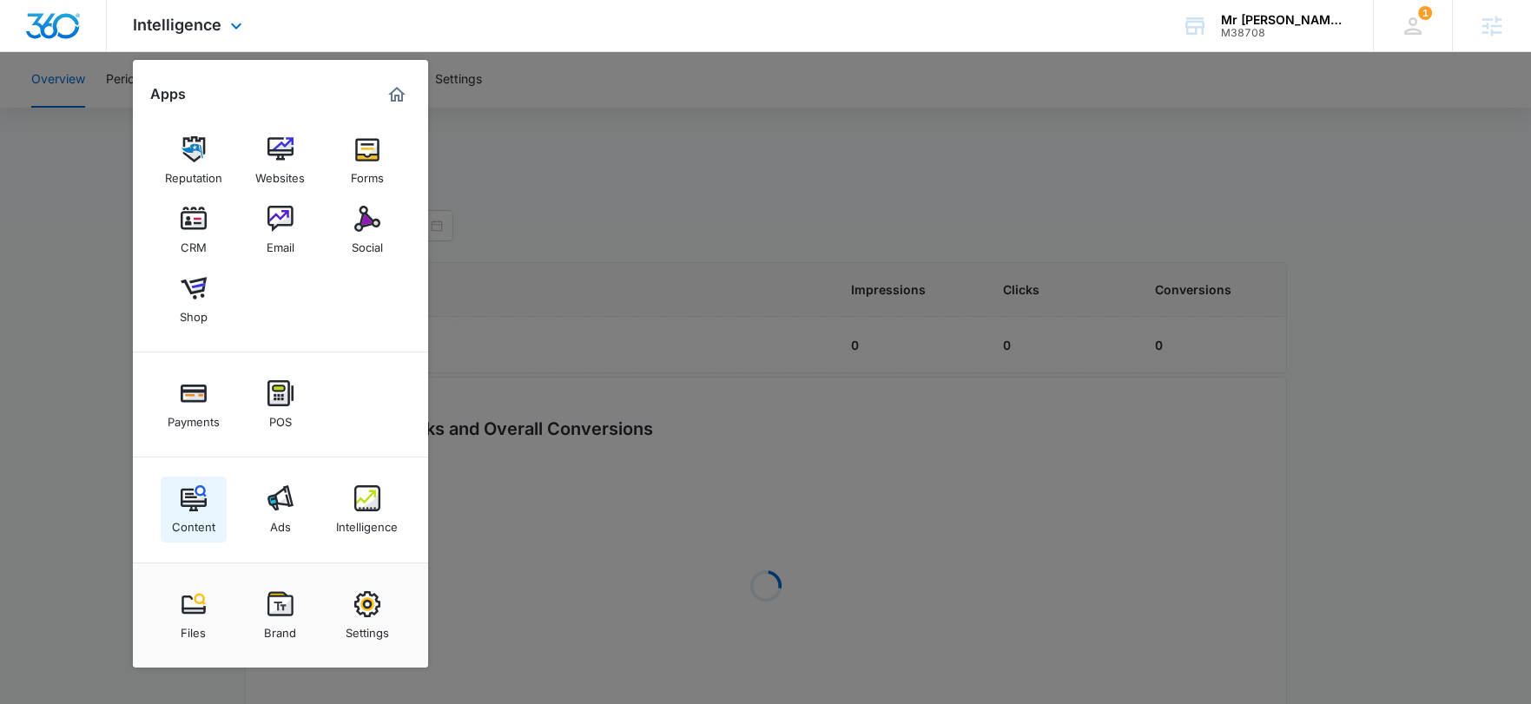
click at [207, 513] on div "Content" at bounding box center [193, 522] width 43 height 23
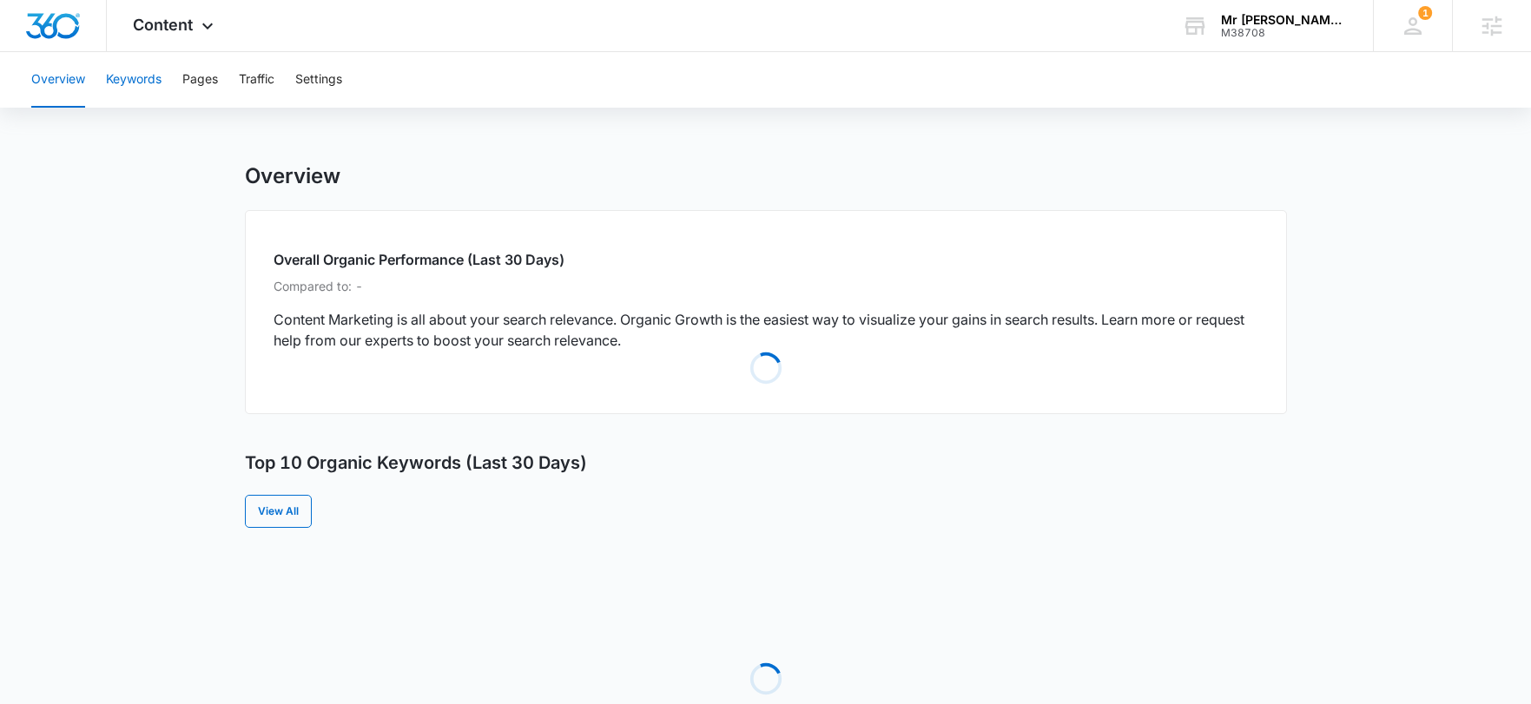
click at [124, 73] on button "Keywords" at bounding box center [134, 80] width 56 height 56
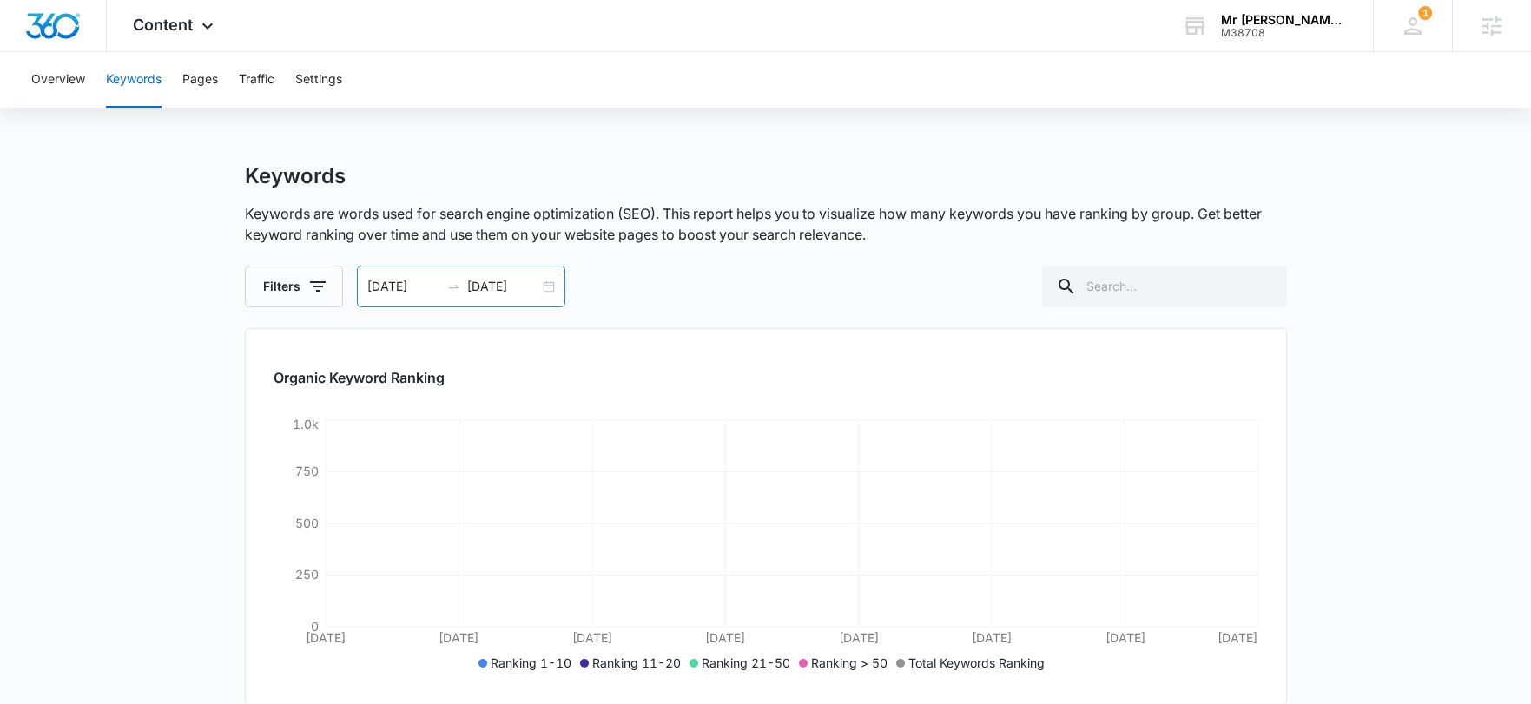
click at [462, 288] on div at bounding box center [453, 287] width 28 height 14
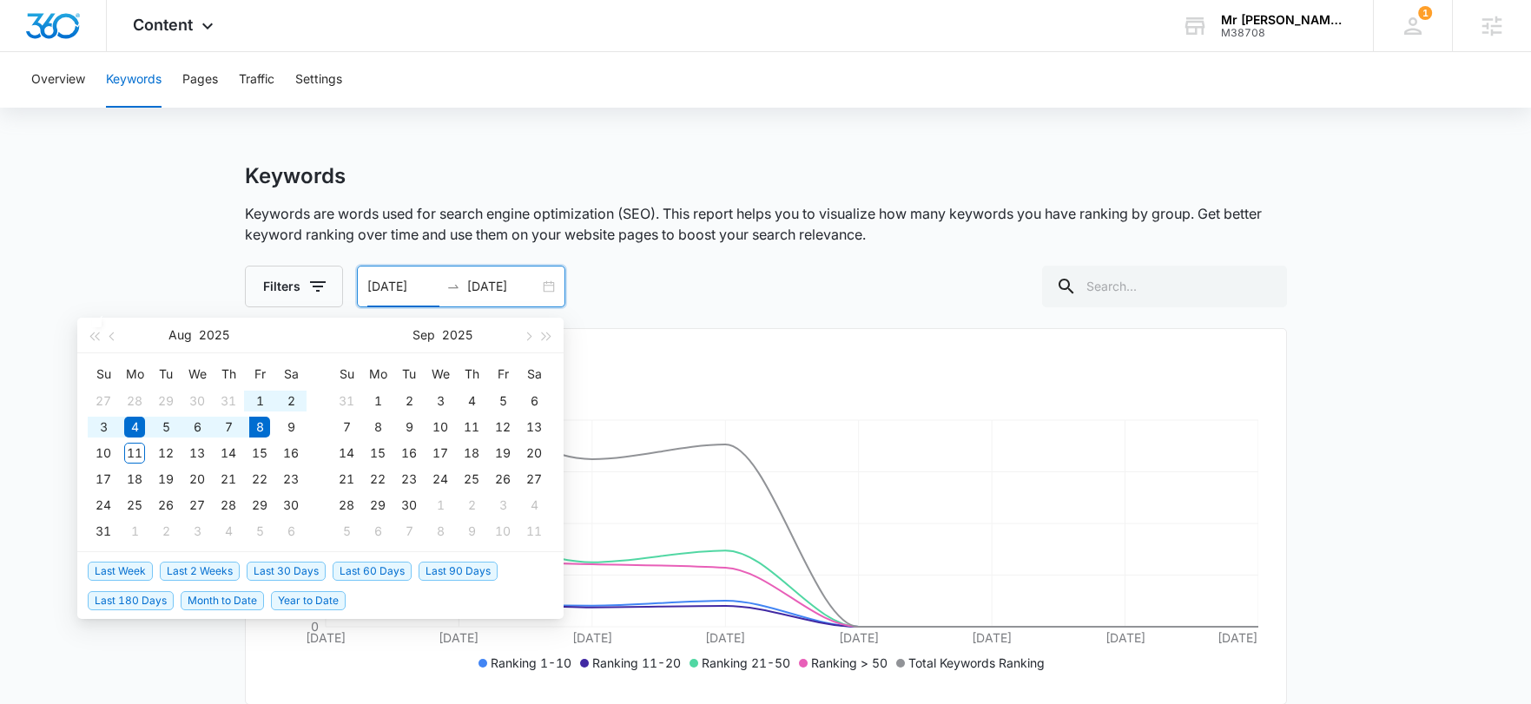
click at [453, 570] on span "Last 90 Days" at bounding box center [457, 571] width 79 height 19
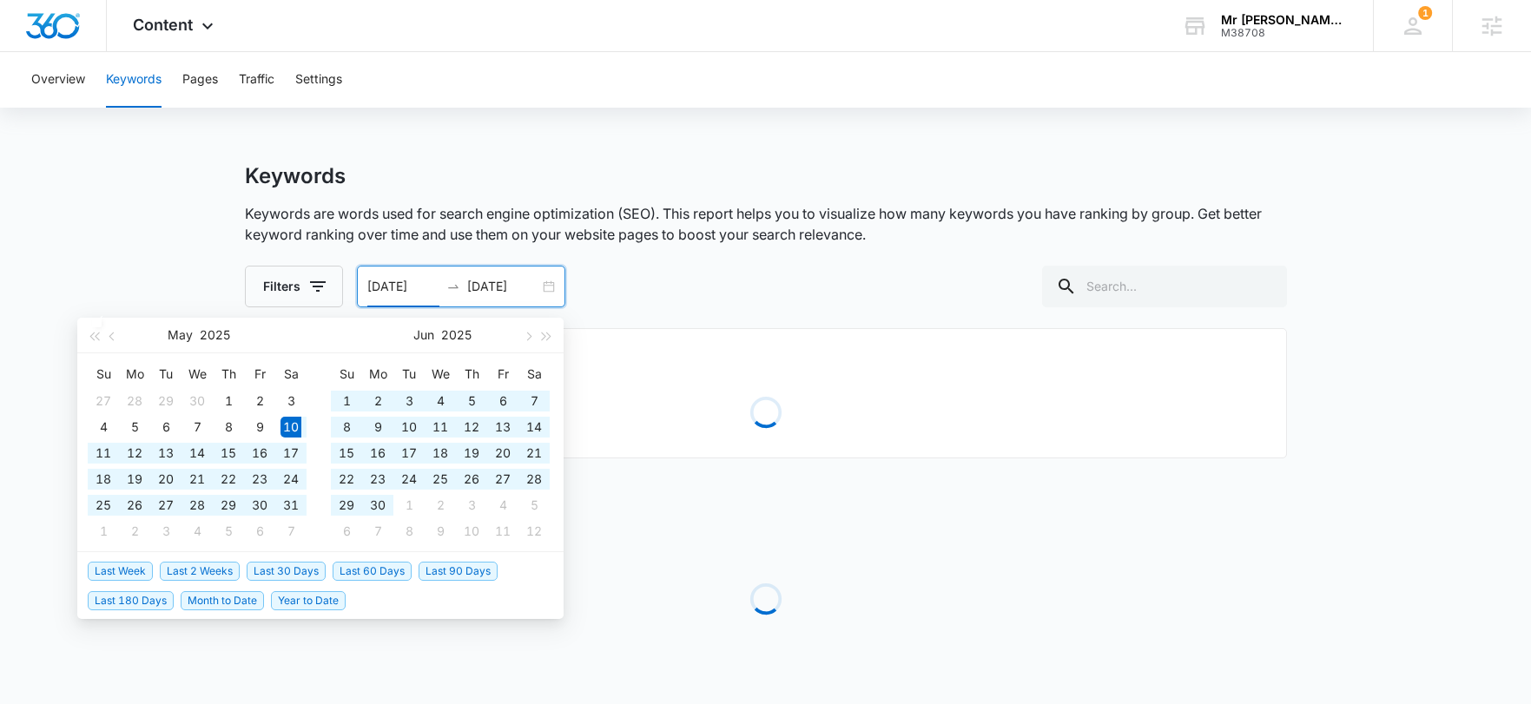
type input "05/10/2025"
type input "[DATE]"
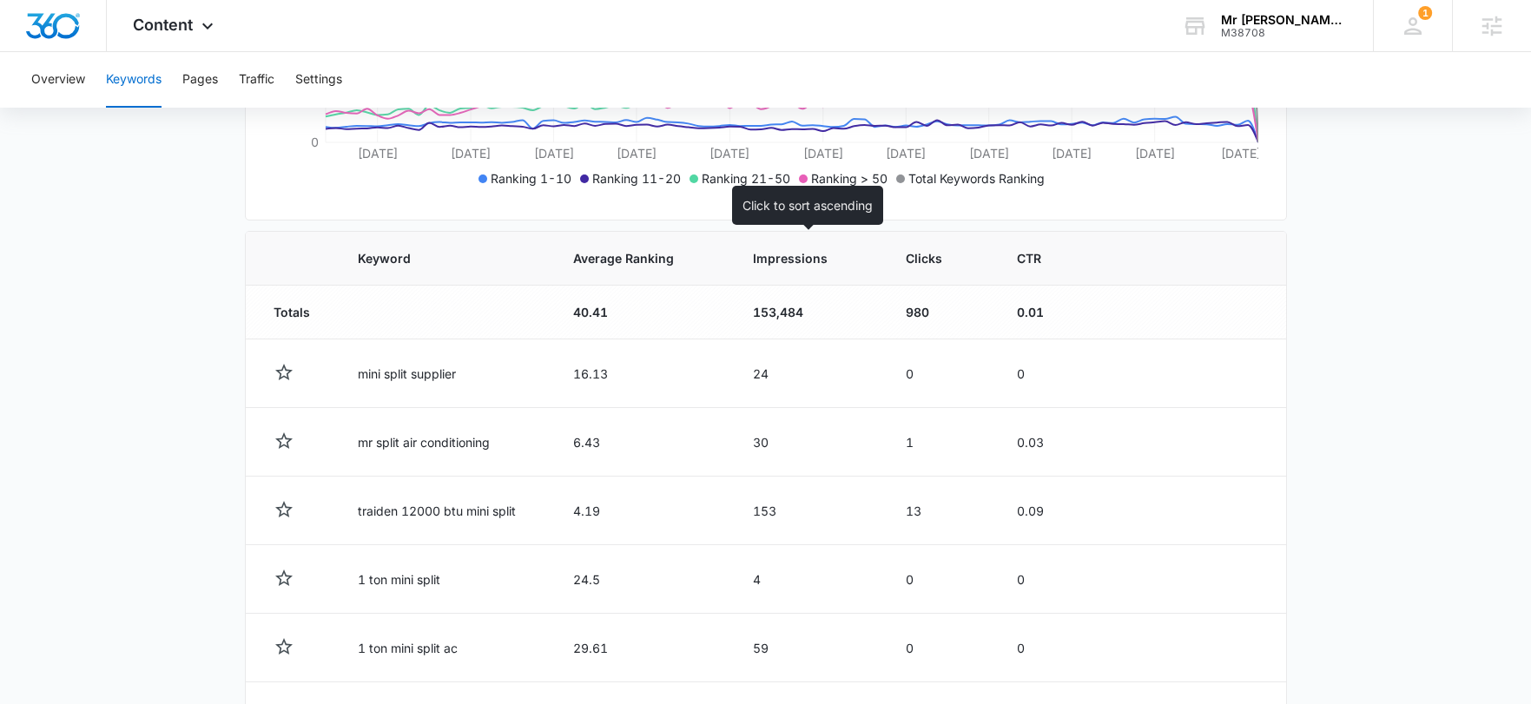
click at [770, 262] on span "Impressions" at bounding box center [795, 258] width 85 height 18
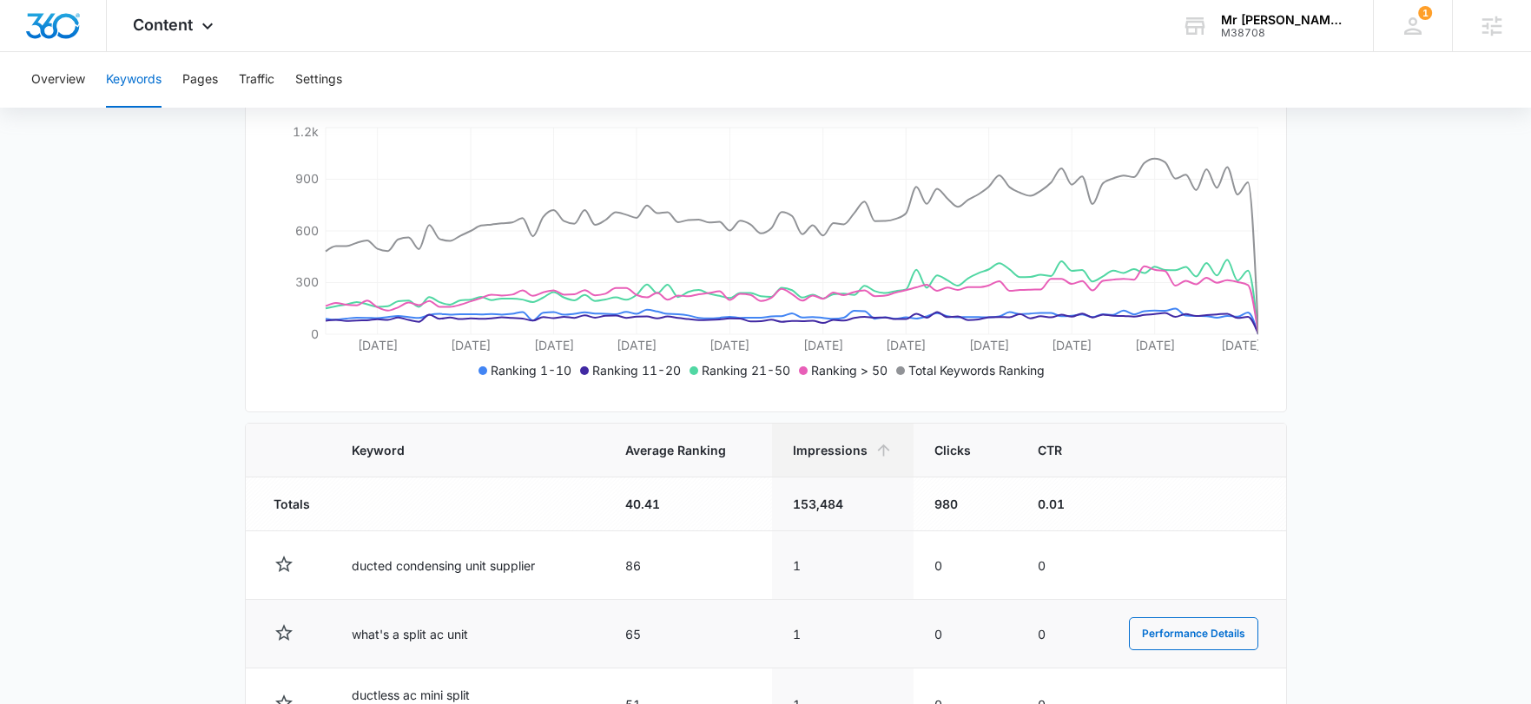
scroll to position [484, 0]
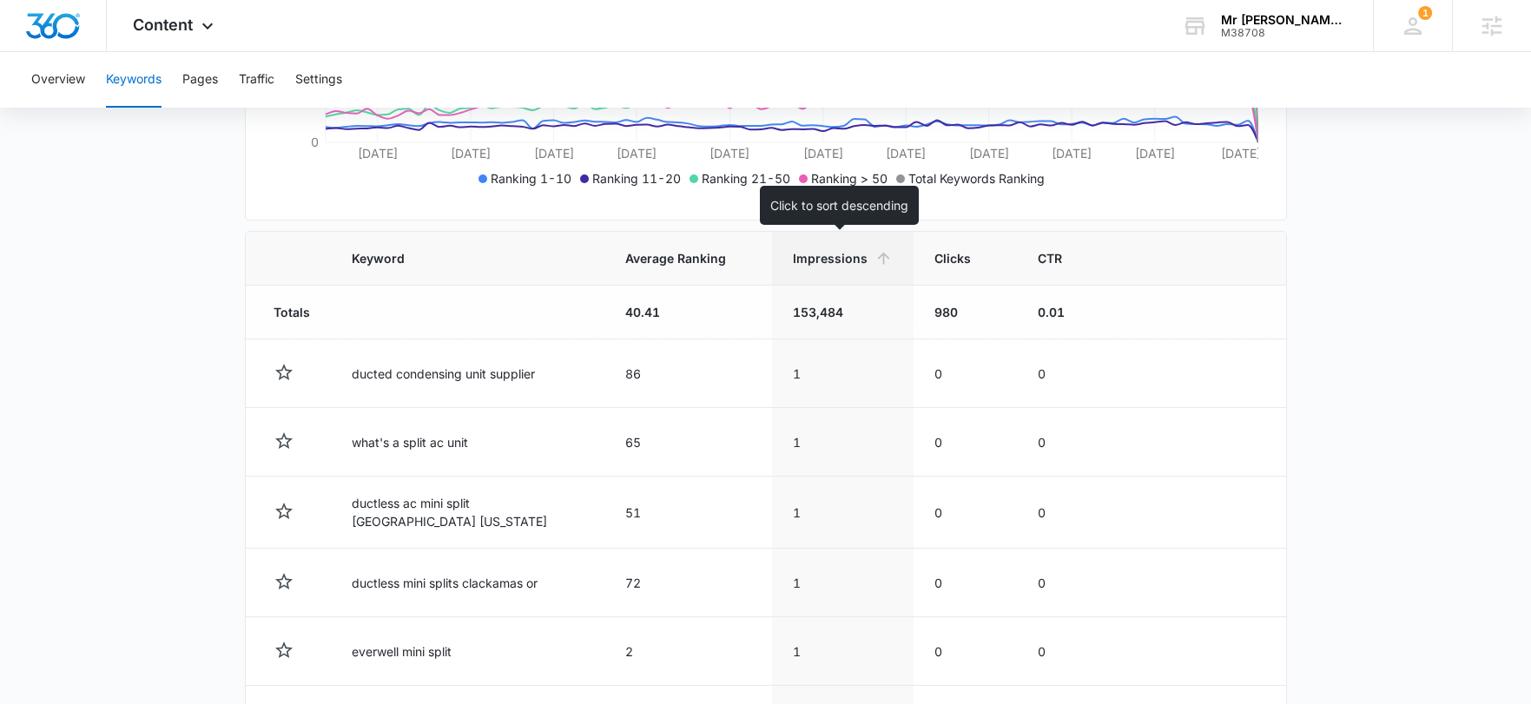
click at [823, 264] on span "Impressions" at bounding box center [830, 258] width 75 height 18
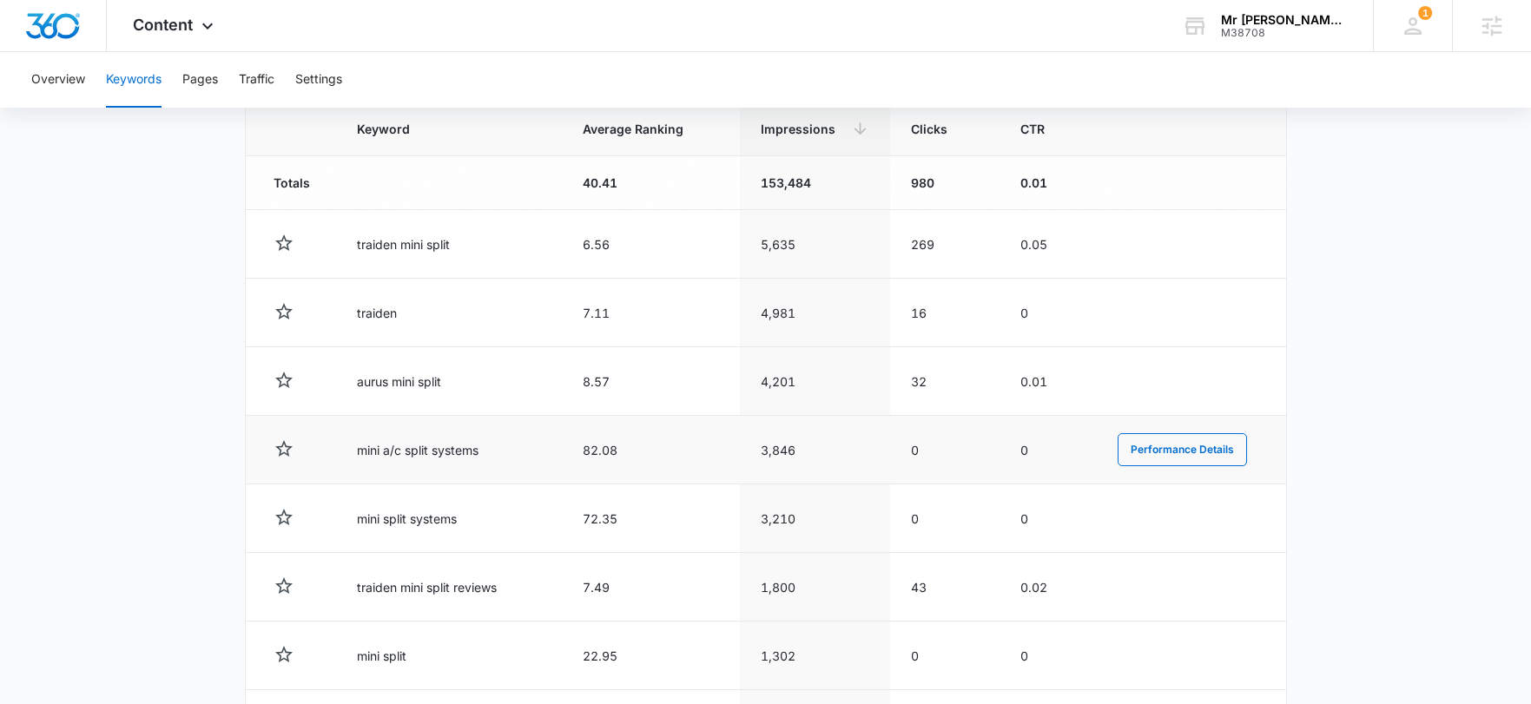
scroll to position [615, 0]
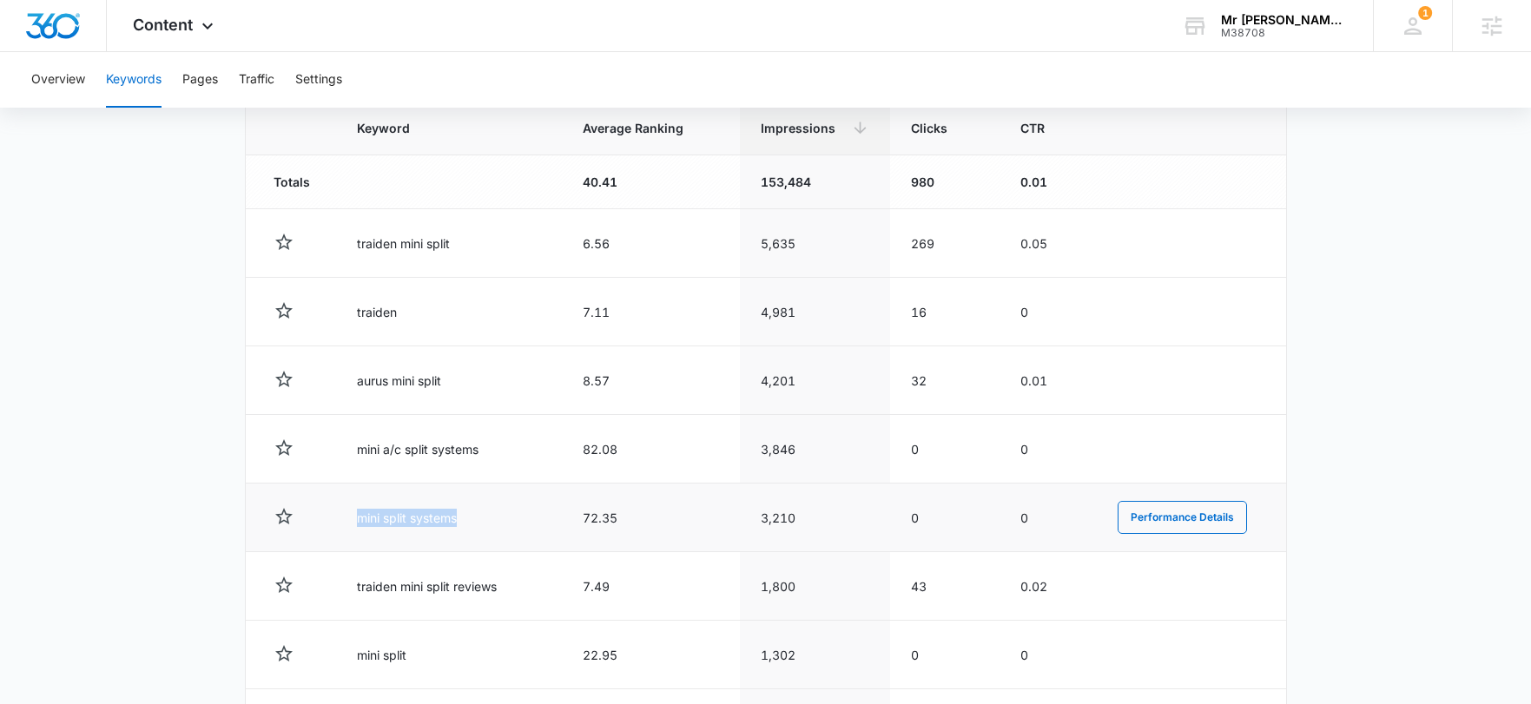
drag, startPoint x: 457, startPoint y: 516, endPoint x: 351, endPoint y: 516, distance: 105.9
click at [326, 522] on tr "mini split systems 72.35 3,210 0 0 Performance Details" at bounding box center [766, 518] width 1040 height 69
copy td "mini split systems"
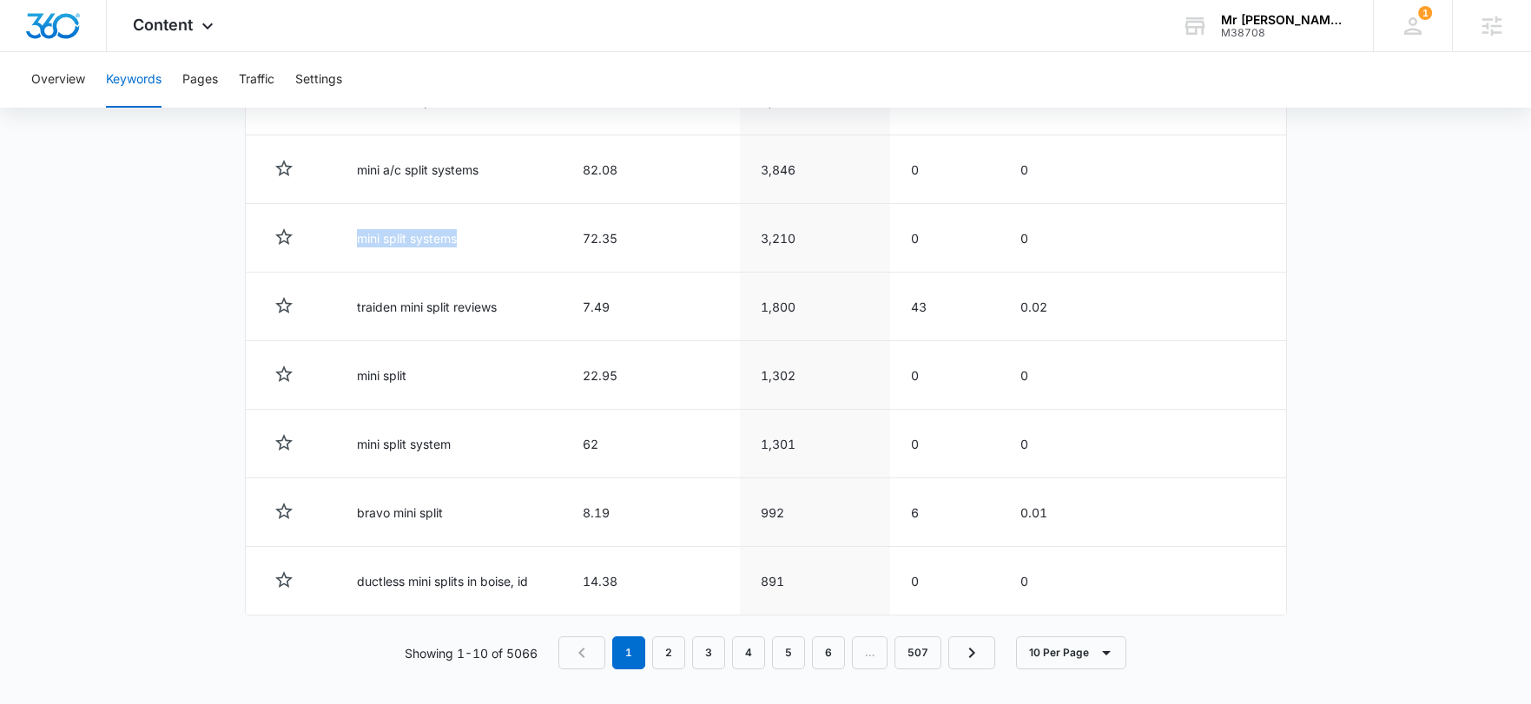
scroll to position [893, 0]
click at [675, 655] on link "2" at bounding box center [668, 653] width 33 height 33
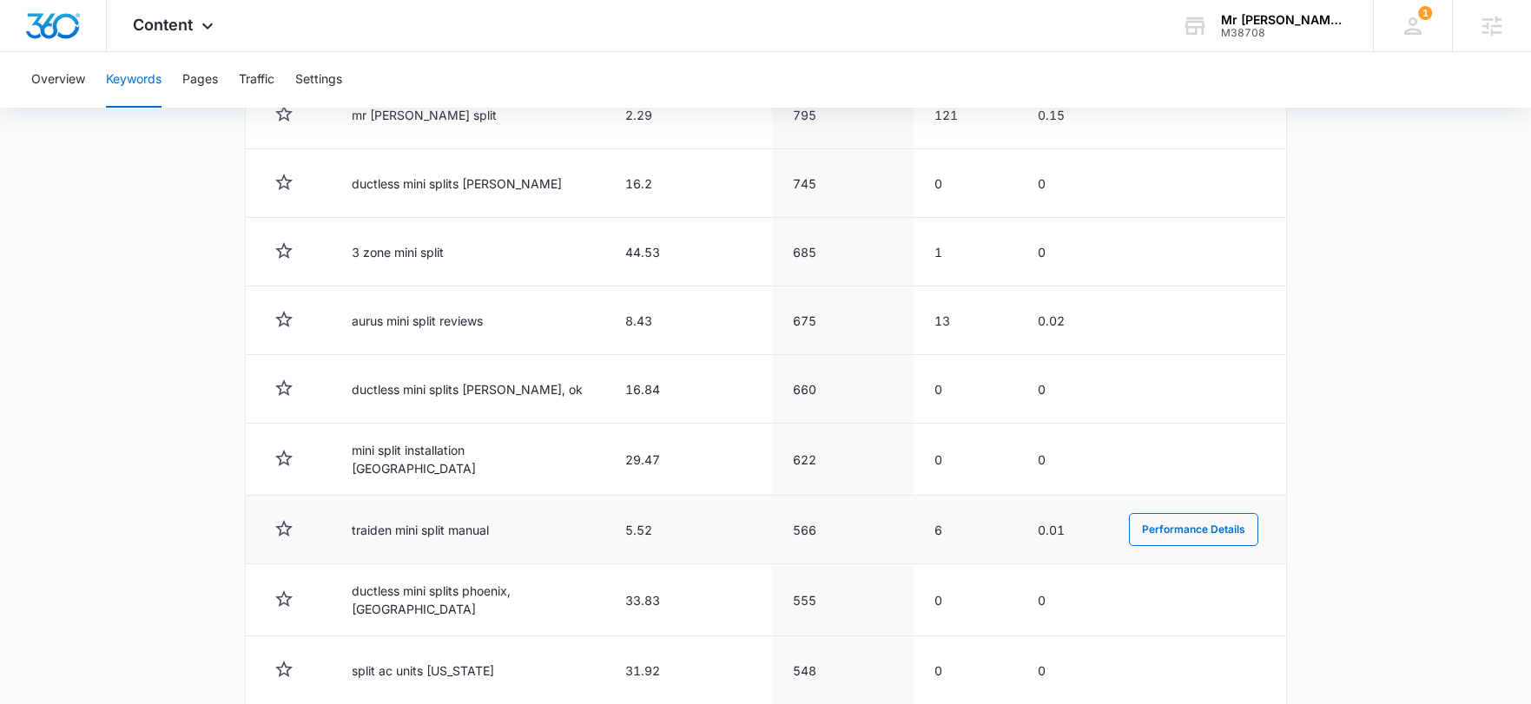
scroll to position [552, 0]
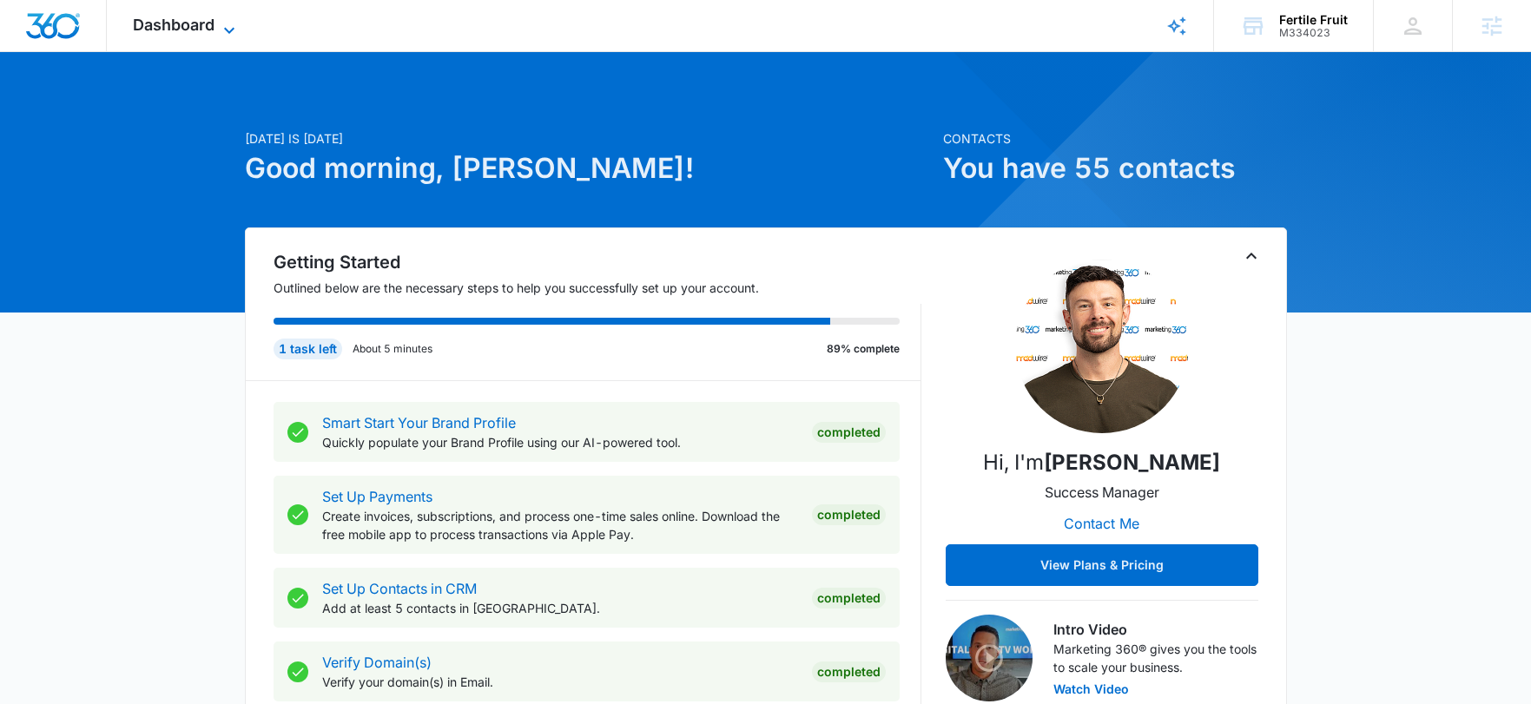
click at [201, 26] on span "Dashboard" at bounding box center [174, 25] width 82 height 18
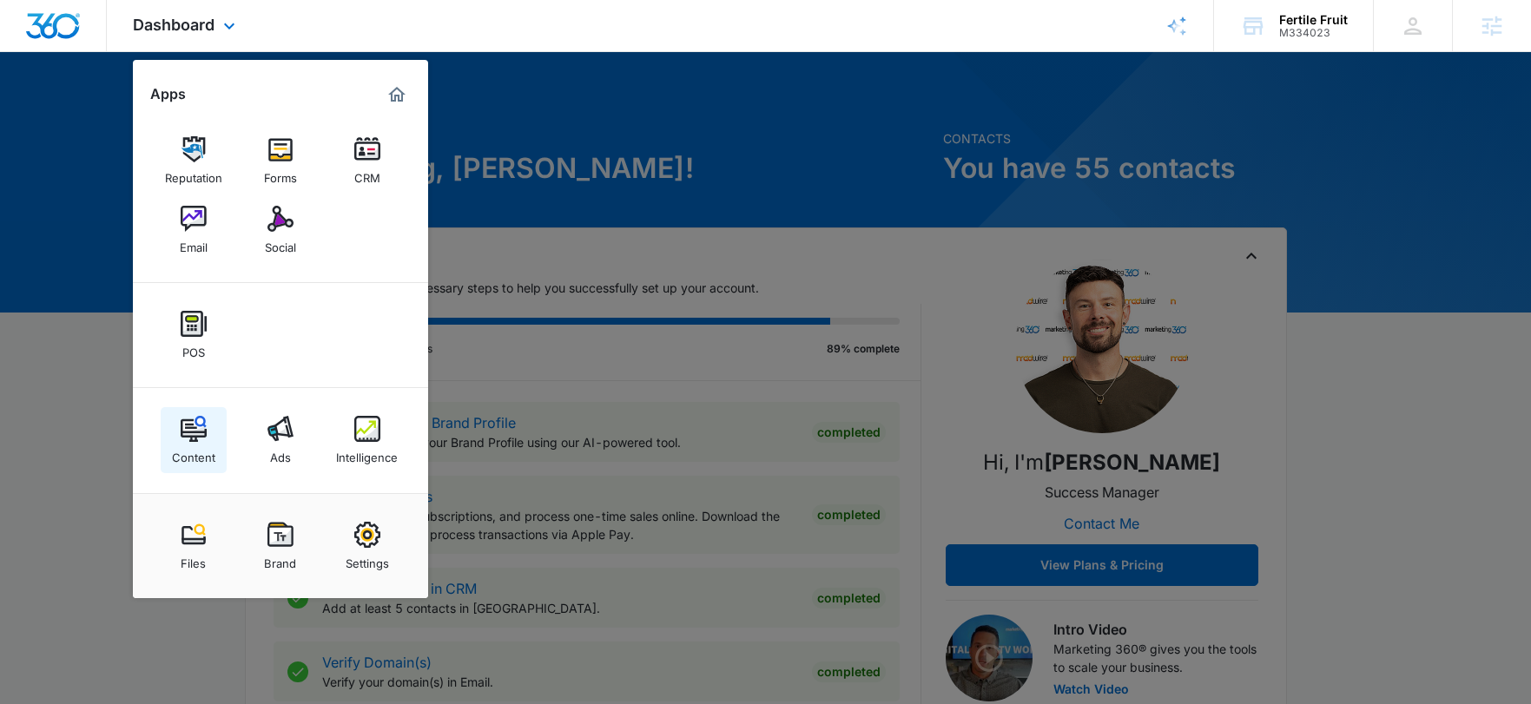
click at [192, 422] on img at bounding box center [194, 429] width 26 height 26
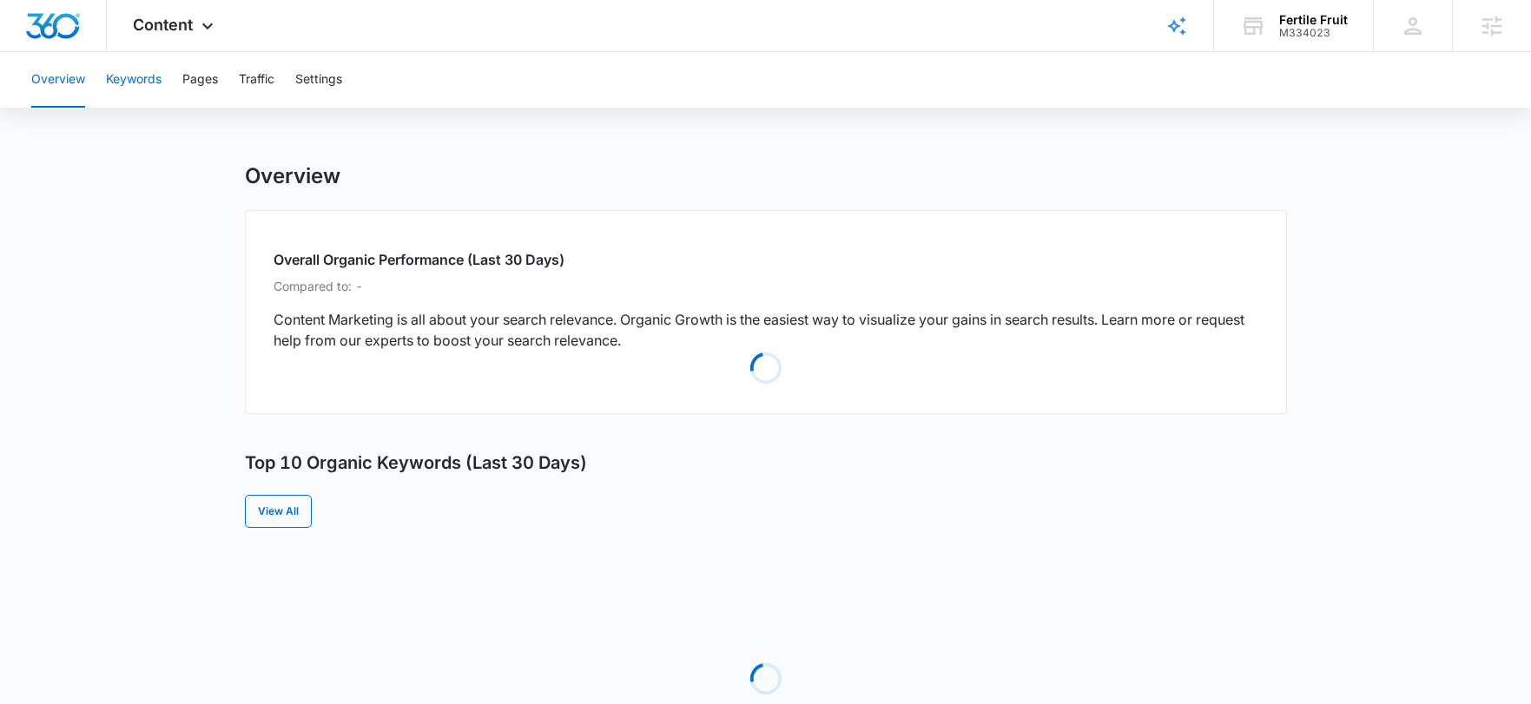
click at [136, 83] on button "Keywords" at bounding box center [134, 80] width 56 height 56
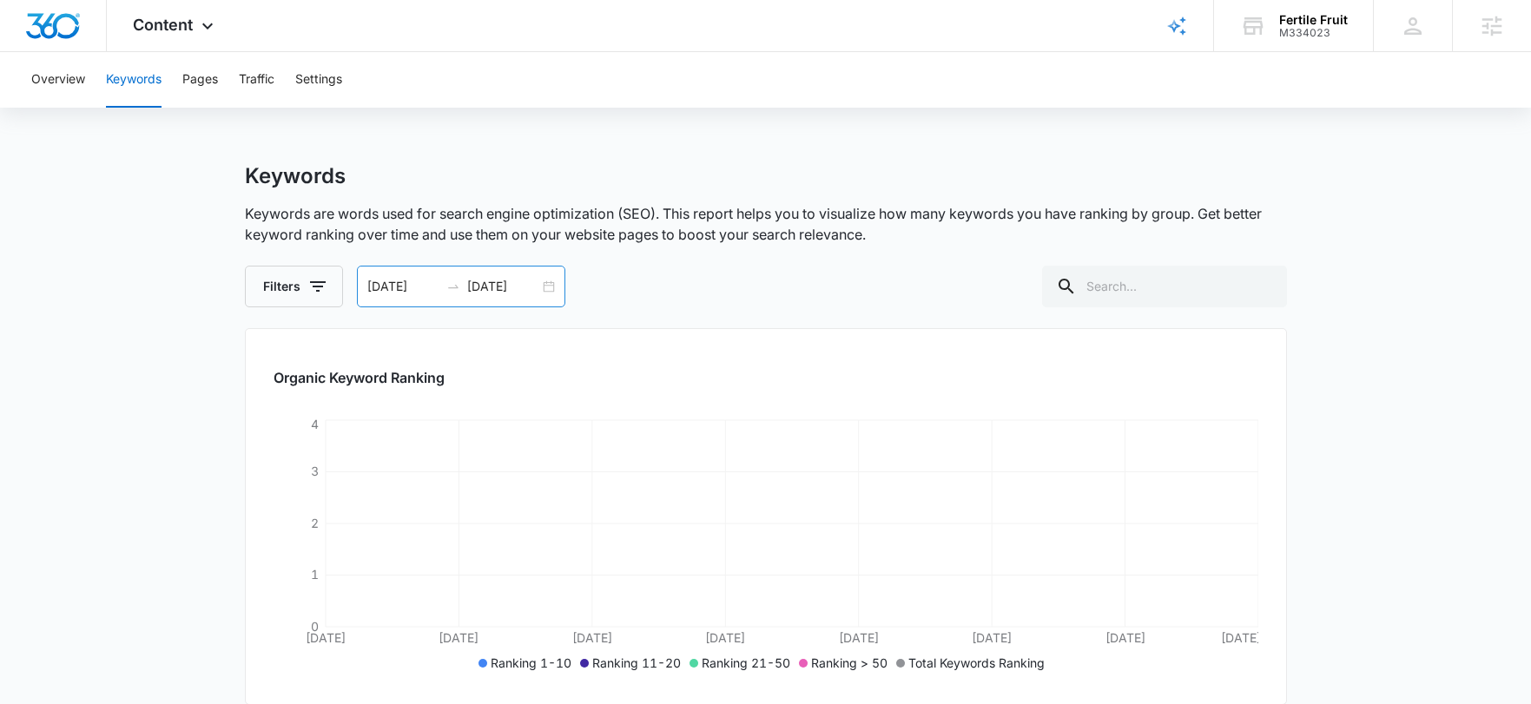
click at [489, 280] on input "[DATE]" at bounding box center [503, 286] width 72 height 19
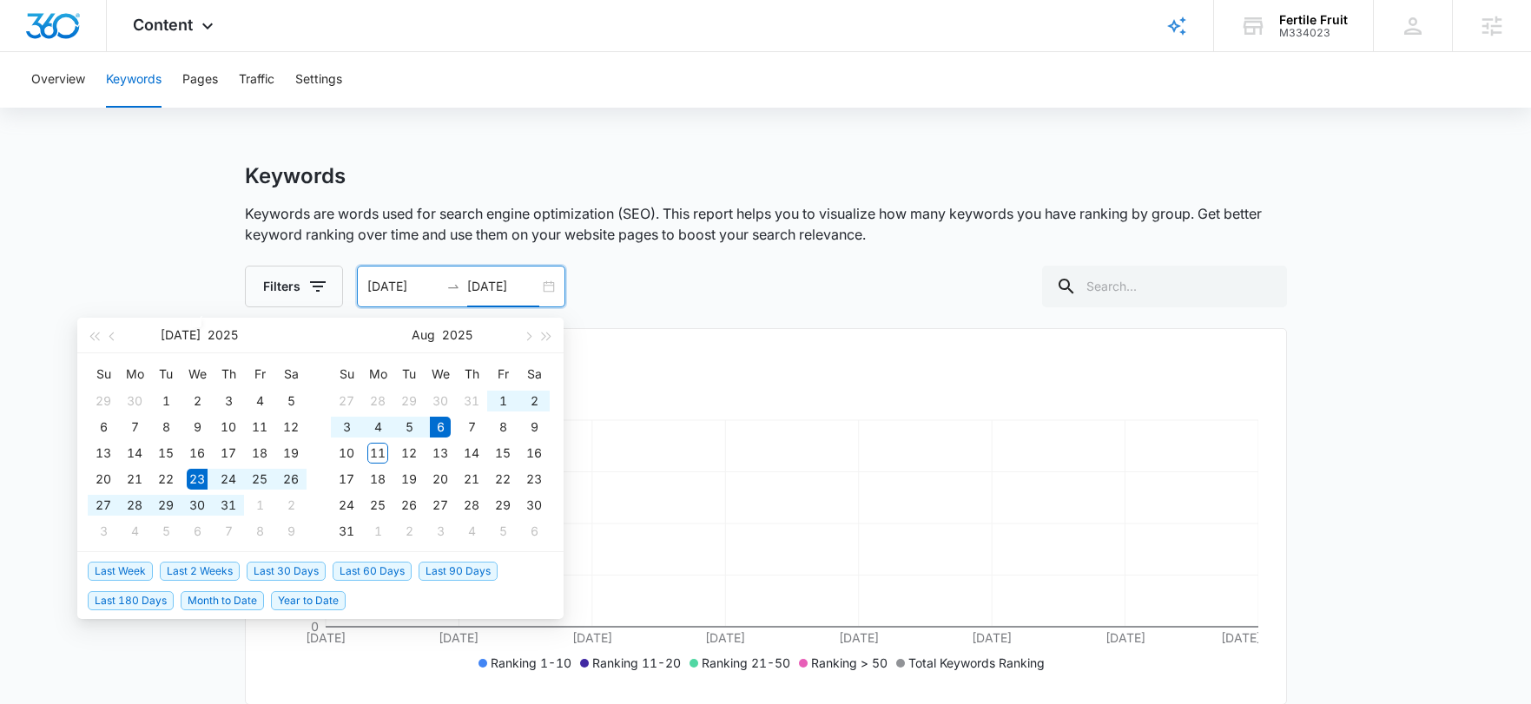
click at [768, 285] on div "Filters [DATE] [DATE] [DATE] Su Mo Tu We Th Fr Sa 29 30 1 2 3 4 5 6 7 8 9 10 11…" at bounding box center [766, 287] width 1042 height 42
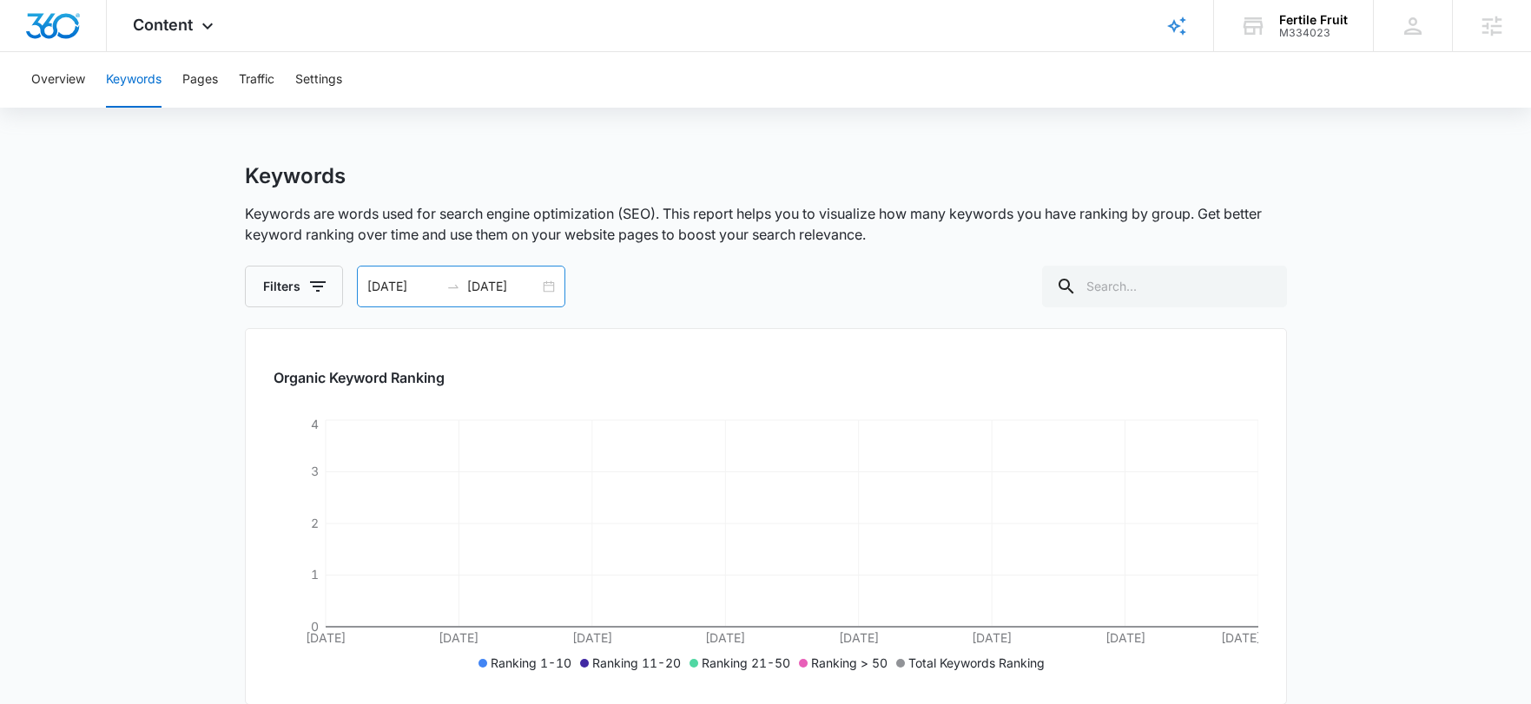
click at [474, 266] on div "[DATE] [DATE]" at bounding box center [461, 287] width 208 height 42
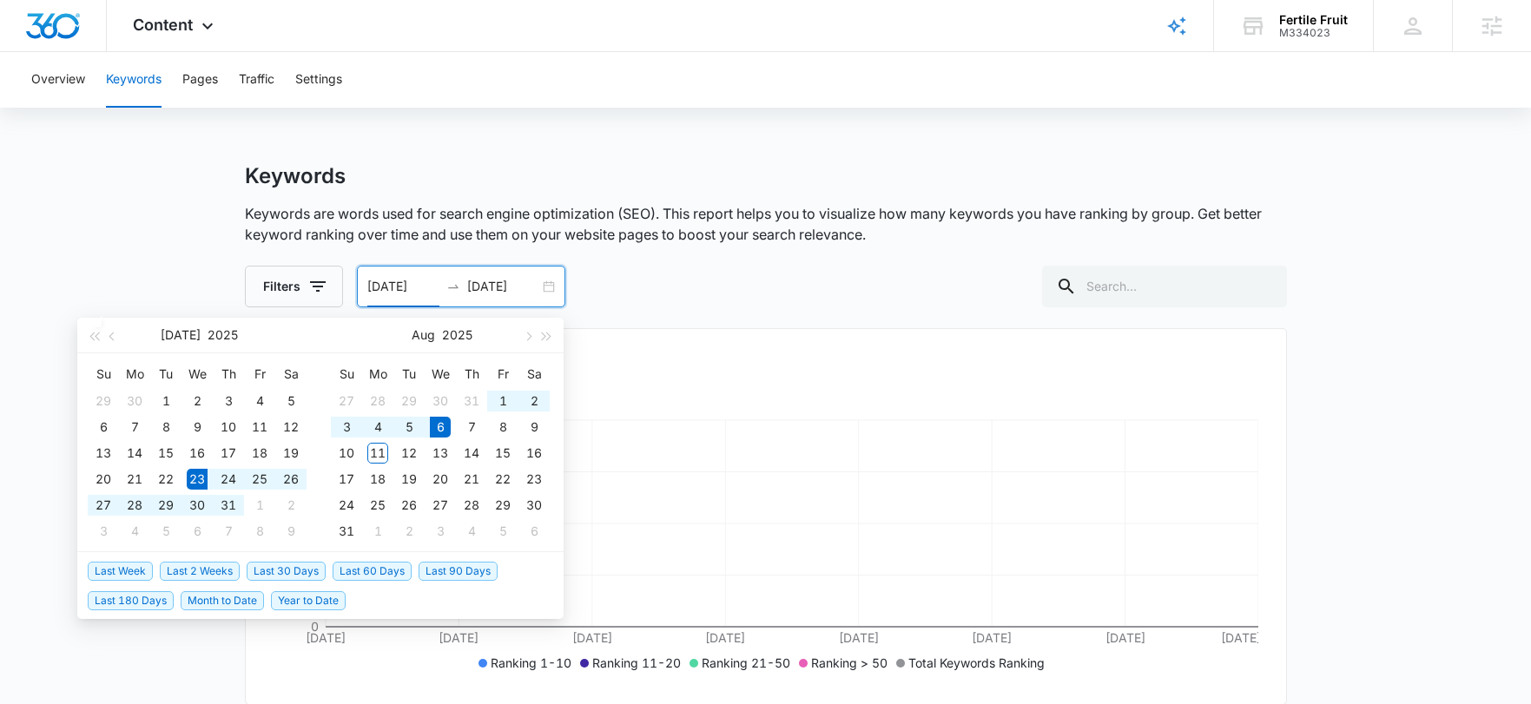
click at [481, 280] on input "[DATE]" at bounding box center [503, 286] width 72 height 19
type input "[DATE]"
click at [1169, 154] on div "Overview Keywords Pages Traffic Settings Keywords Keywords are words used for s…" at bounding box center [765, 448] width 1531 height 793
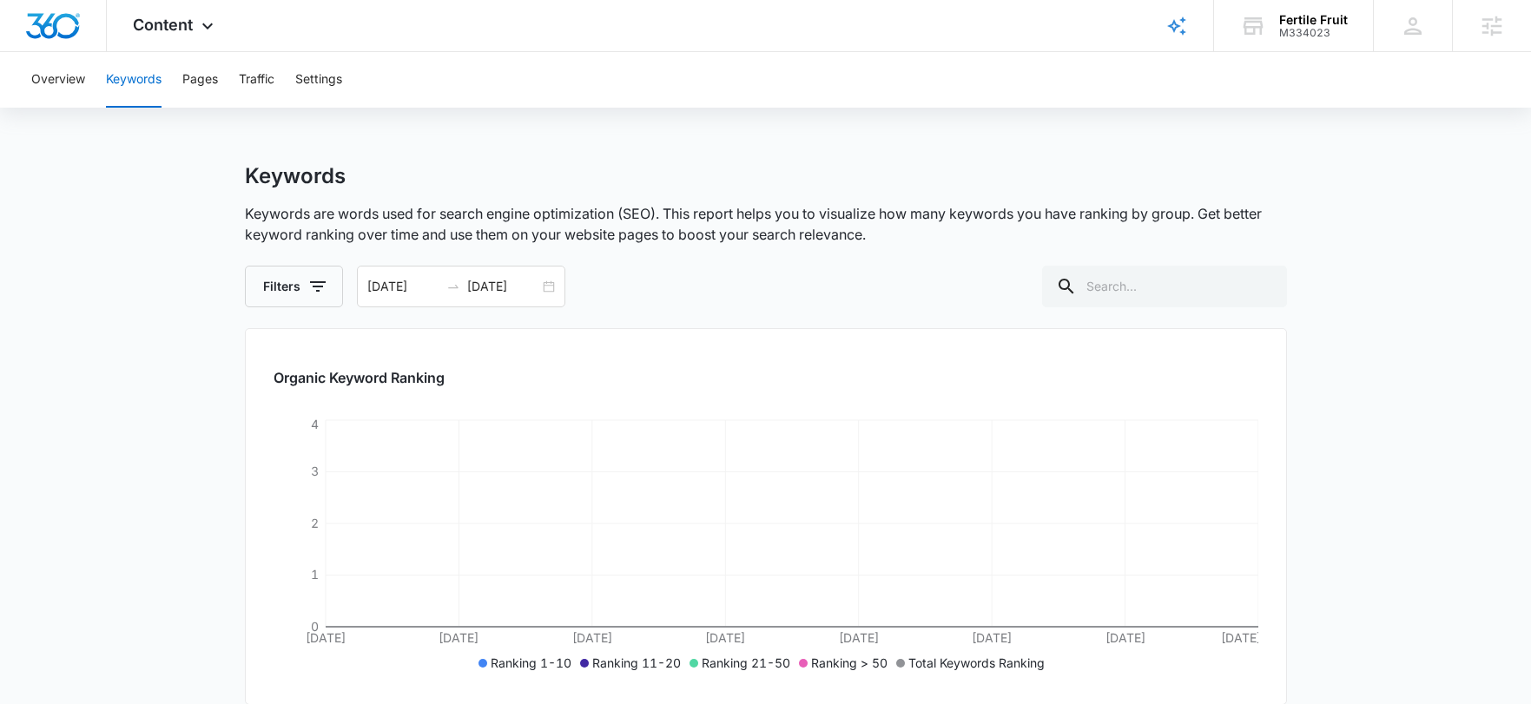
click at [350, 84] on div "Overview Keywords Pages Traffic Settings" at bounding box center [765, 80] width 1489 height 56
click at [325, 80] on button "Settings" at bounding box center [318, 80] width 47 height 56
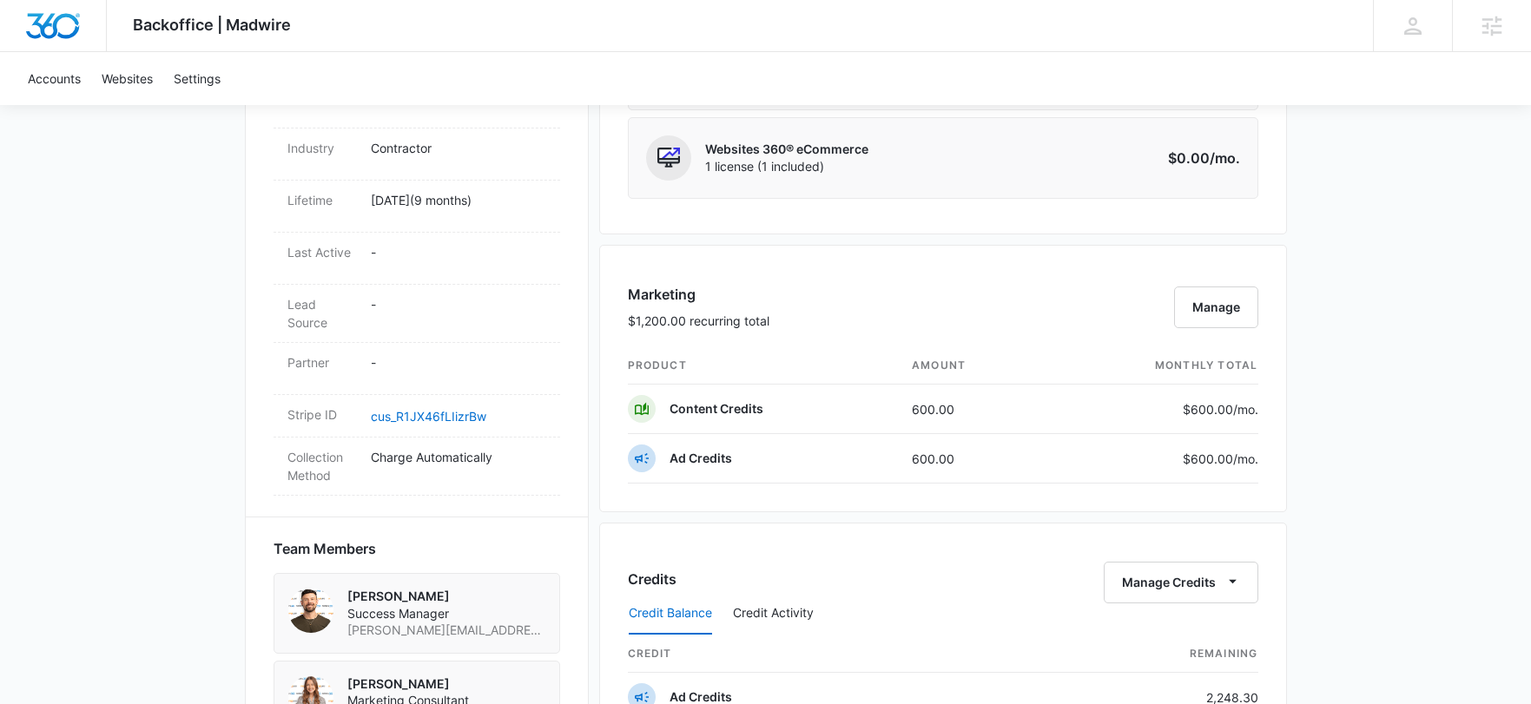
scroll to position [1310, 0]
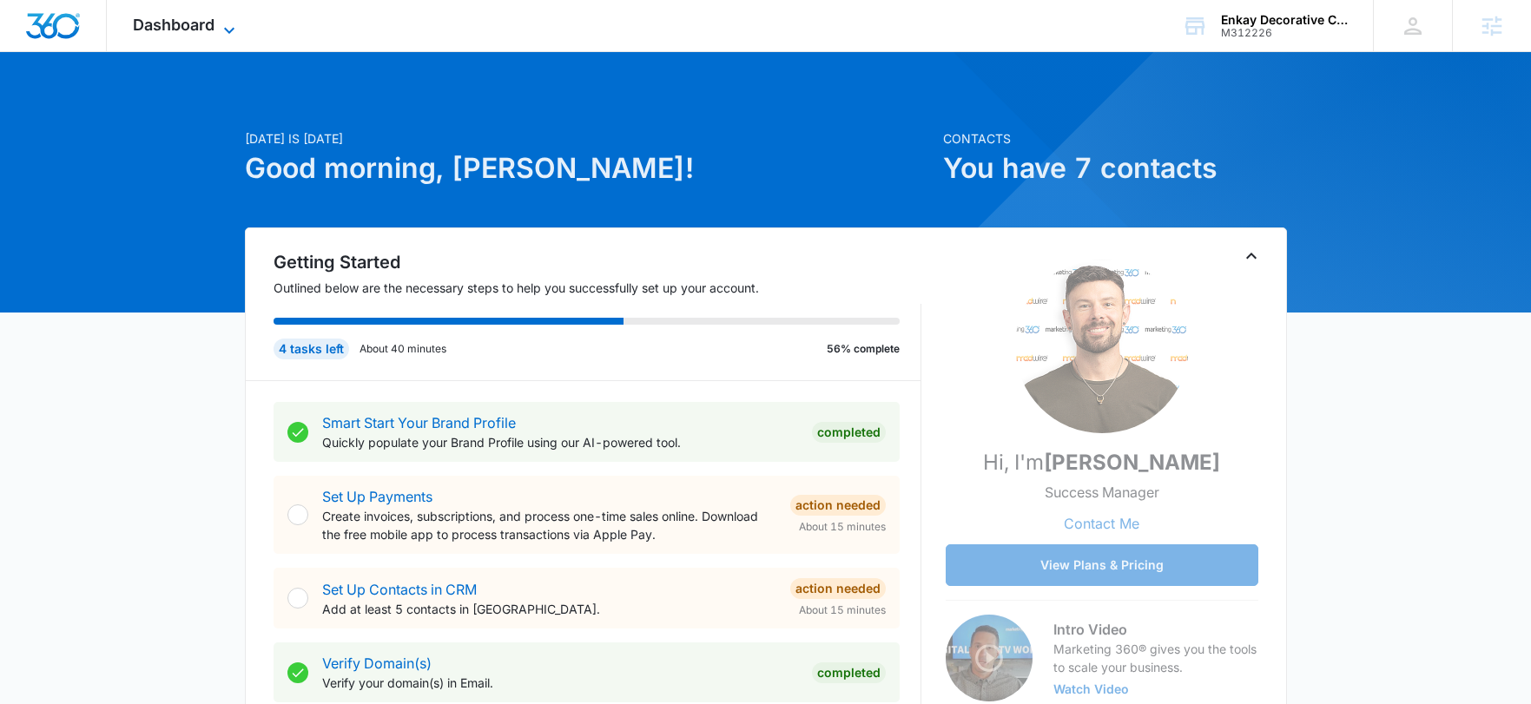
click at [209, 30] on span "Dashboard" at bounding box center [174, 25] width 82 height 18
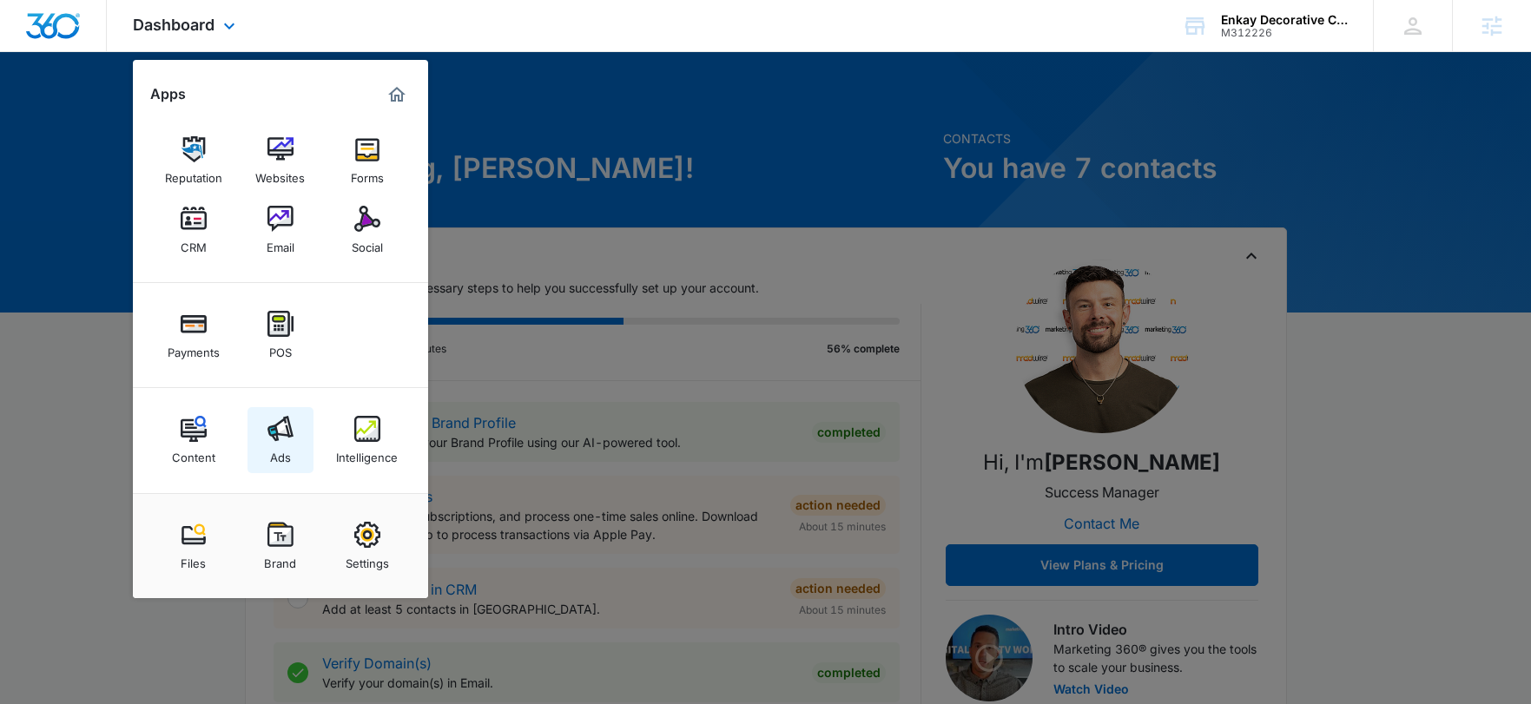
click at [272, 433] on img at bounding box center [280, 429] width 26 height 26
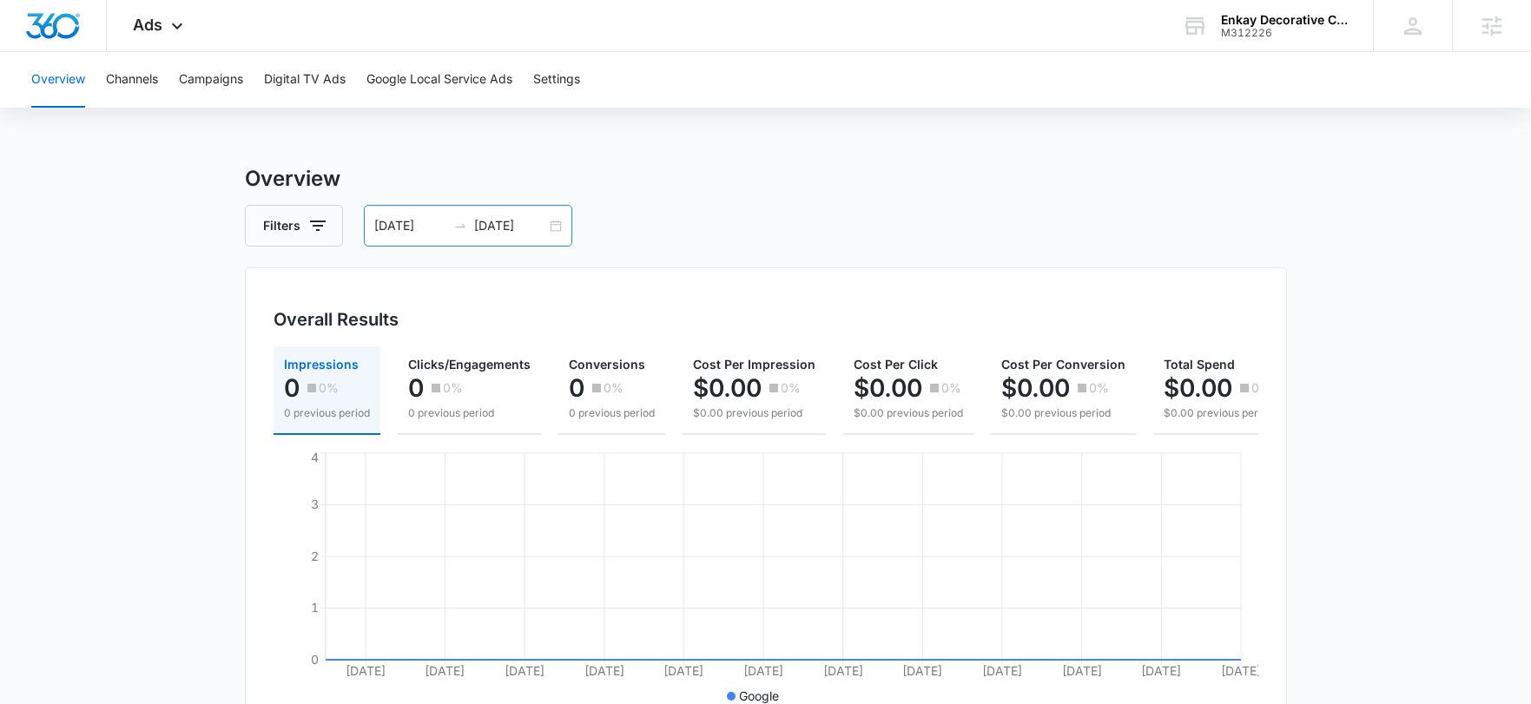
click at [499, 230] on input "08/01/2025" at bounding box center [510, 225] width 72 height 19
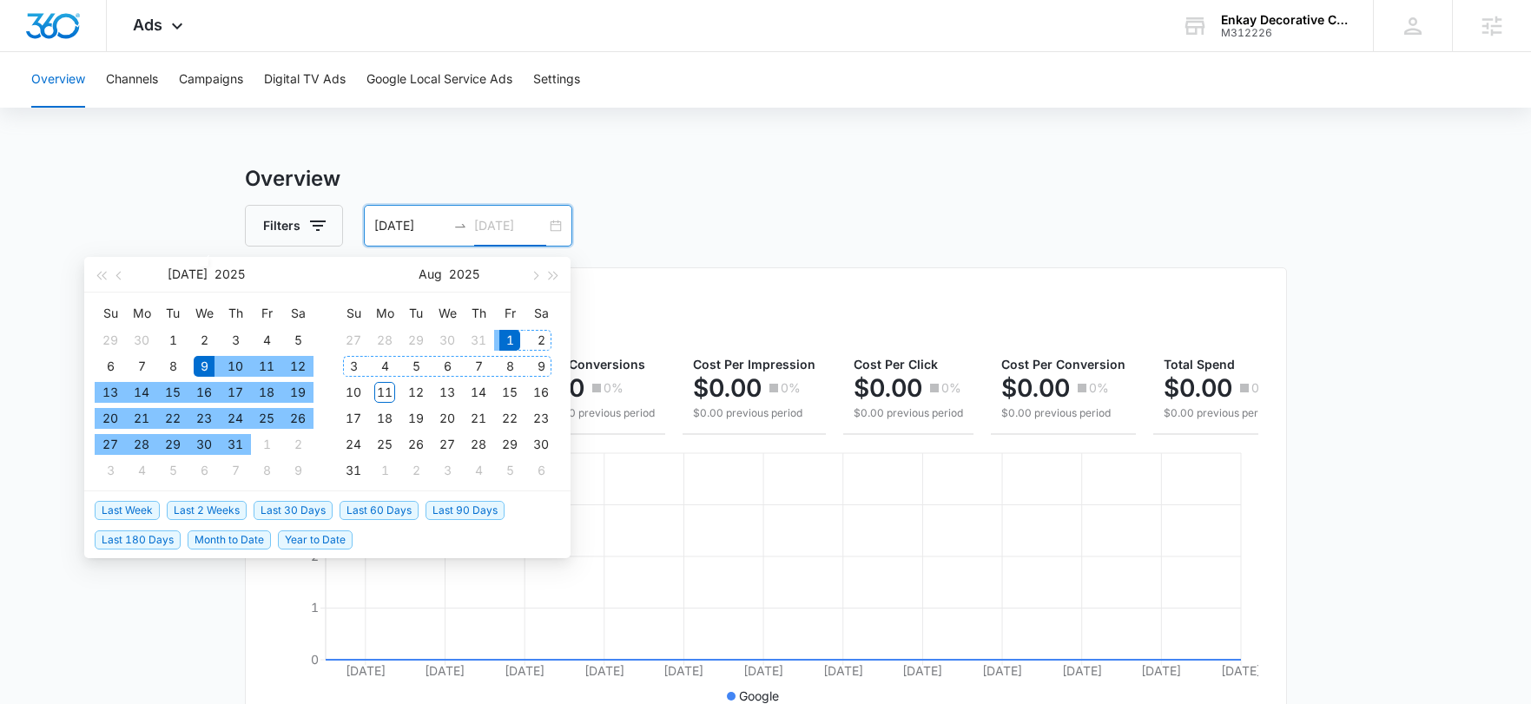
type input "08/01/2025"
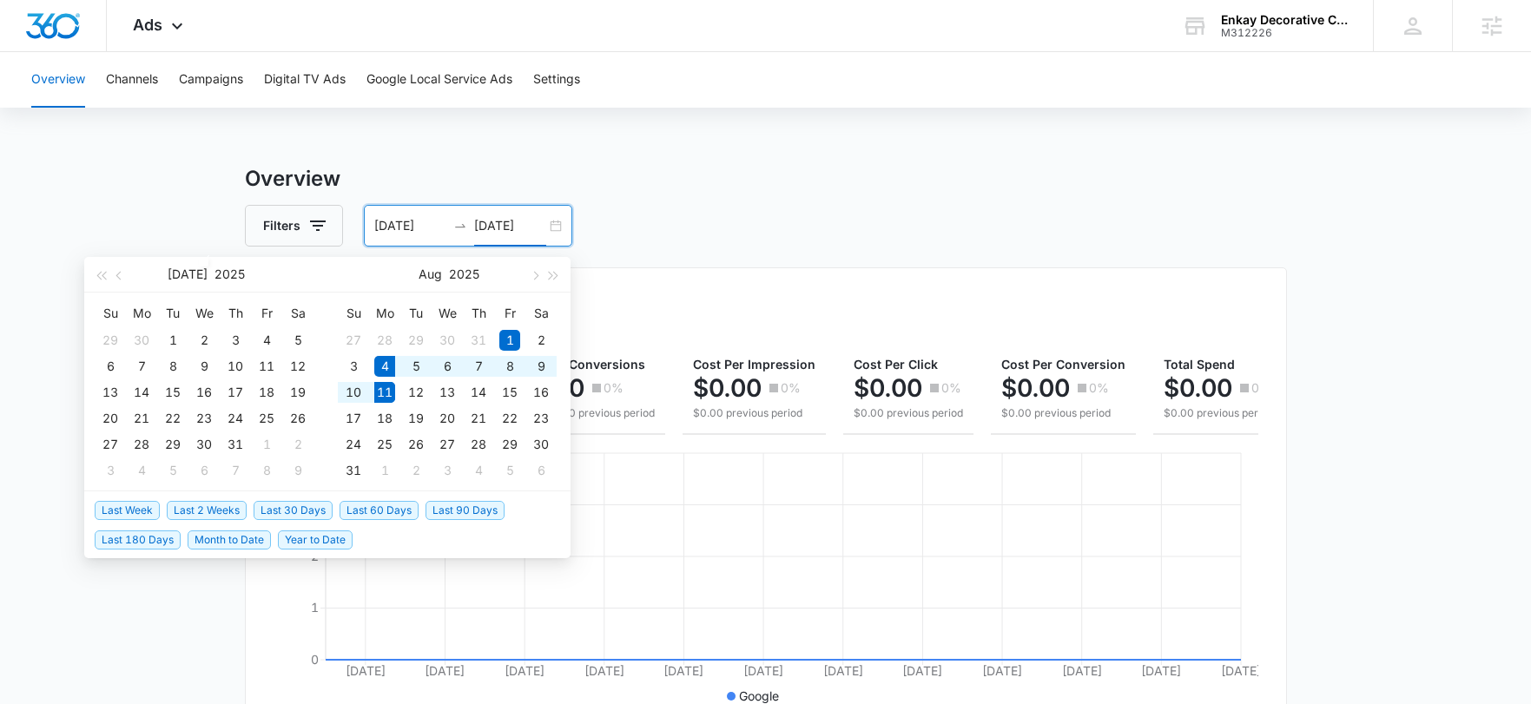
click at [141, 510] on span "Last Week" at bounding box center [127, 510] width 65 height 19
type input "[DATE]"
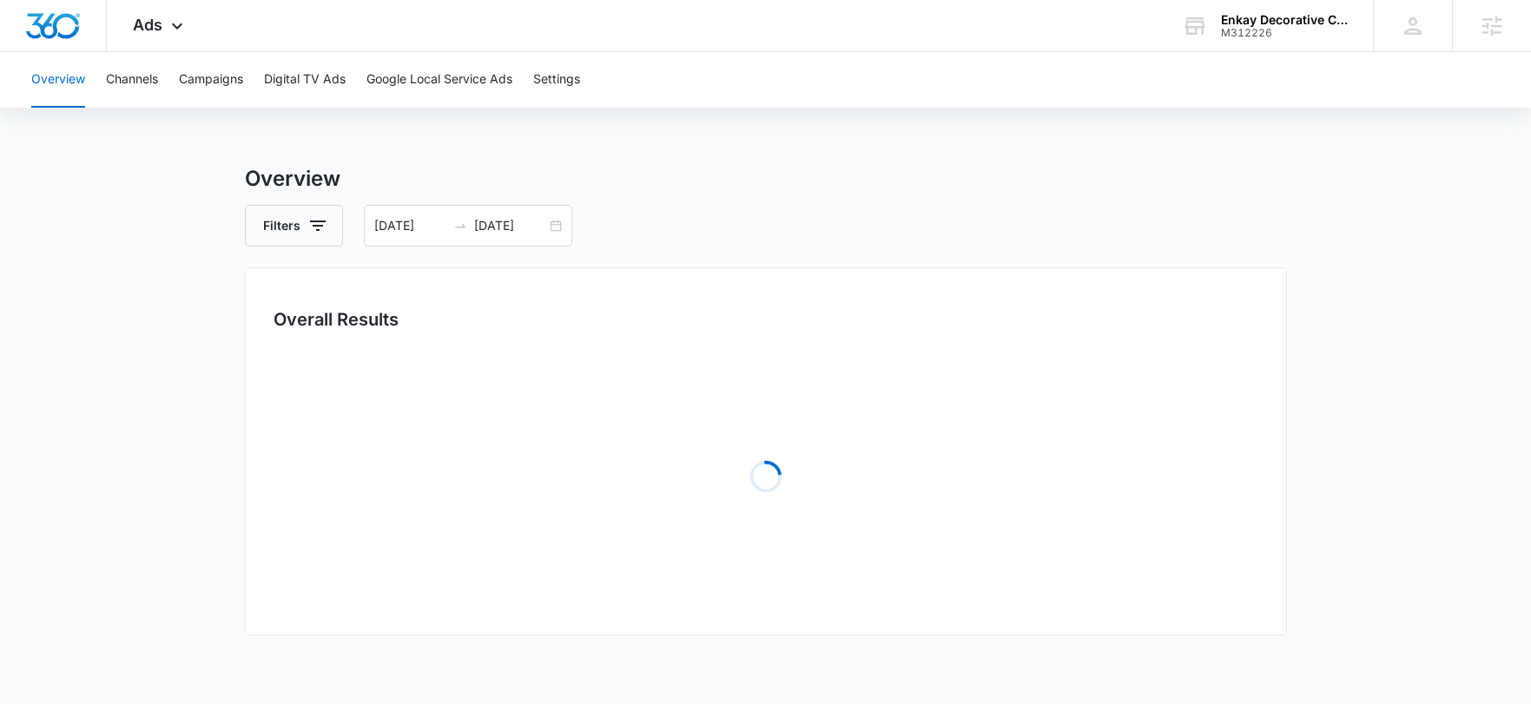
click at [679, 216] on div "Filters 08/04/2025 08/11/2025" at bounding box center [766, 226] width 1042 height 42
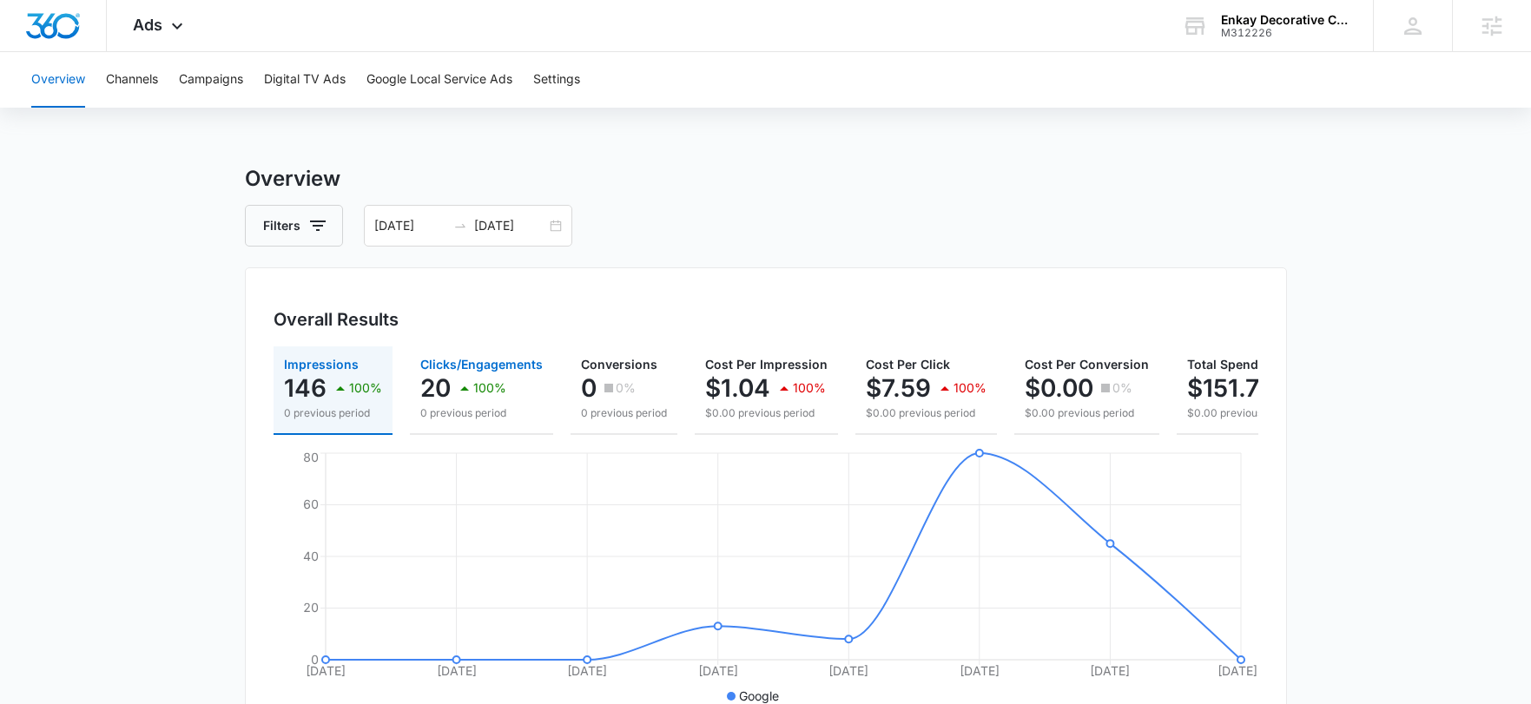
click at [454, 389] on icon "button" at bounding box center [464, 388] width 21 height 21
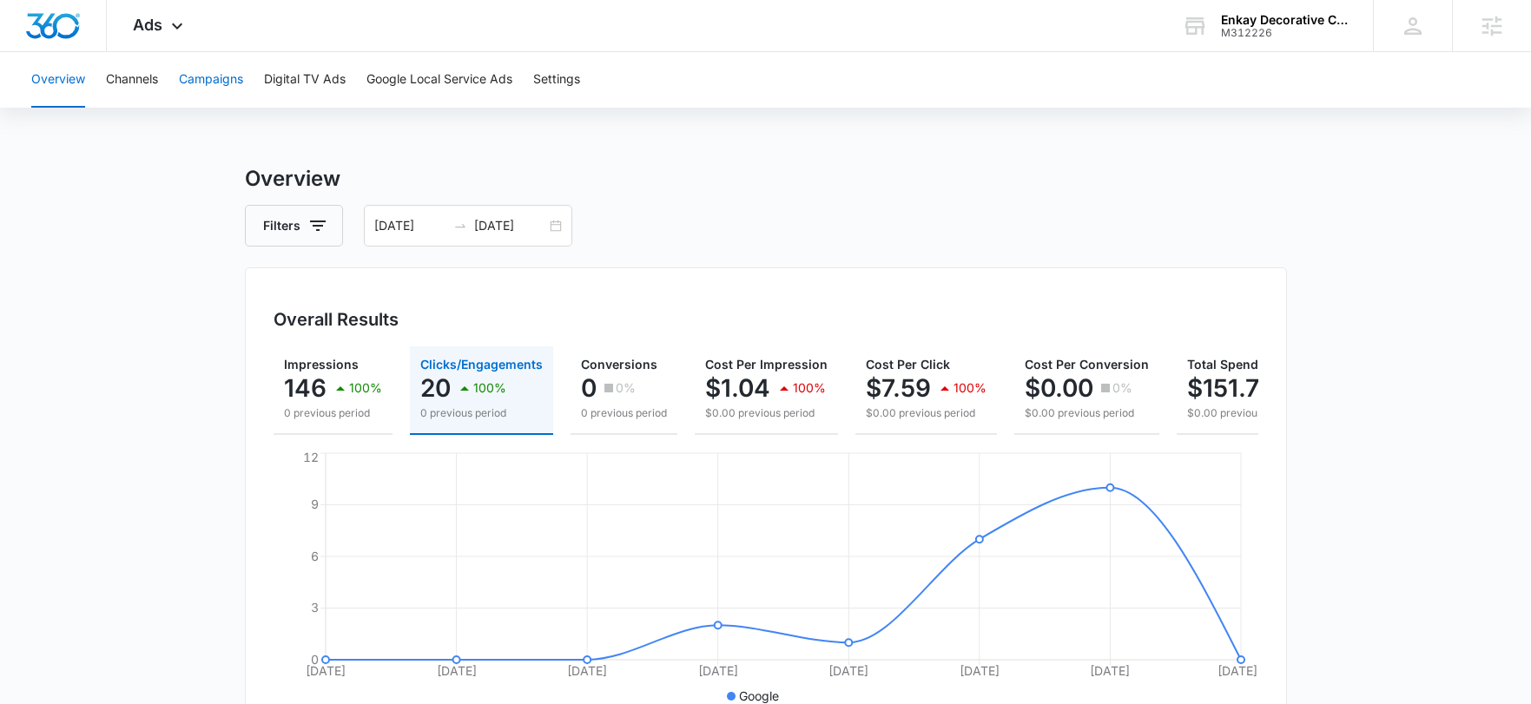
click at [207, 74] on button "Campaigns" at bounding box center [211, 80] width 64 height 56
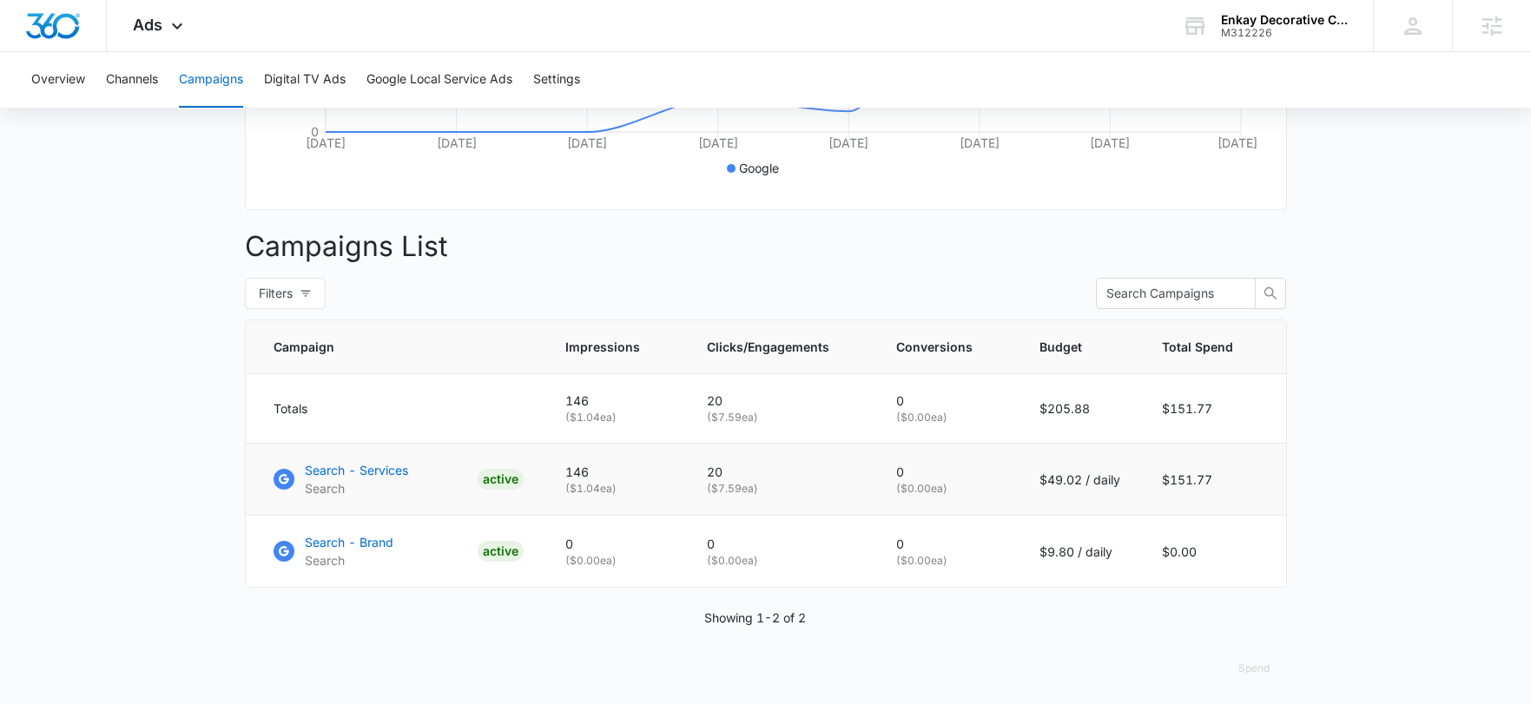
scroll to position [547, 0]
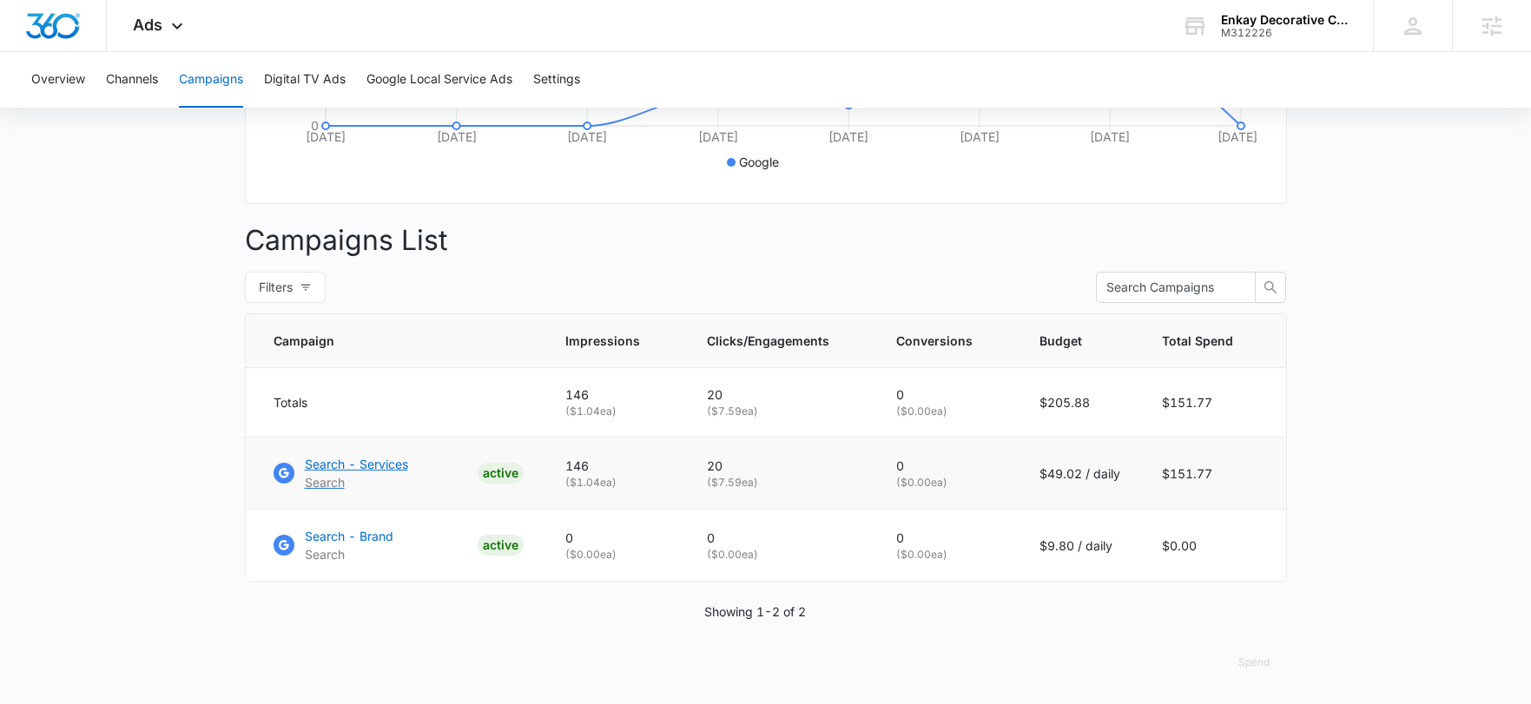
click at [355, 464] on p "Search - Services" at bounding box center [356, 464] width 103 height 18
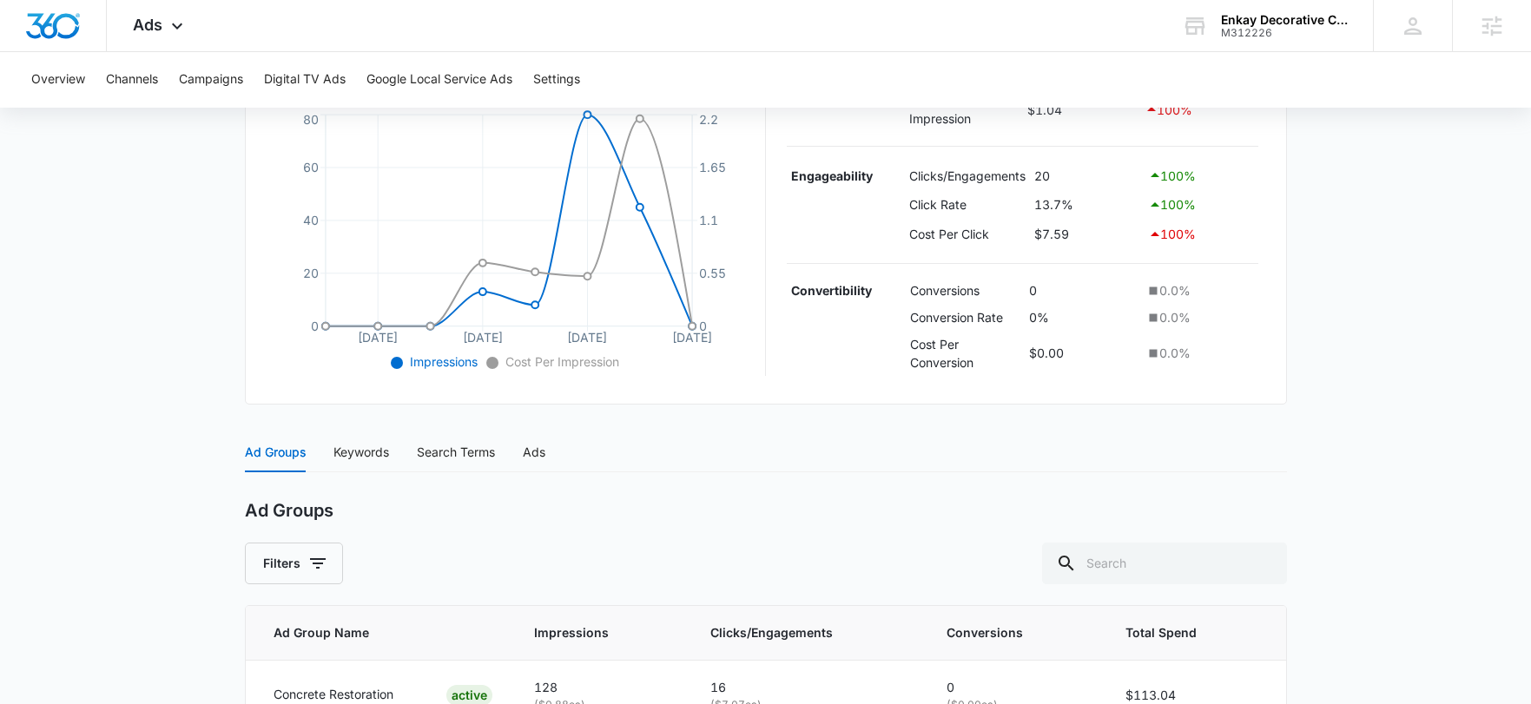
scroll to position [573, 0]
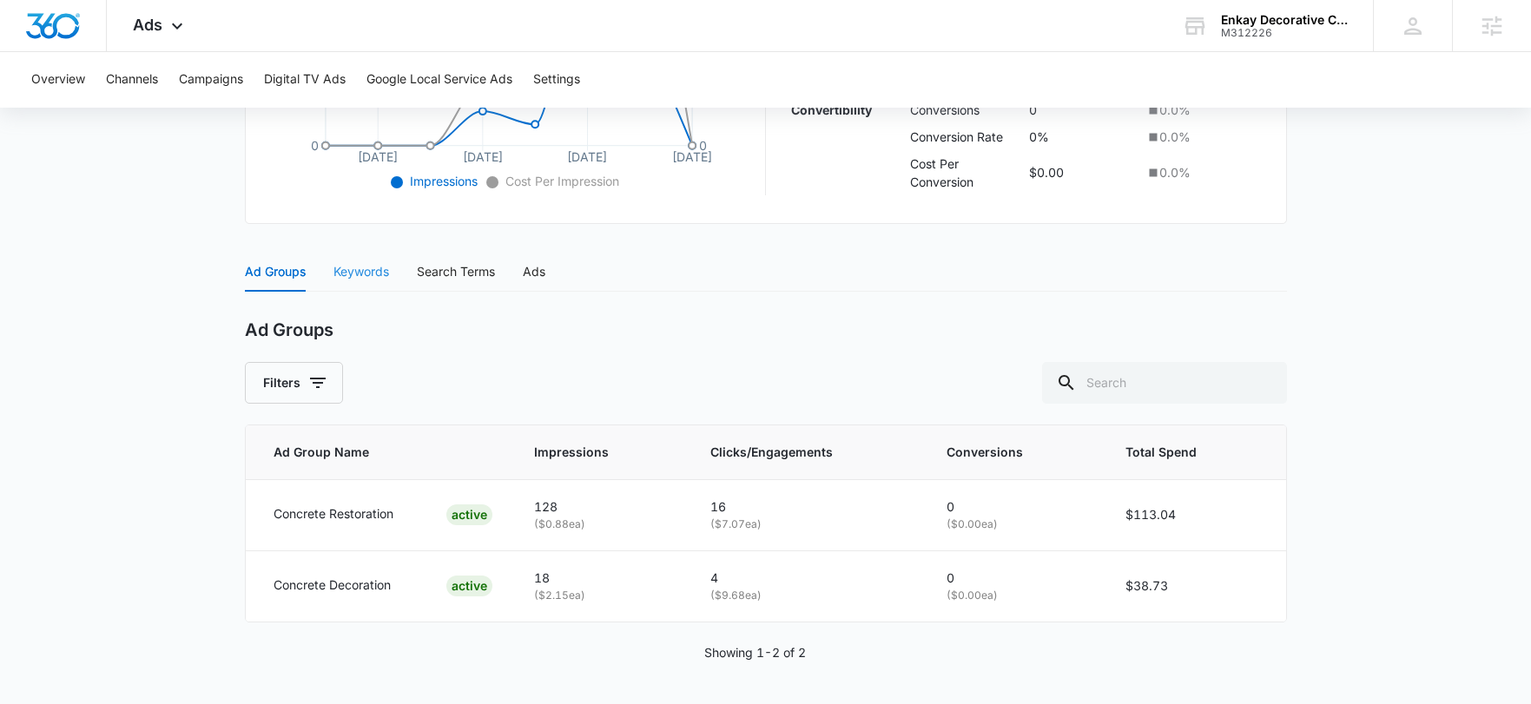
click at [378, 282] on div "Keywords" at bounding box center [361, 272] width 56 height 40
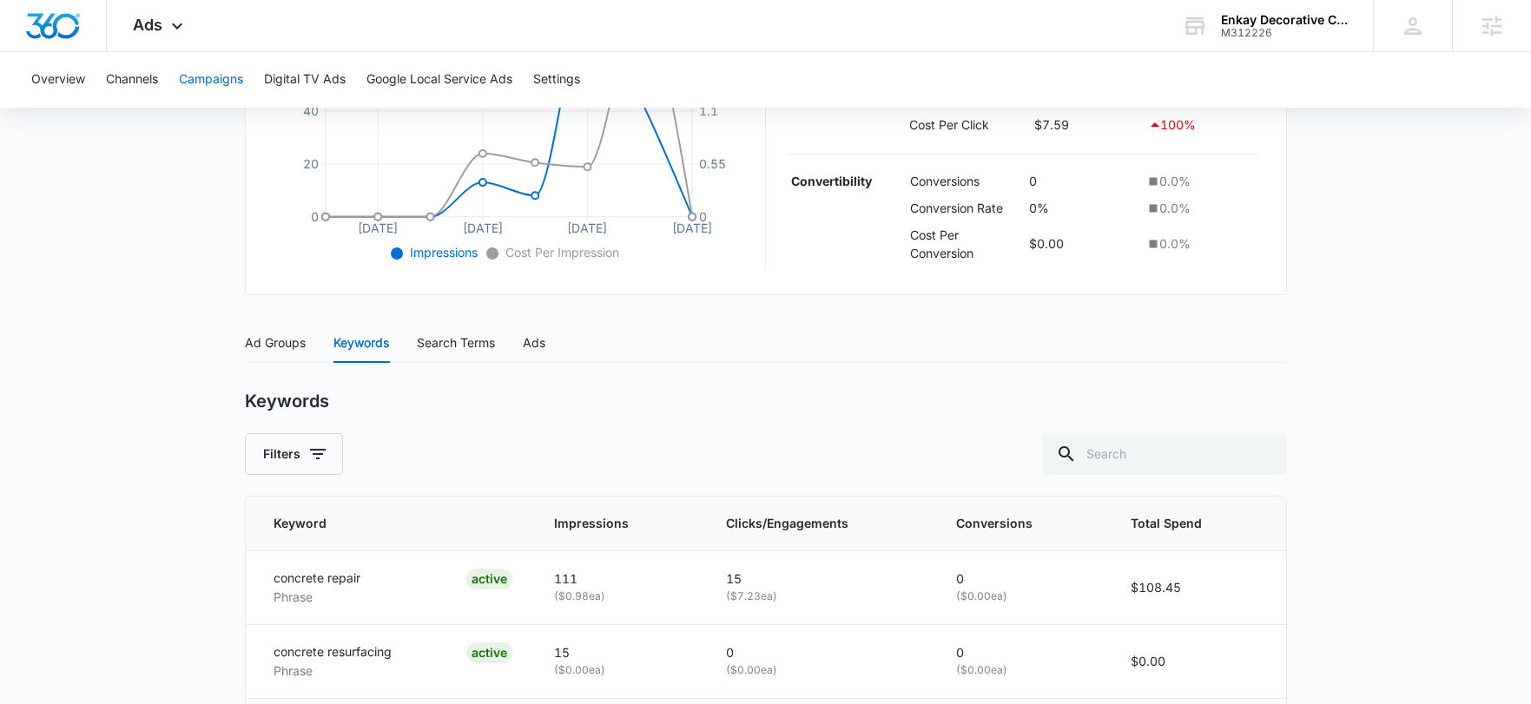
scroll to position [427, 0]
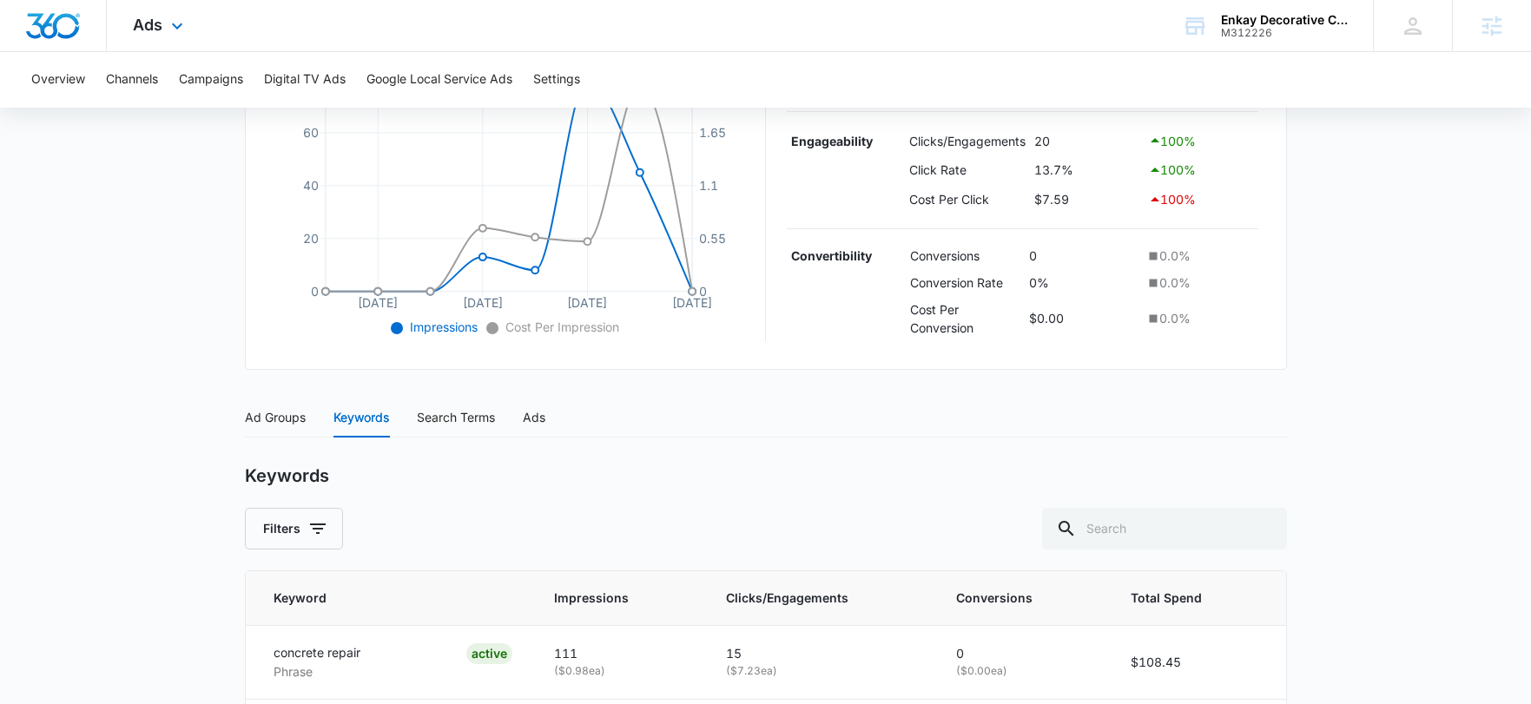
click at [156, 37] on div "Ads Apps Reputation Websites Forms CRM Email Social Payments POS Content Ads In…" at bounding box center [160, 25] width 107 height 51
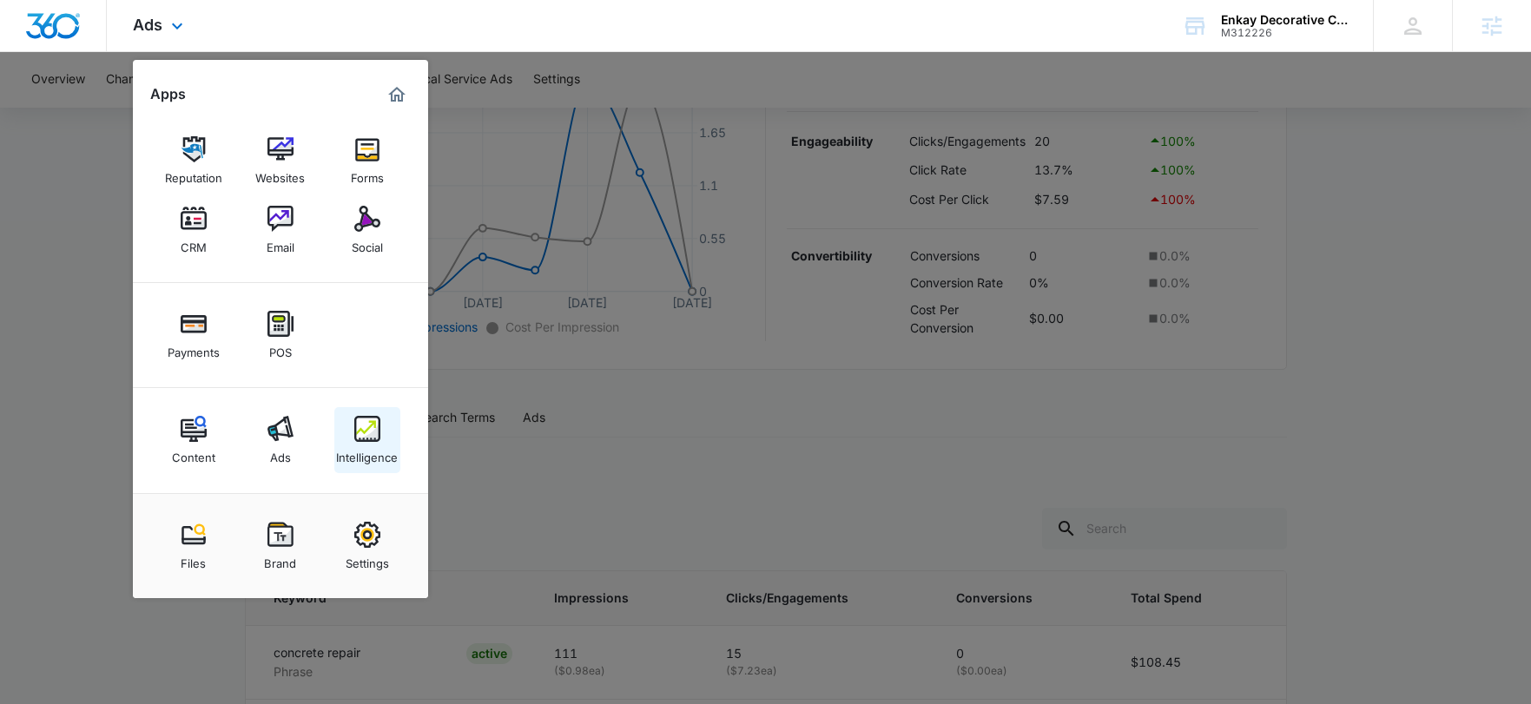
click at [370, 441] on img at bounding box center [367, 429] width 26 height 26
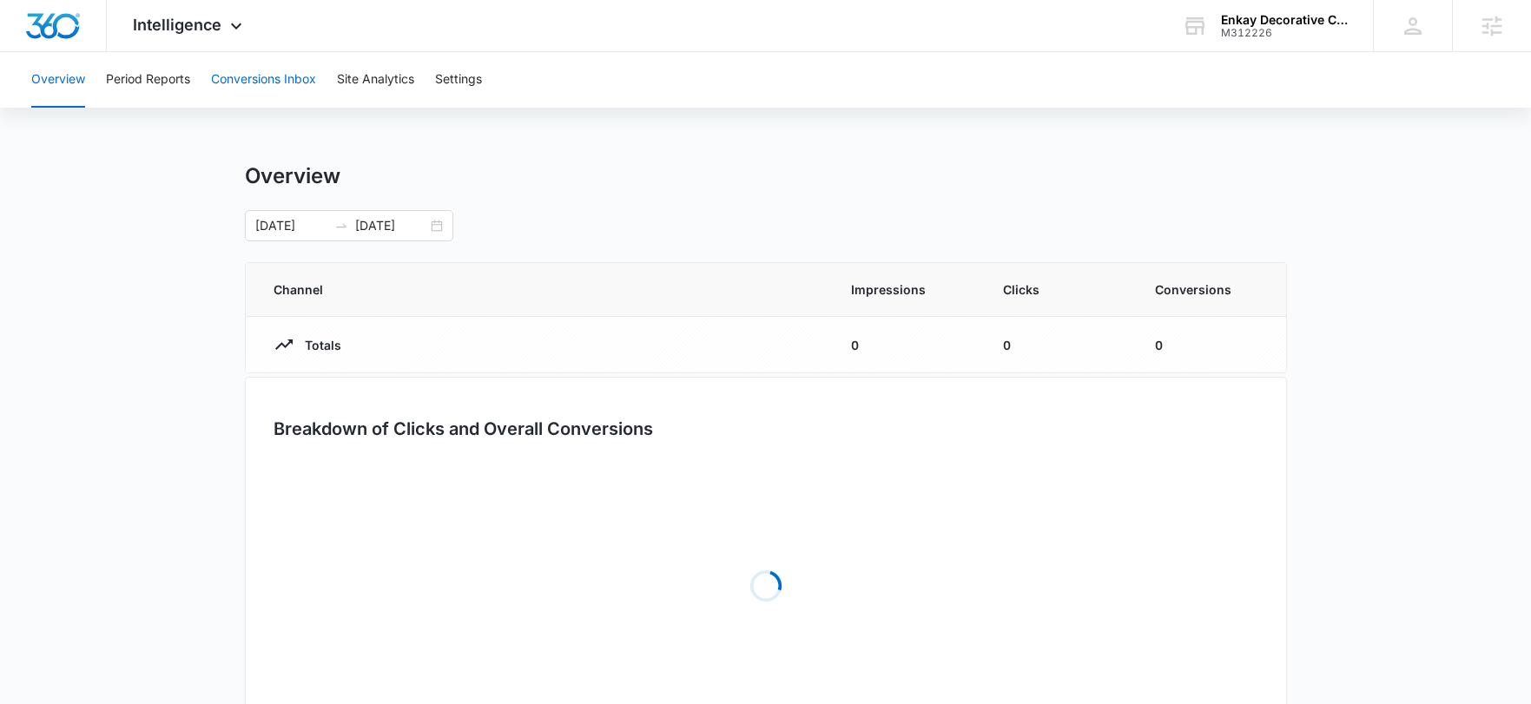
click at [282, 76] on button "Conversions Inbox" at bounding box center [263, 80] width 105 height 56
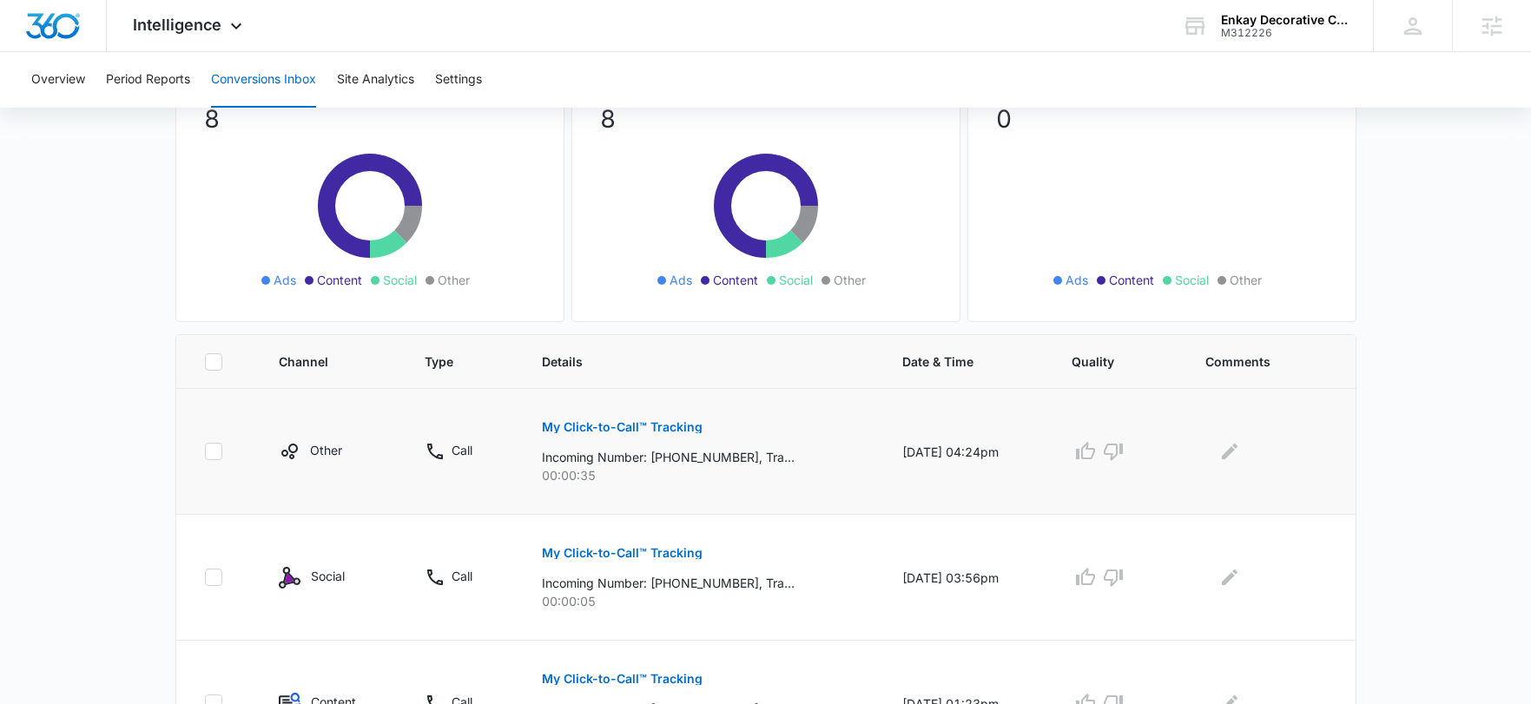
scroll to position [326, 0]
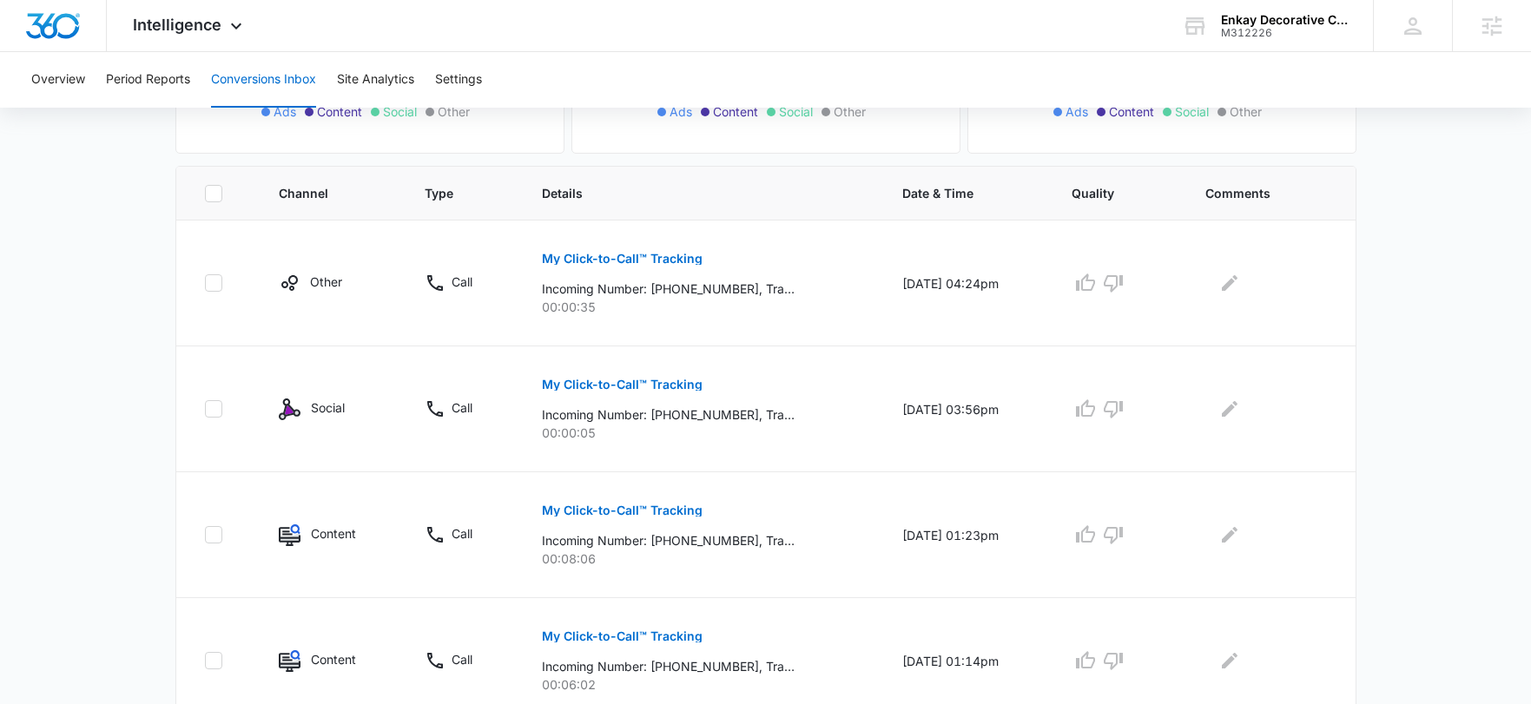
drag, startPoint x: 169, startPoint y: 31, endPoint x: 177, endPoint y: 52, distance: 22.3
click at [170, 31] on span "Intelligence" at bounding box center [177, 25] width 89 height 18
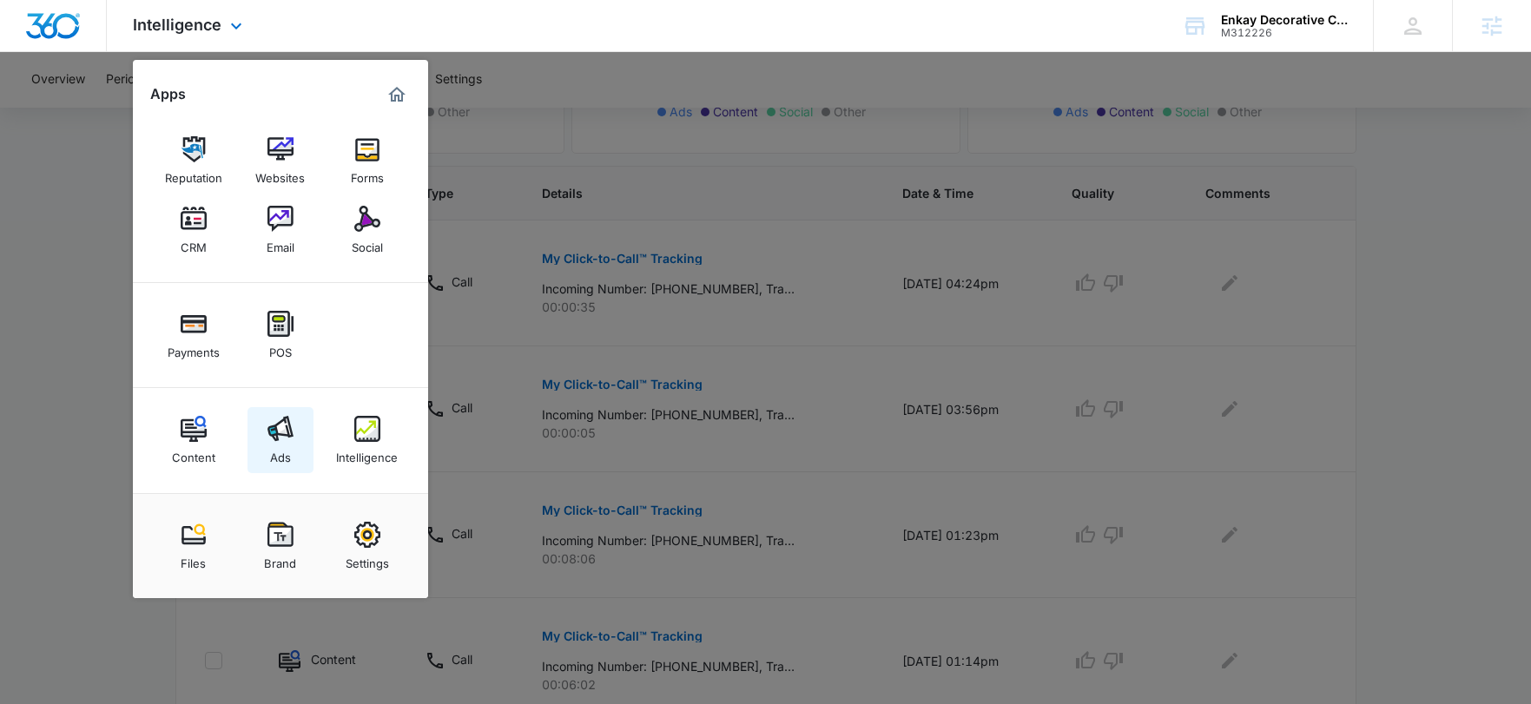
click at [297, 436] on link "Ads" at bounding box center [280, 440] width 66 height 66
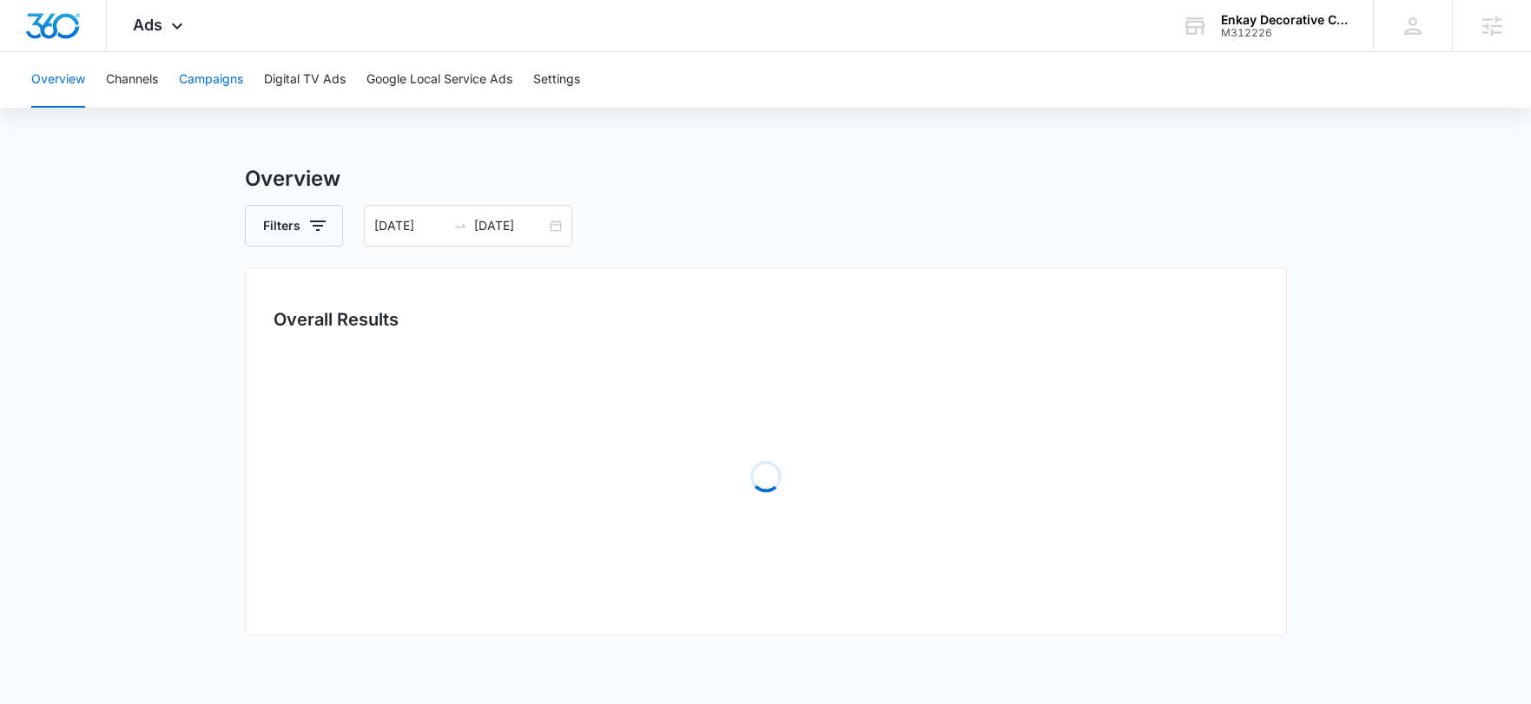
click at [233, 67] on button "Campaigns" at bounding box center [211, 80] width 64 height 56
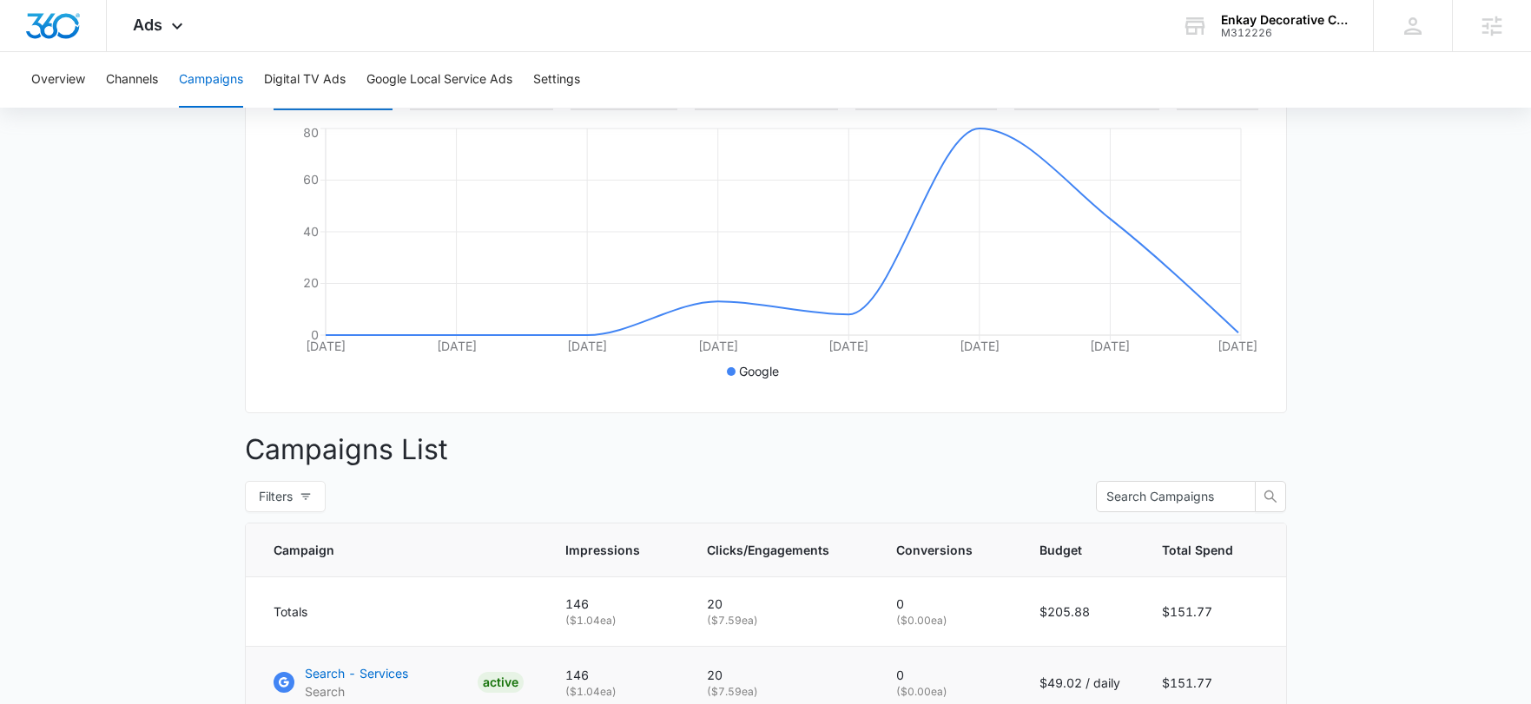
scroll to position [547, 0]
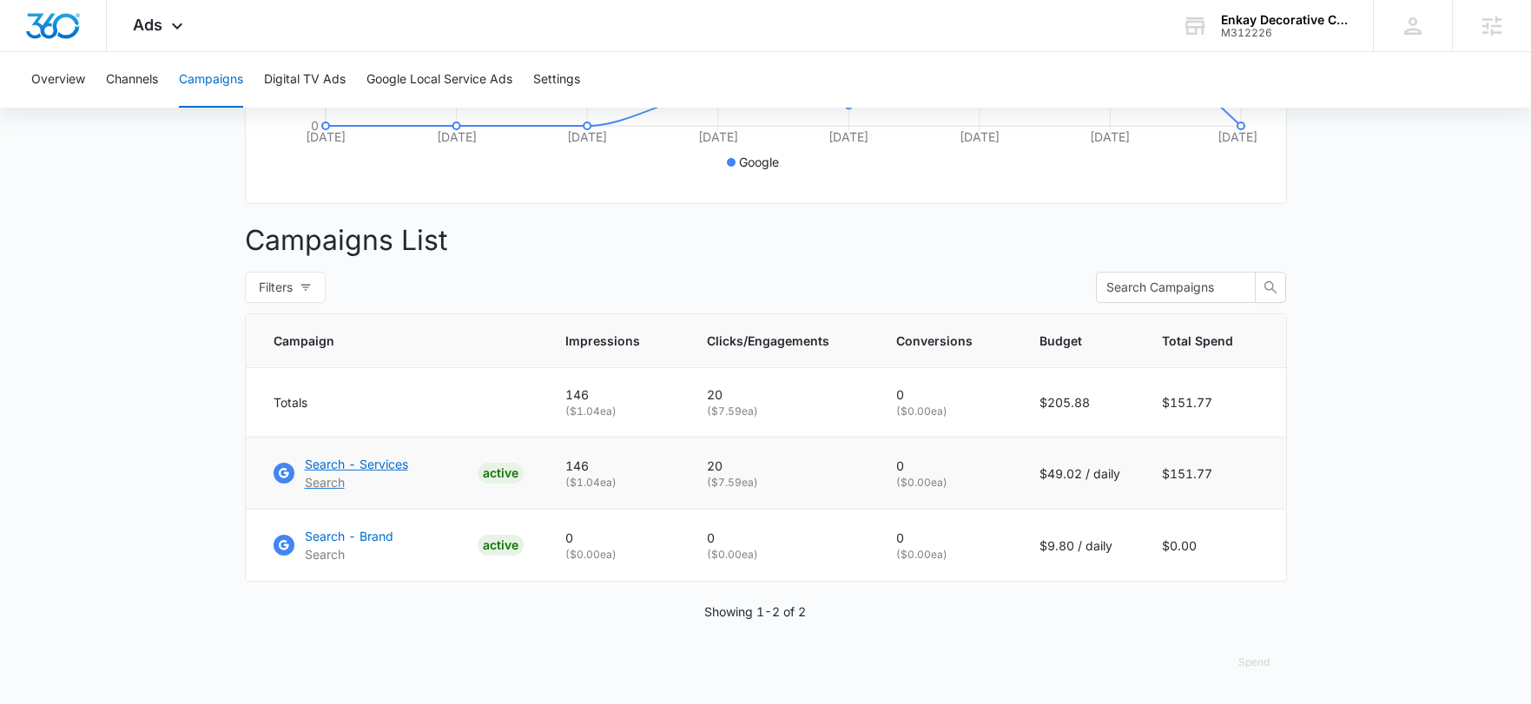
click at [359, 469] on p "Search - Services" at bounding box center [356, 464] width 103 height 18
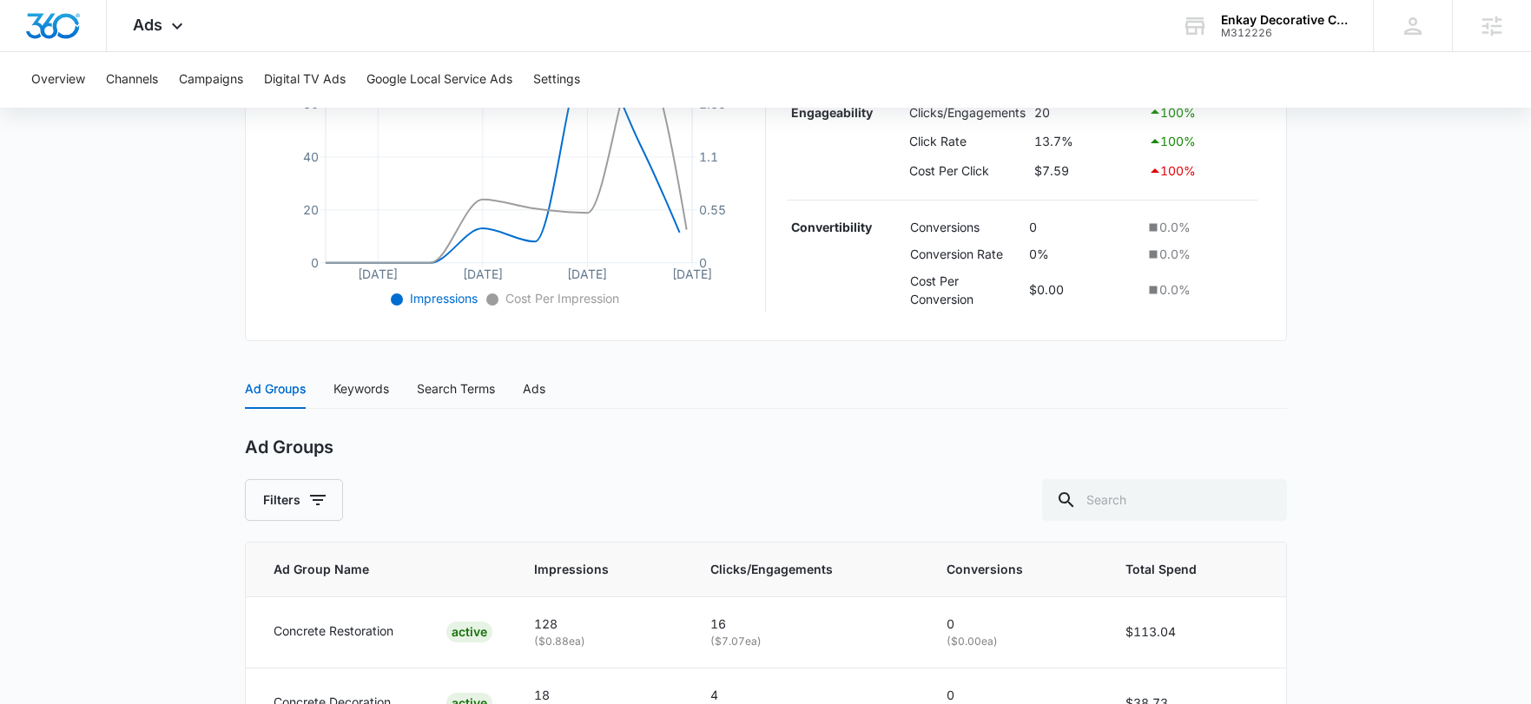
scroll to position [573, 0]
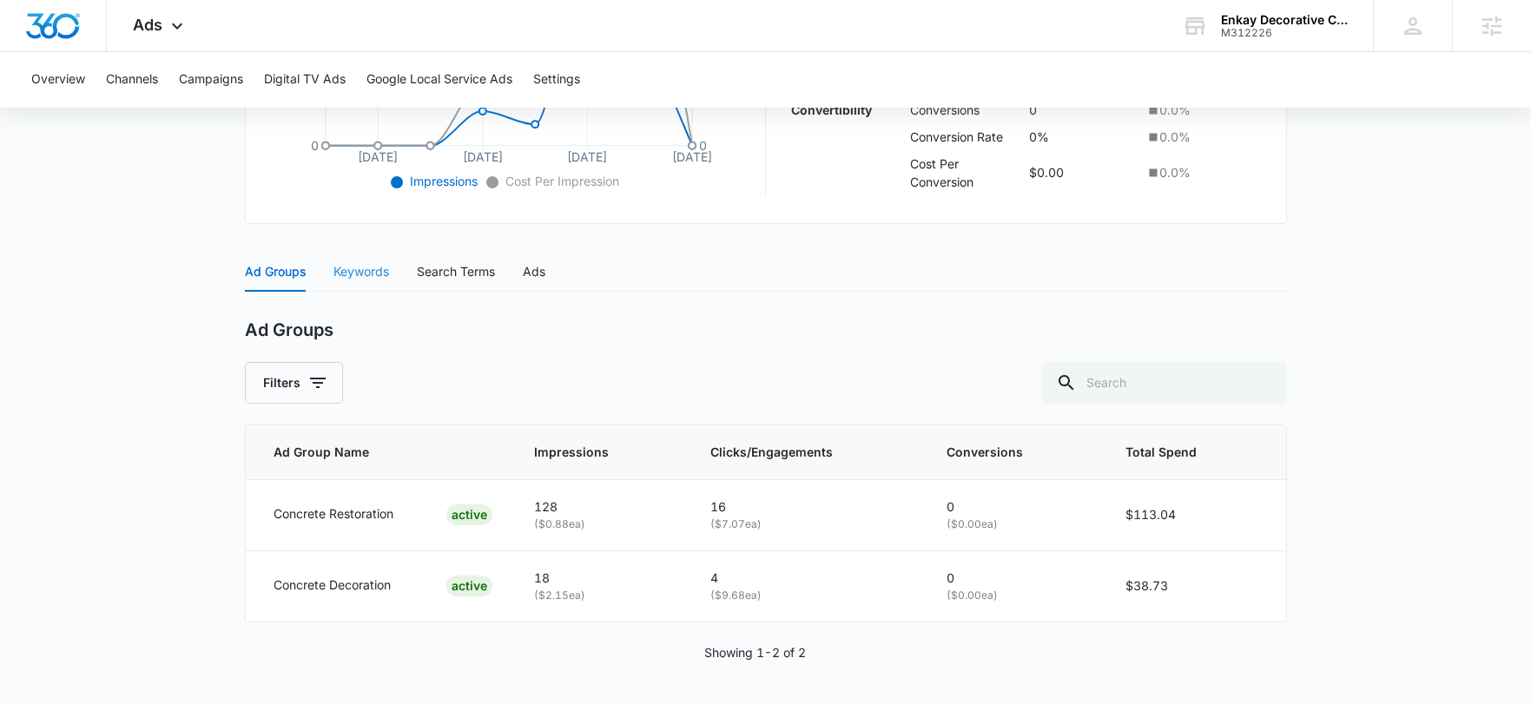
drag, startPoint x: 331, startPoint y: 286, endPoint x: 339, endPoint y: 281, distance: 10.1
click at [333, 286] on div "Ad Groups Keywords Search Terms Ads" at bounding box center [395, 272] width 300 height 40
click at [339, 281] on div "Keywords" at bounding box center [361, 272] width 56 height 40
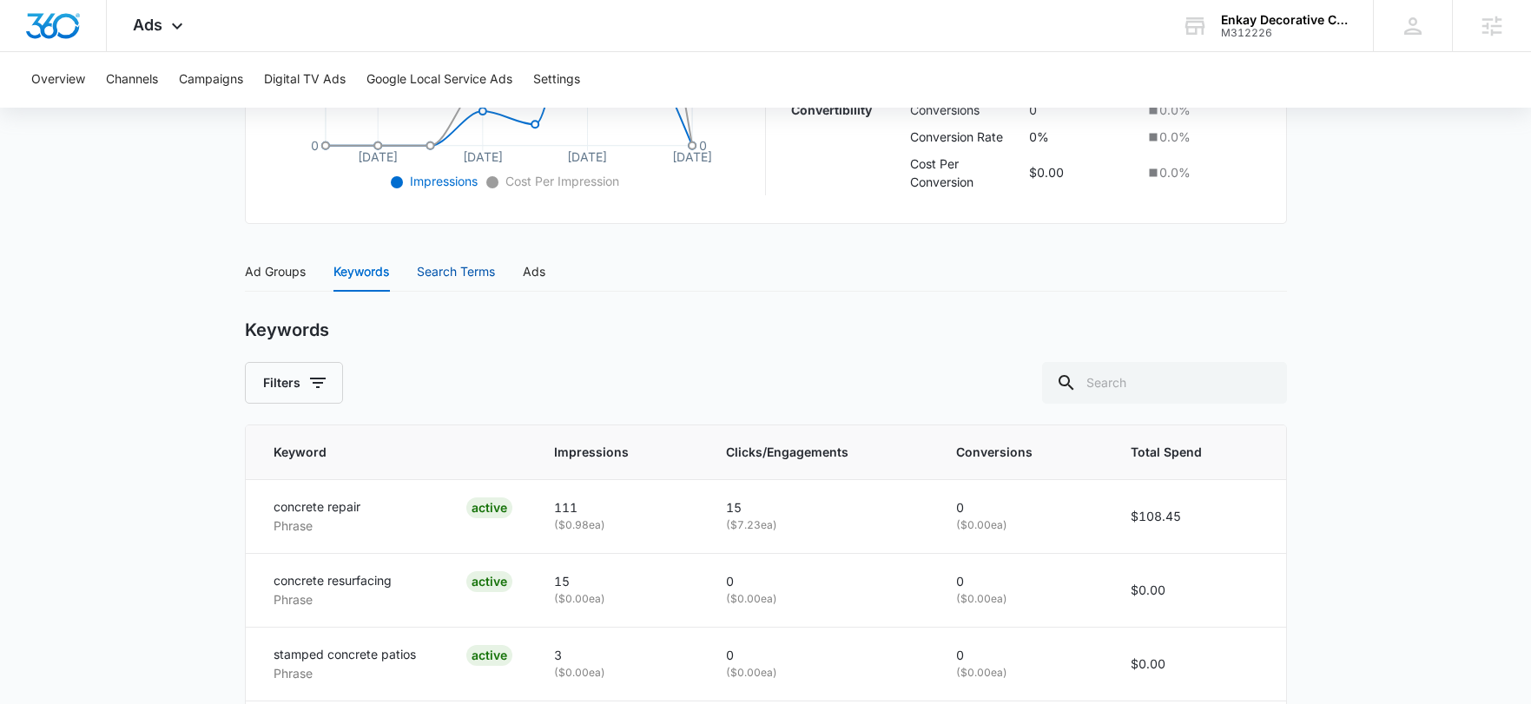
click at [454, 278] on div "Search Terms" at bounding box center [456, 271] width 78 height 19
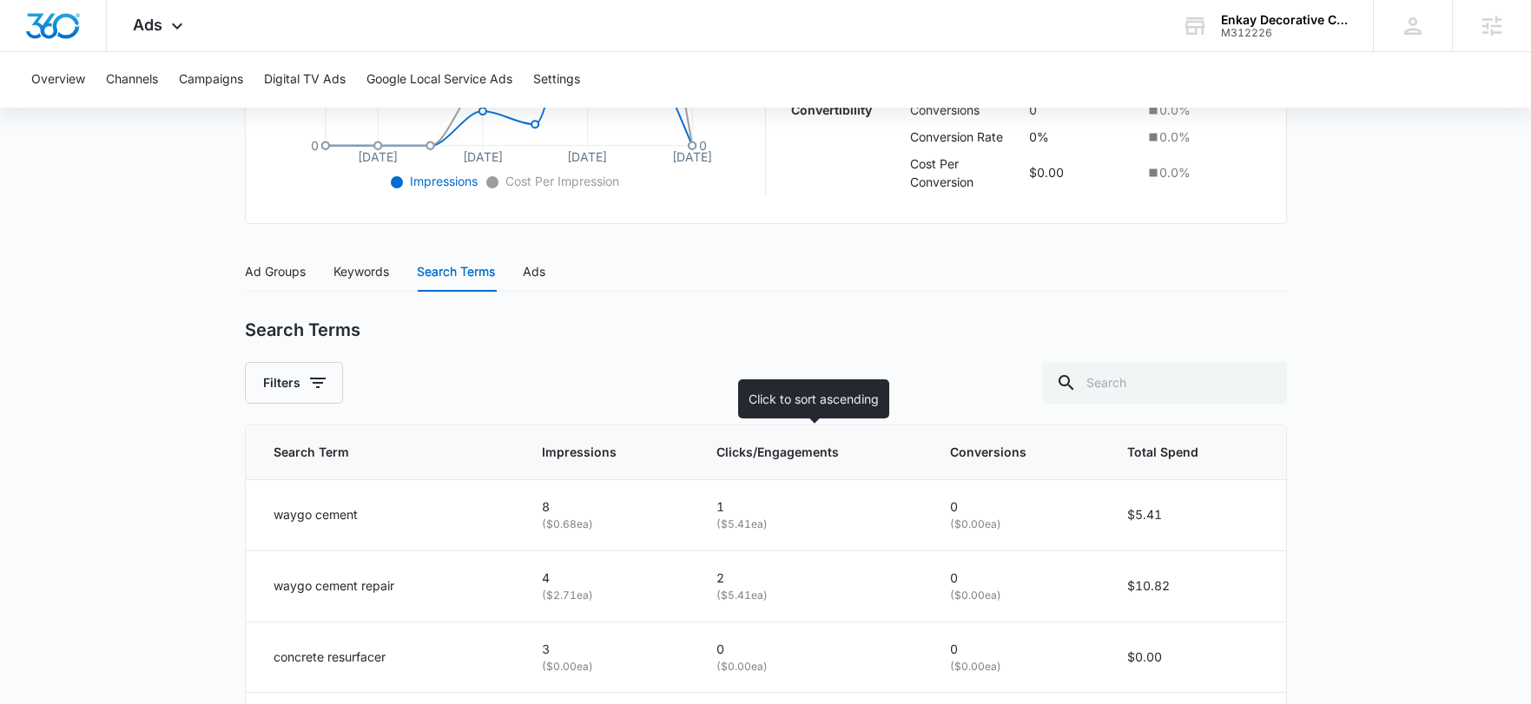
click at [769, 456] on span "Clicks/Engagements" at bounding box center [799, 452] width 167 height 19
click at [776, 449] on span "Clicks/Engagements" at bounding box center [799, 452] width 167 height 19
click at [780, 457] on span "Clicks/Engagements" at bounding box center [799, 452] width 167 height 19
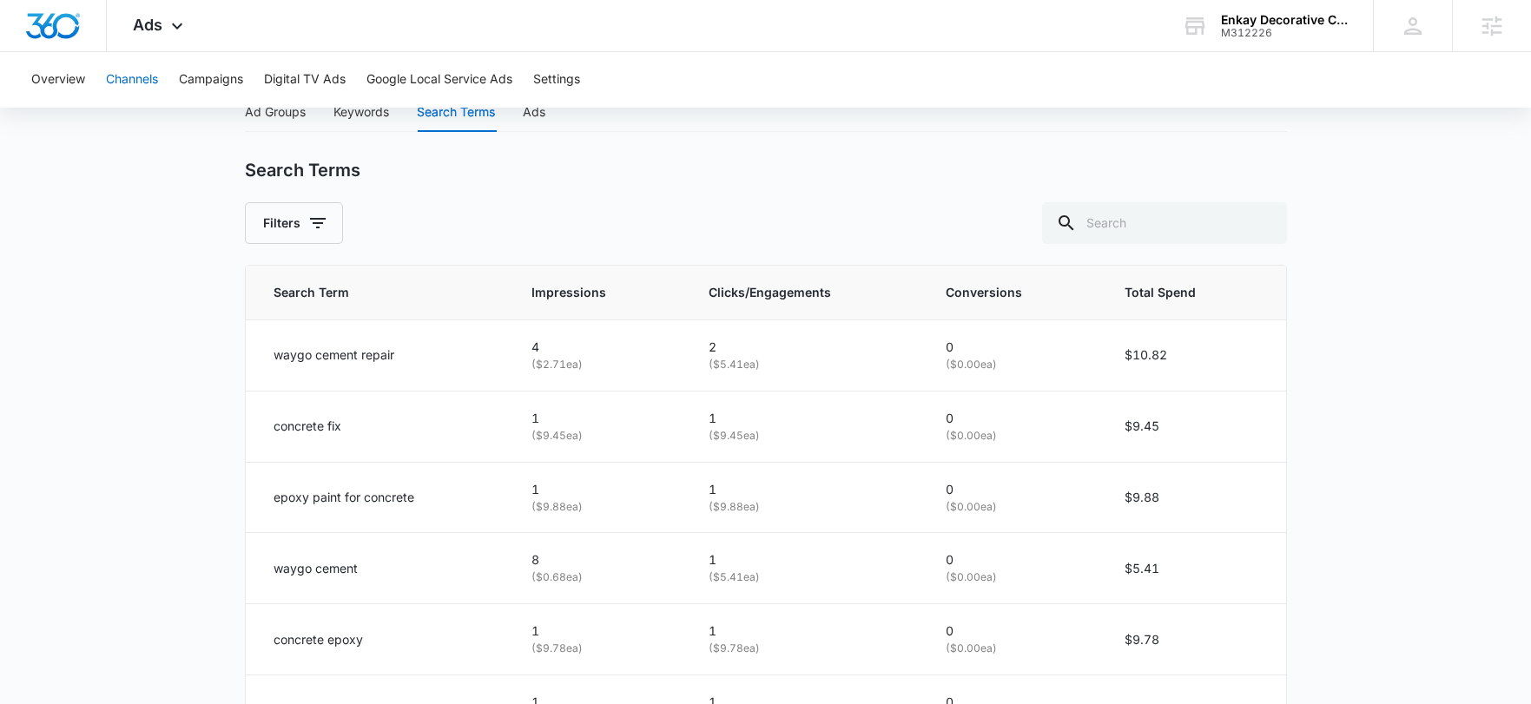
scroll to position [416, 0]
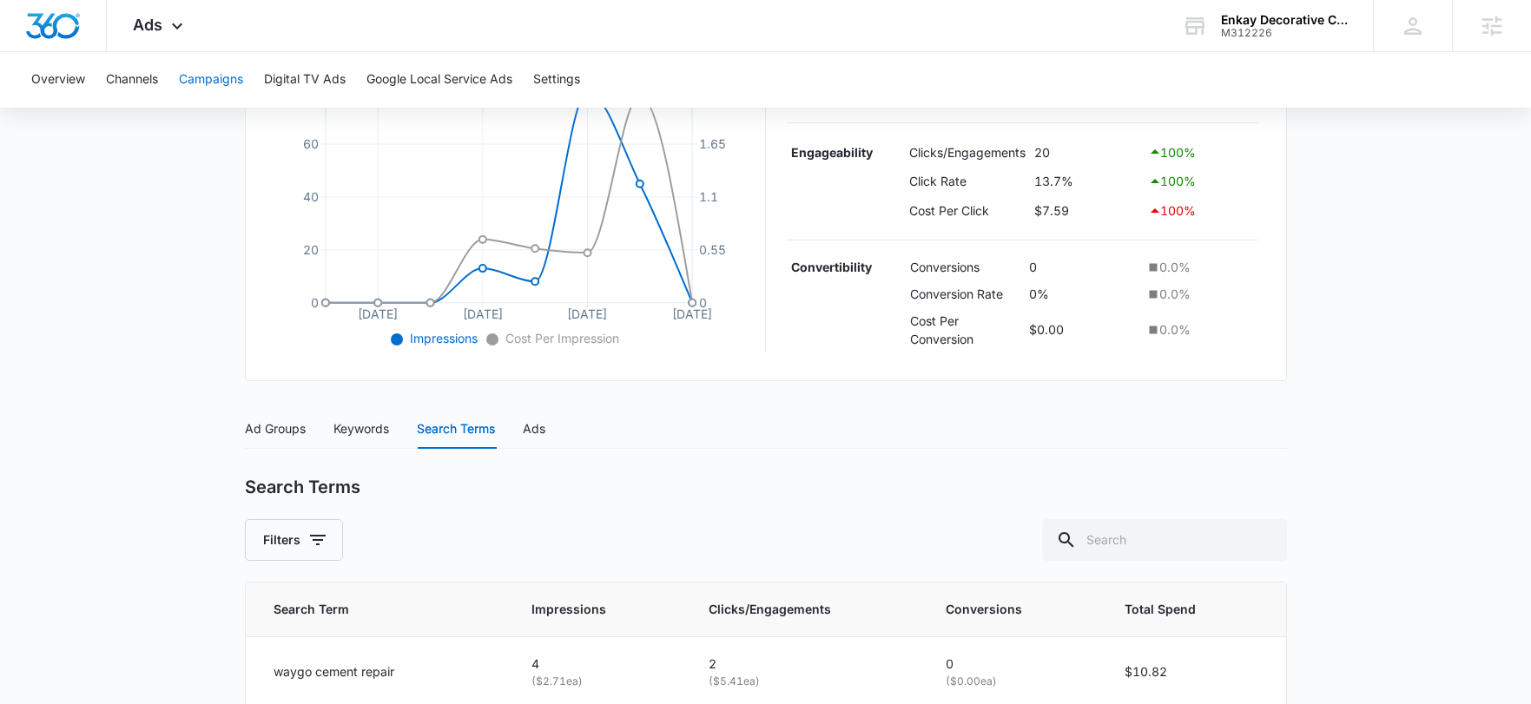
click at [230, 83] on button "Campaigns" at bounding box center [211, 80] width 64 height 56
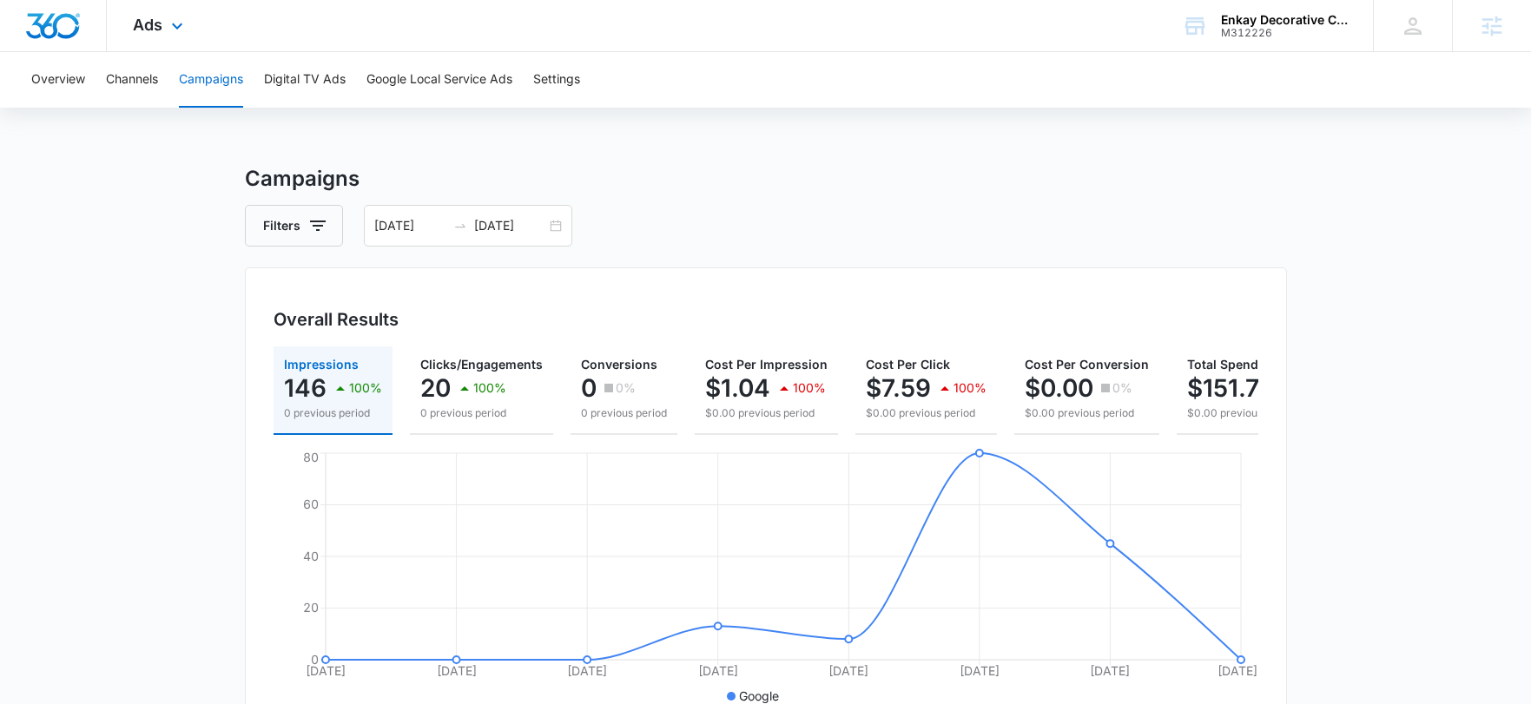
scroll to position [547, 0]
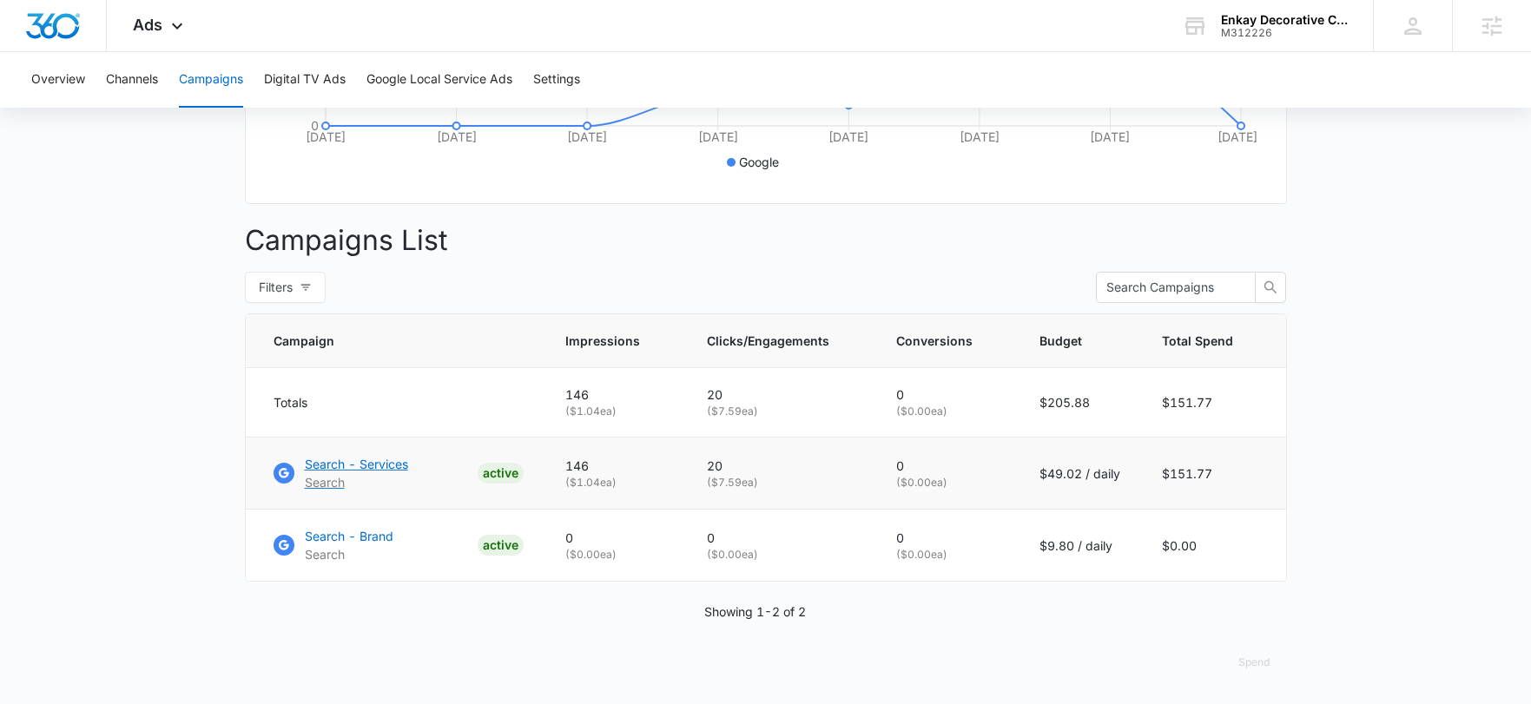
click at [380, 467] on p "Search - Services" at bounding box center [356, 464] width 103 height 18
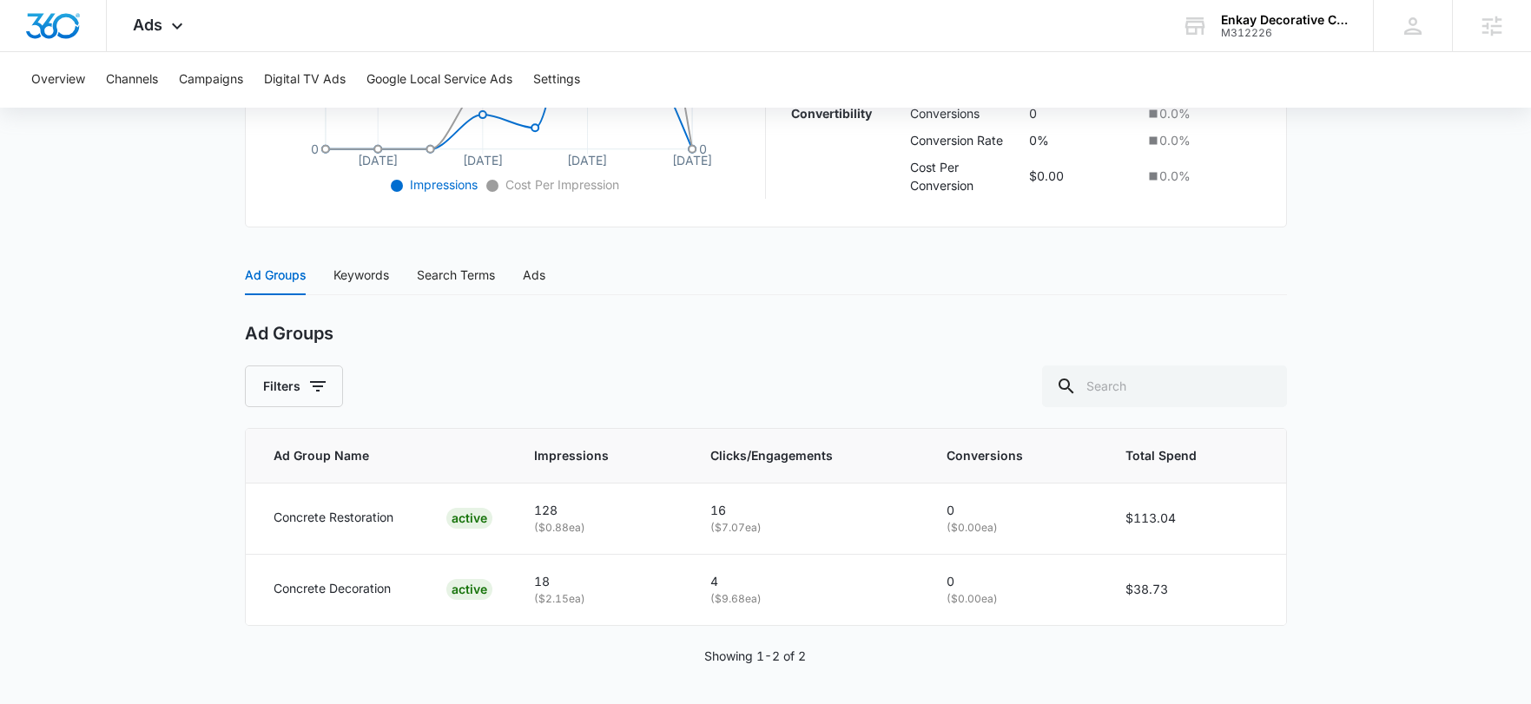
scroll to position [573, 0]
click at [347, 273] on div "Keywords" at bounding box center [361, 271] width 56 height 19
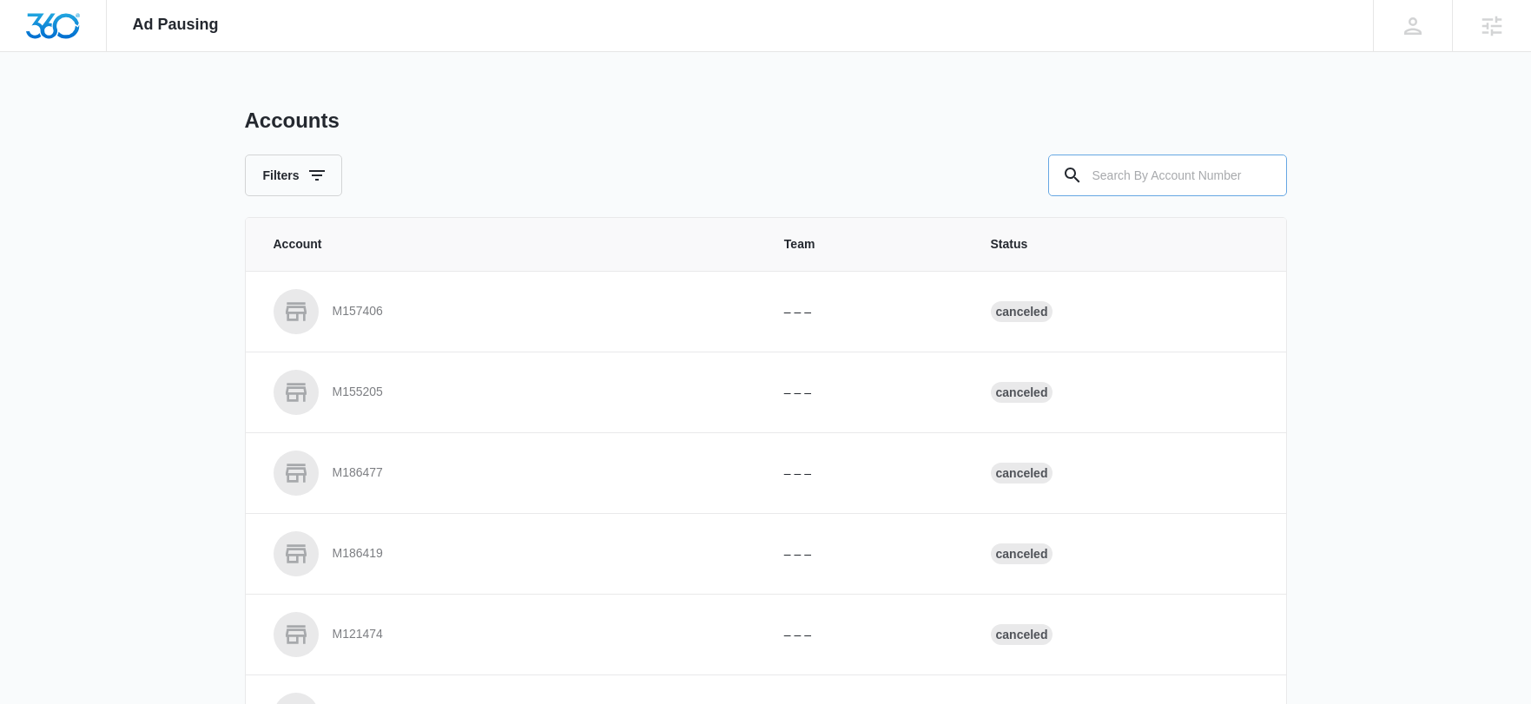
click at [1167, 183] on input "text" at bounding box center [1167, 176] width 239 height 42
paste input "M310942"
type input "M310942"
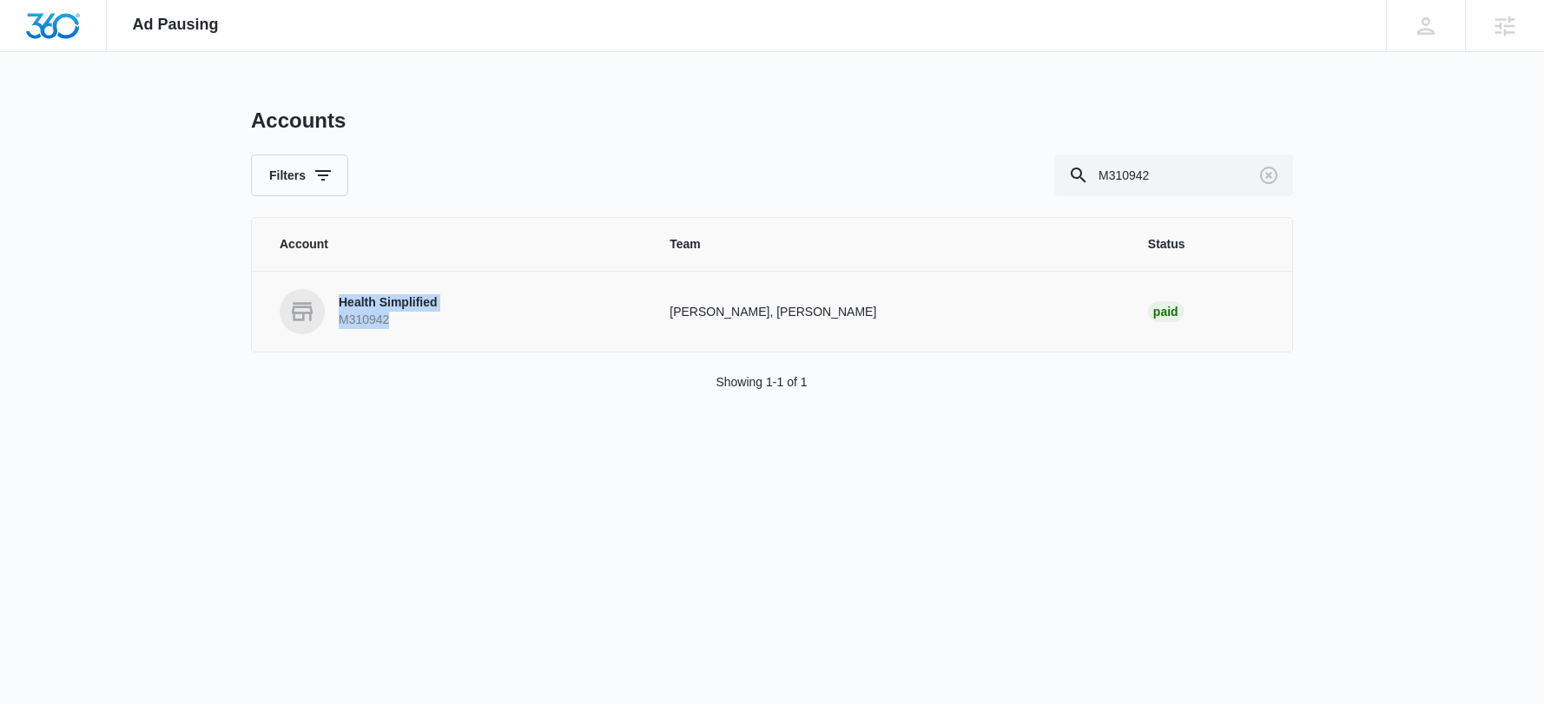
click at [388, 305] on p "Health Simplified" at bounding box center [388, 302] width 99 height 17
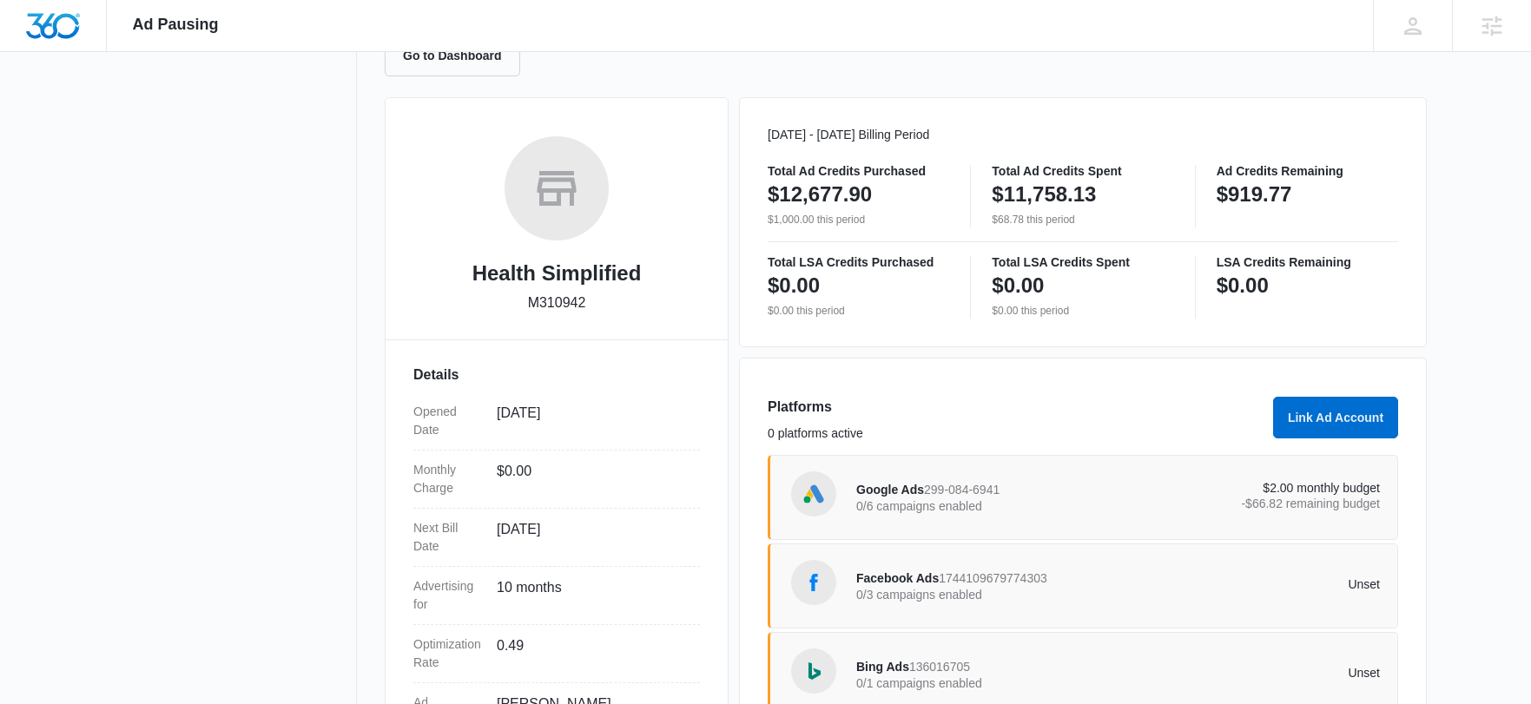
scroll to position [176, 0]
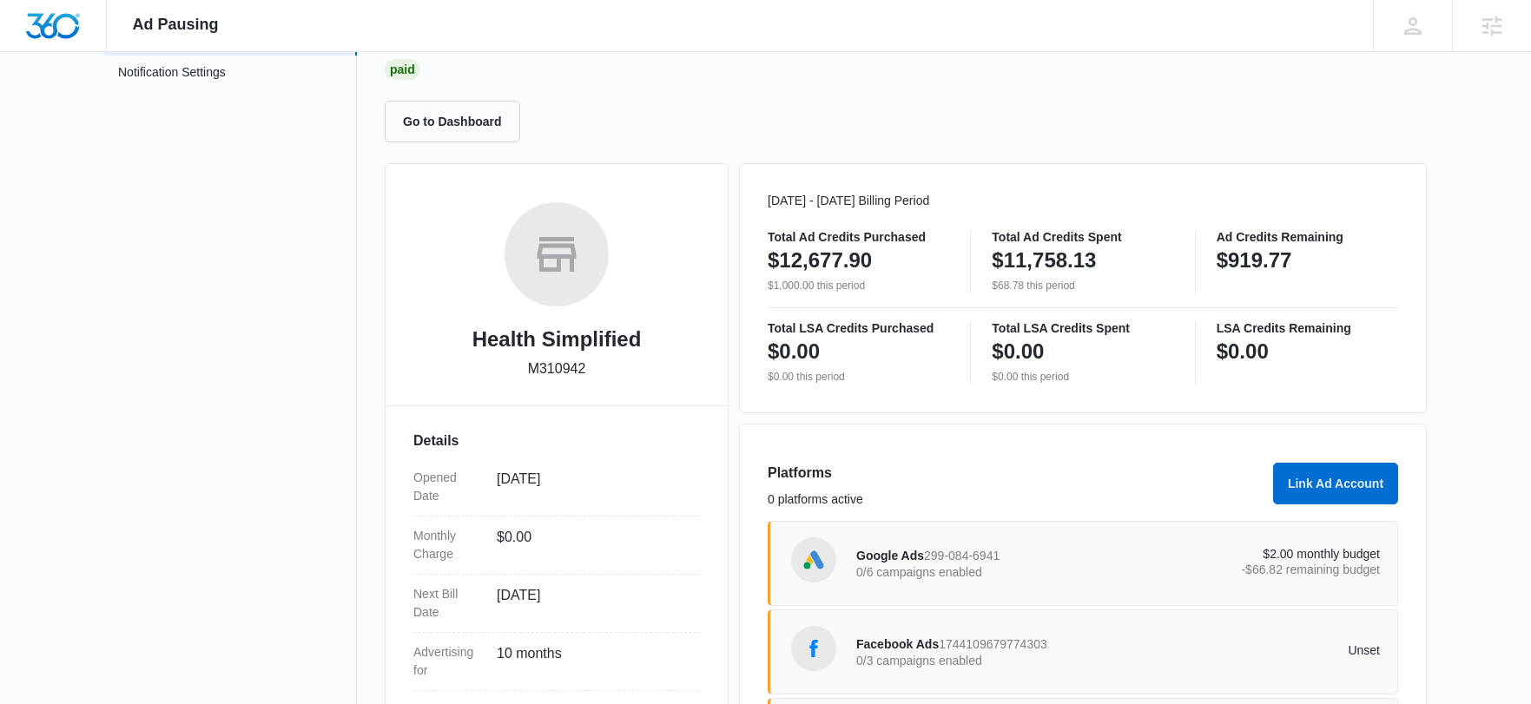
scroll to position [341, 0]
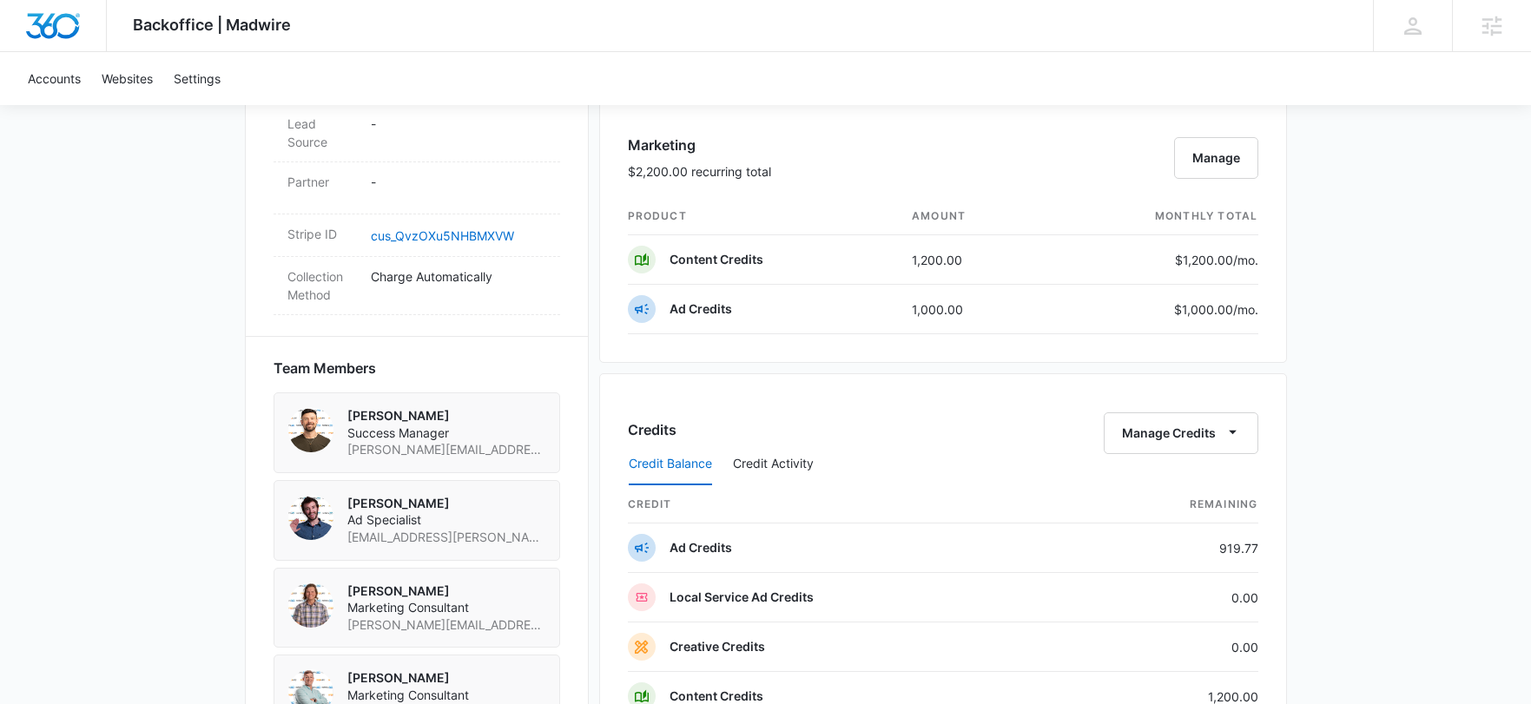
scroll to position [1082, 0]
